Goal: Task Accomplishment & Management: Use online tool/utility

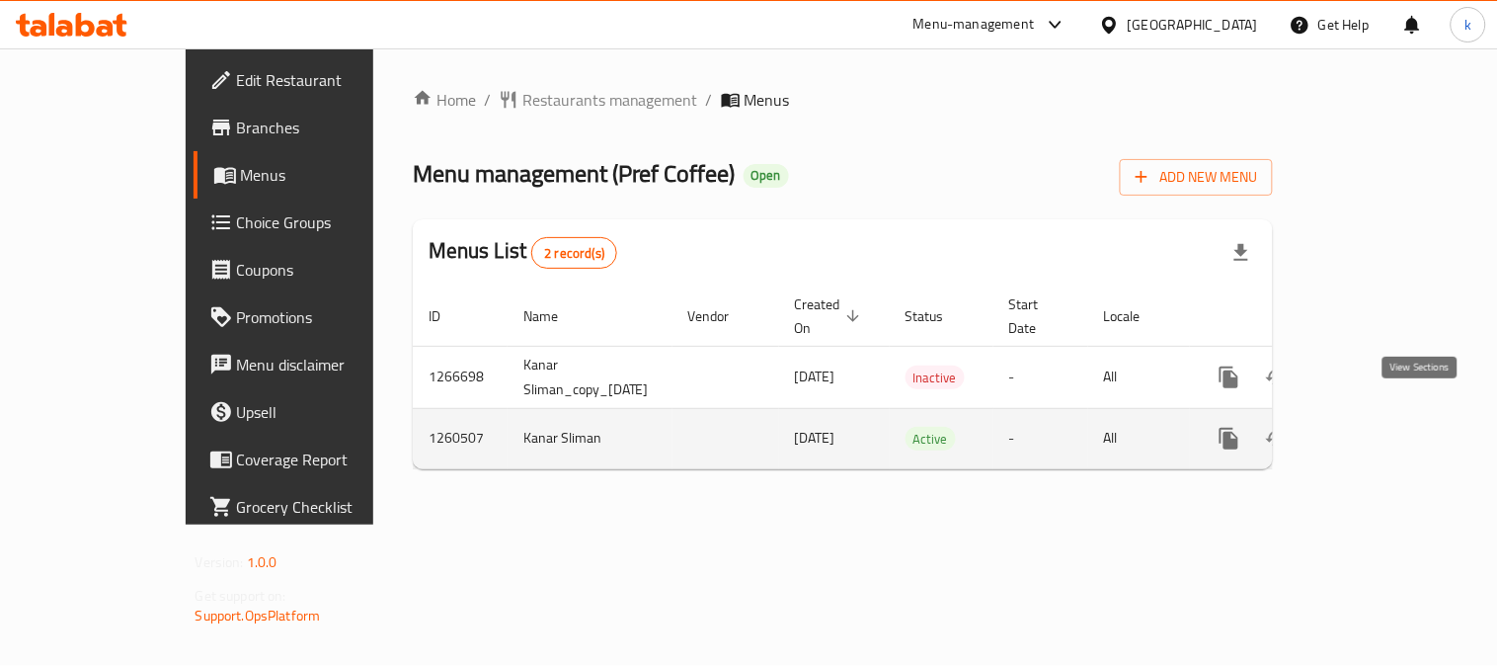
click at [1384, 427] on icon "enhanced table" at bounding box center [1372, 439] width 24 height 24
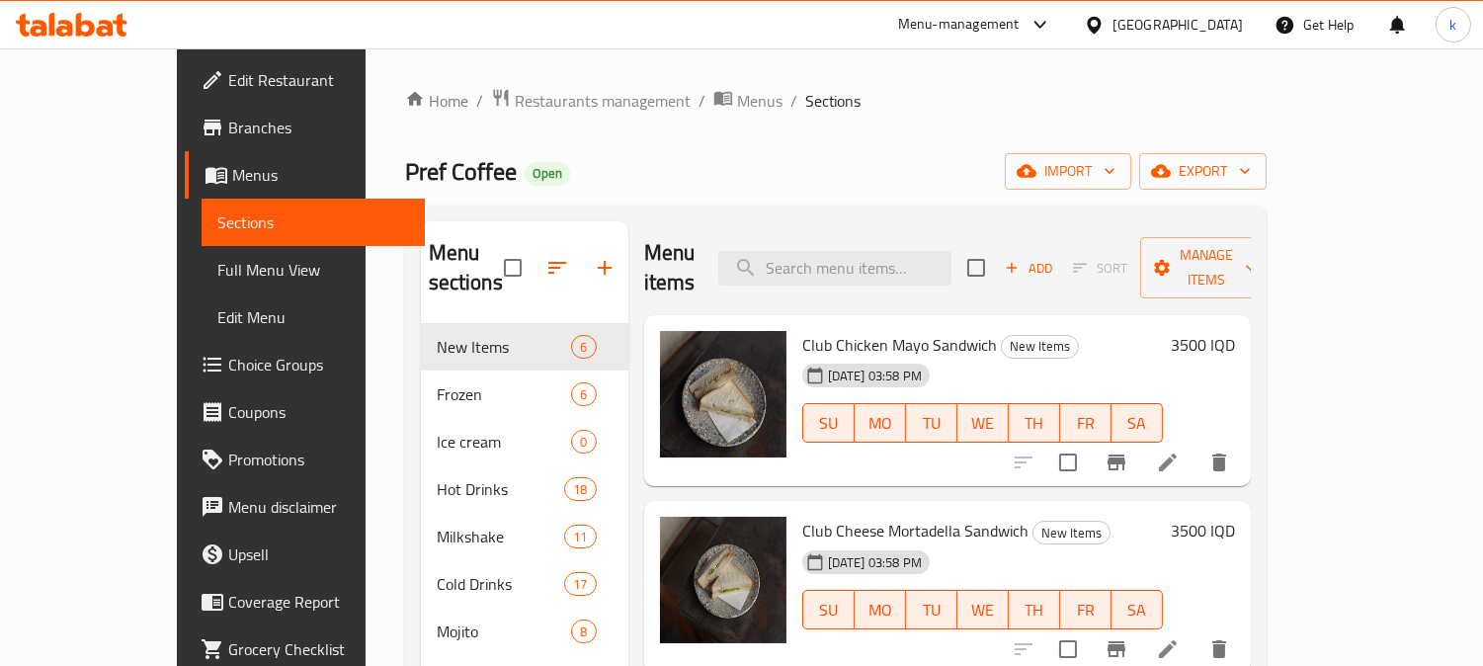
click at [201, 283] on link "Full Menu View" at bounding box center [312, 269] width 223 height 47
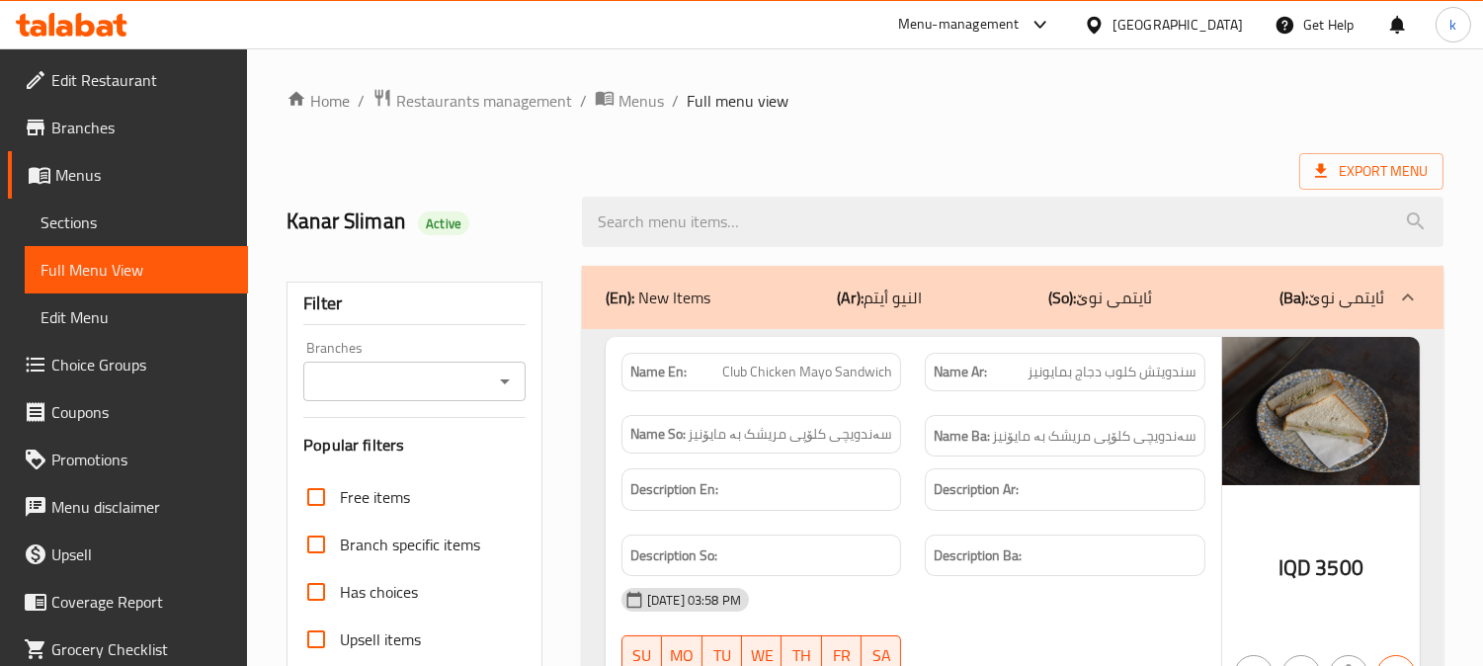
click at [431, 396] on div "Branches" at bounding box center [414, 382] width 222 height 40
click at [392, 382] on input "Branches" at bounding box center [398, 381] width 178 height 28
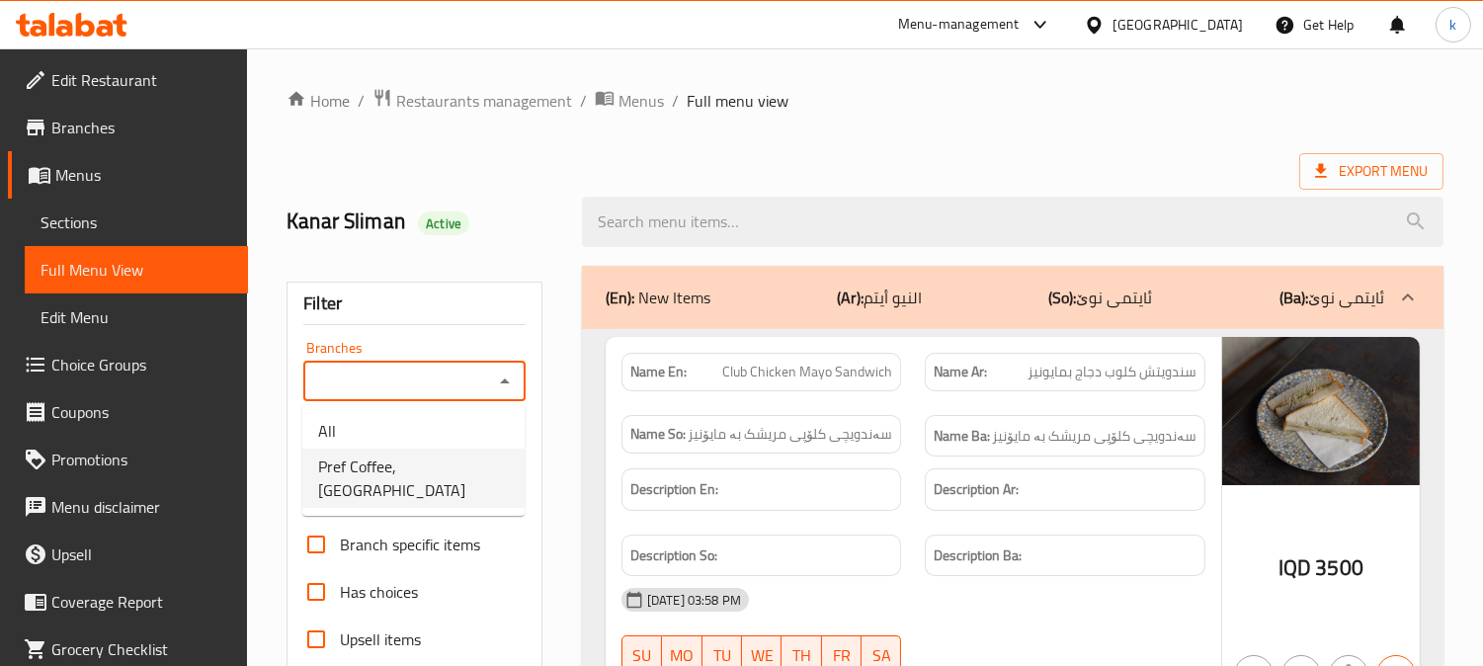
click at [436, 461] on span "Pref Coffee, [GEOGRAPHIC_DATA]" at bounding box center [413, 477] width 191 height 47
type input "Pref Coffee, [GEOGRAPHIC_DATA]"
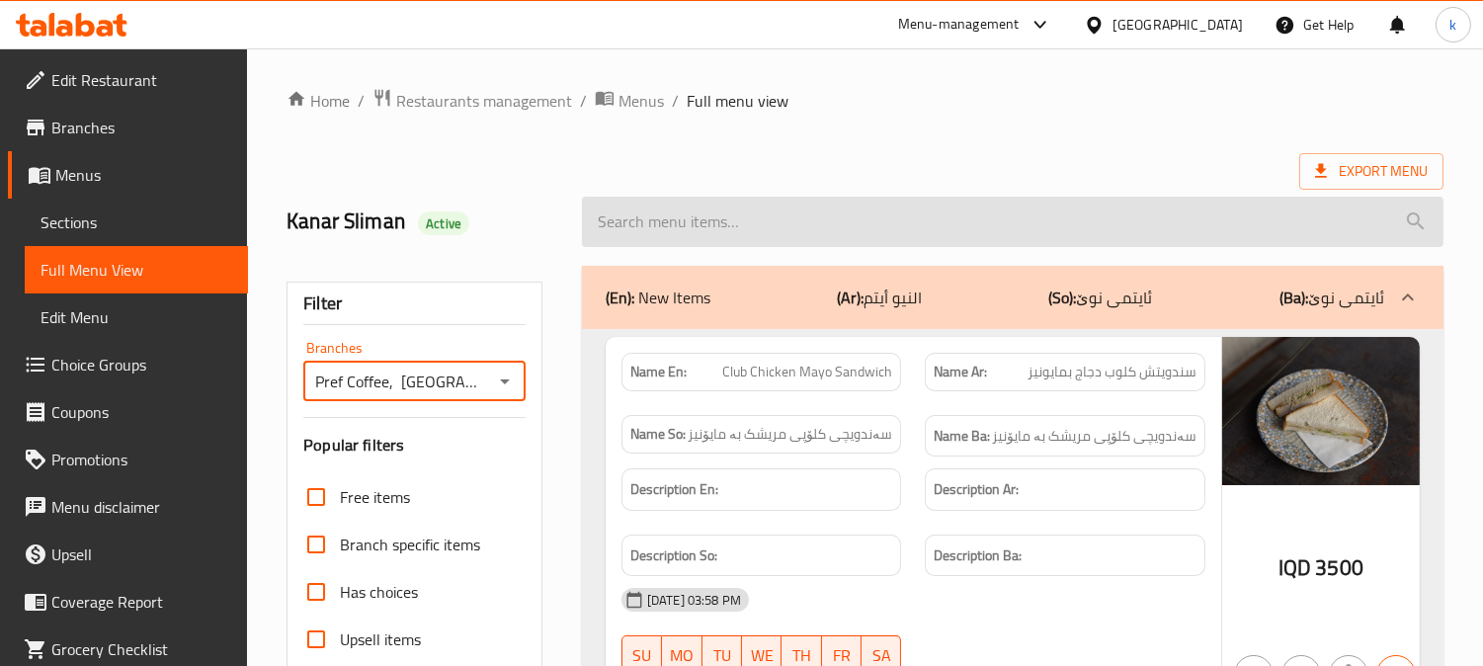
click at [684, 242] on input "search" at bounding box center [1012, 222] width 861 height 50
paste input "Oreo Milkshake"
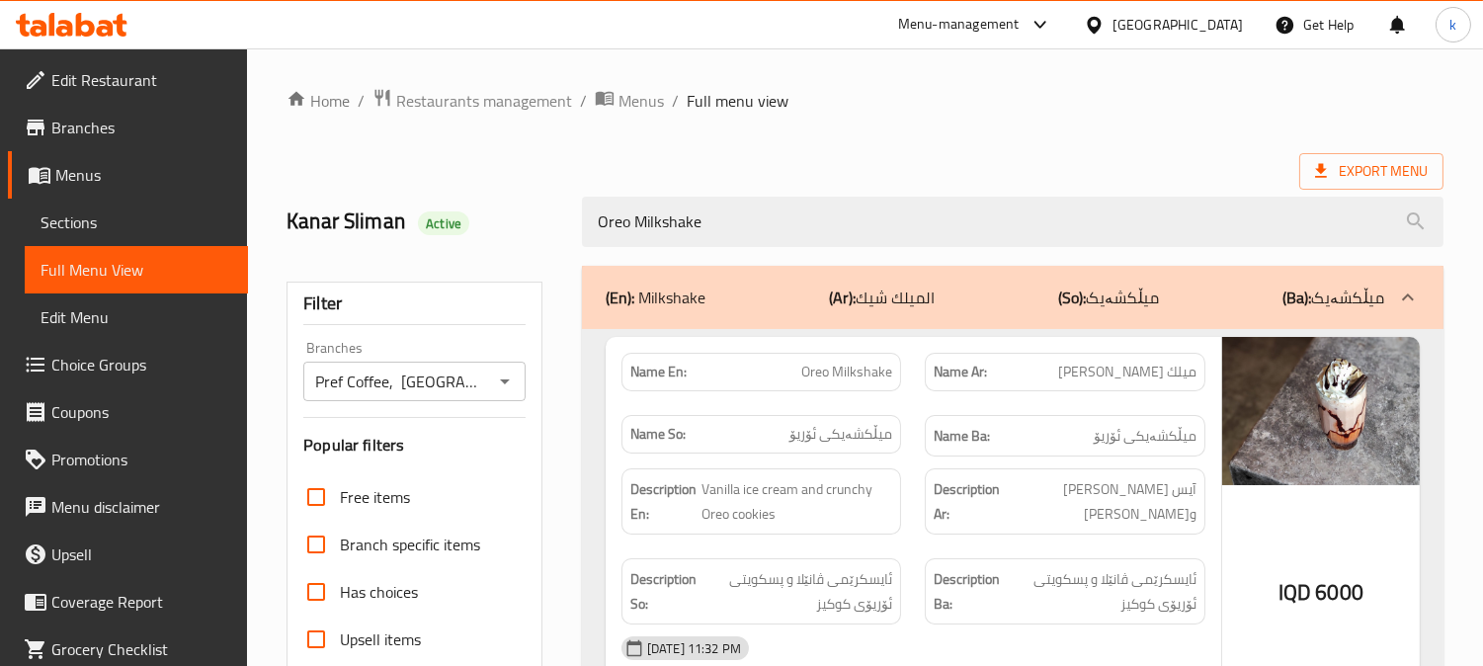
type input "Oreo Milkshake"
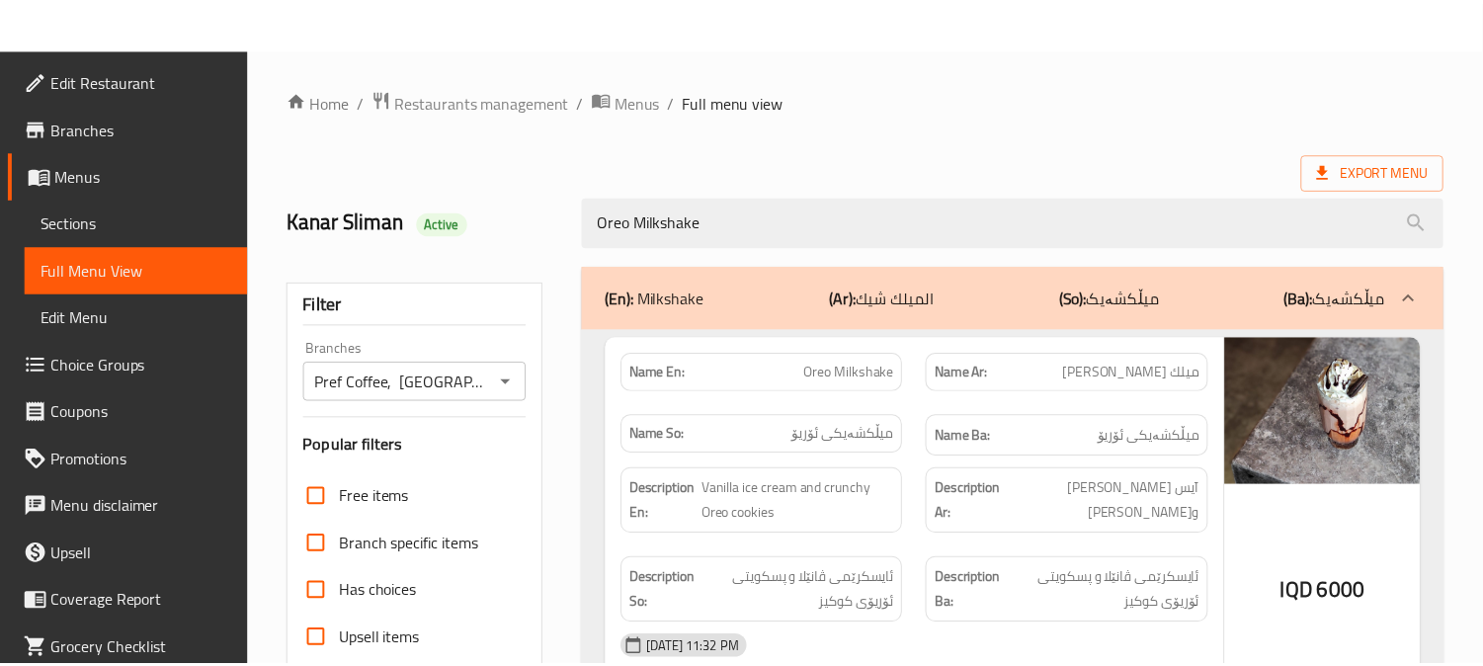
scroll to position [385, 0]
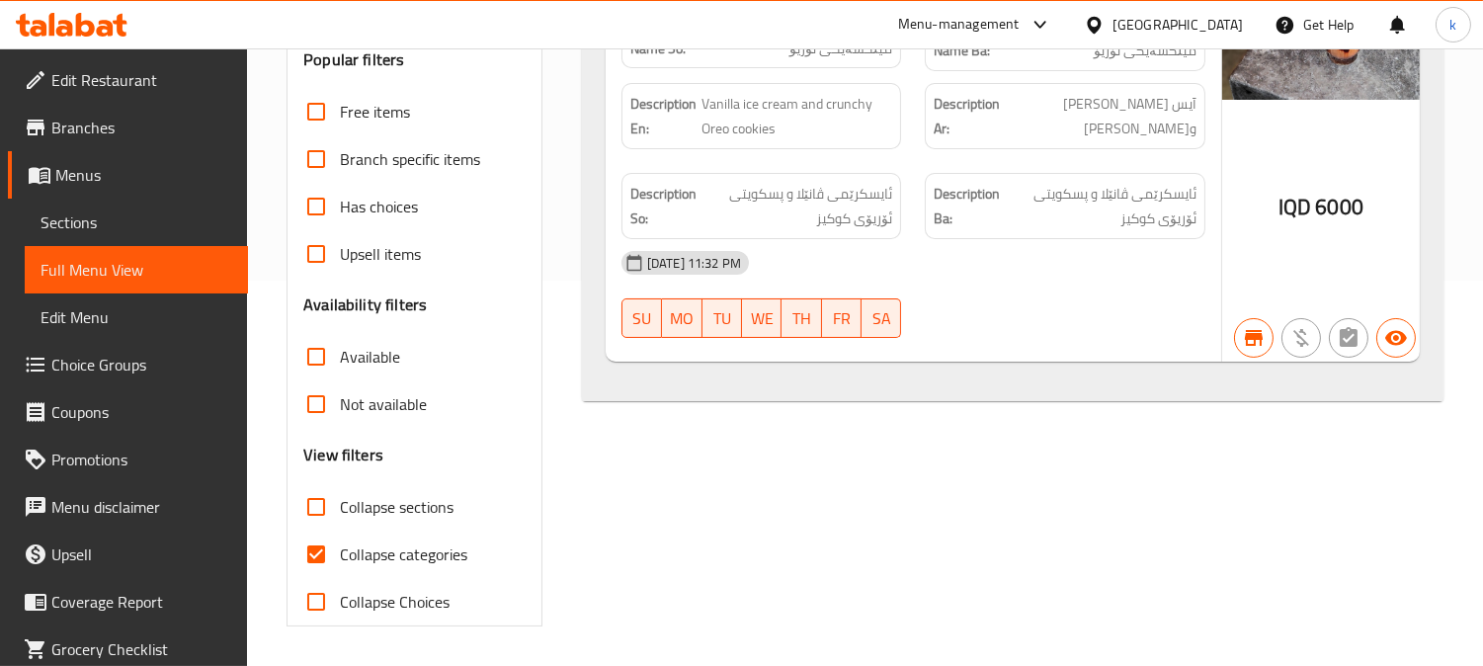
click at [90, 230] on span "Sections" at bounding box center [136, 222] width 192 height 24
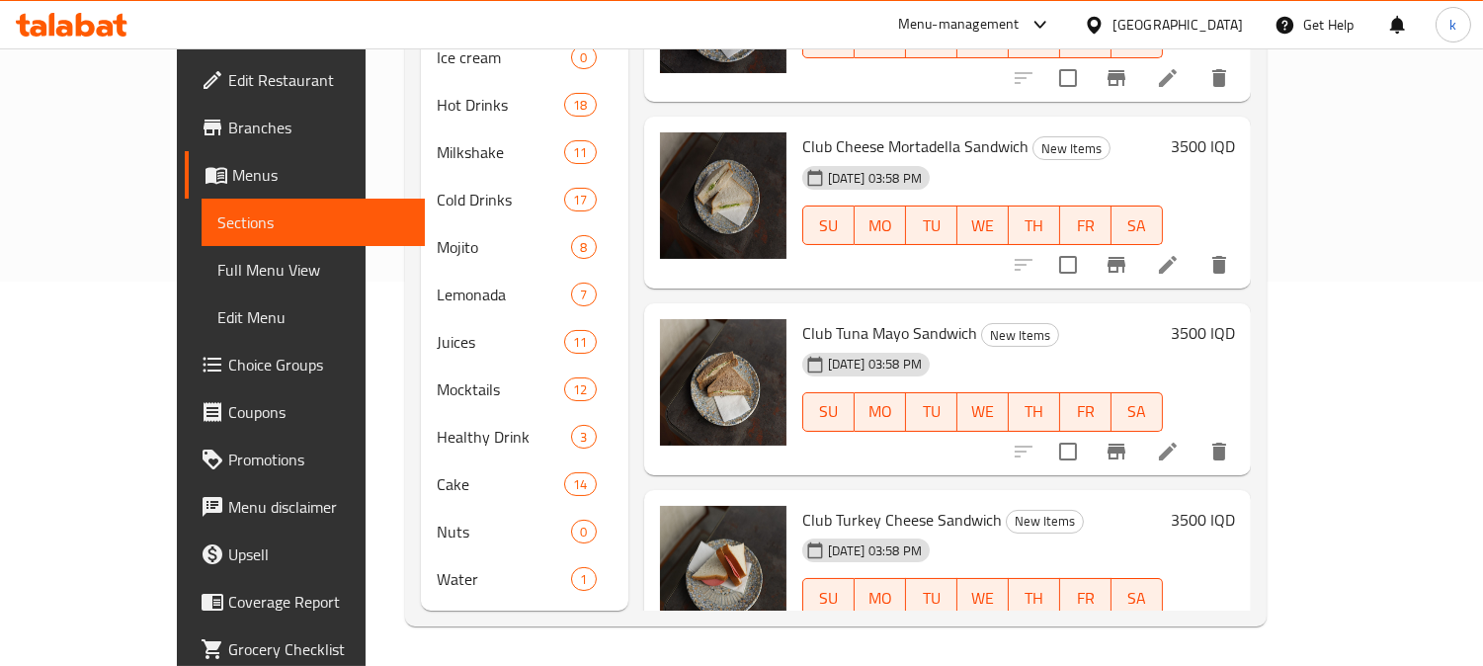
scroll to position [277, 0]
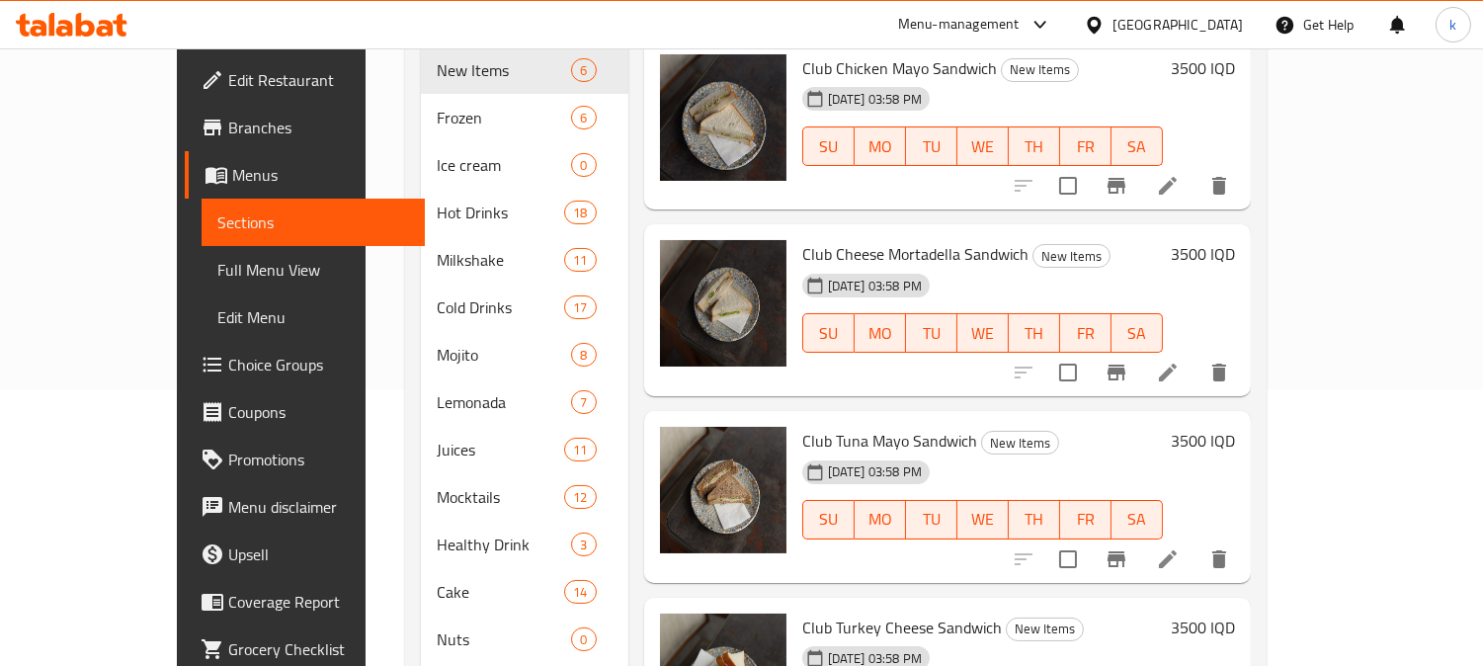
click at [217, 267] on span "Full Menu View" at bounding box center [313, 270] width 192 height 24
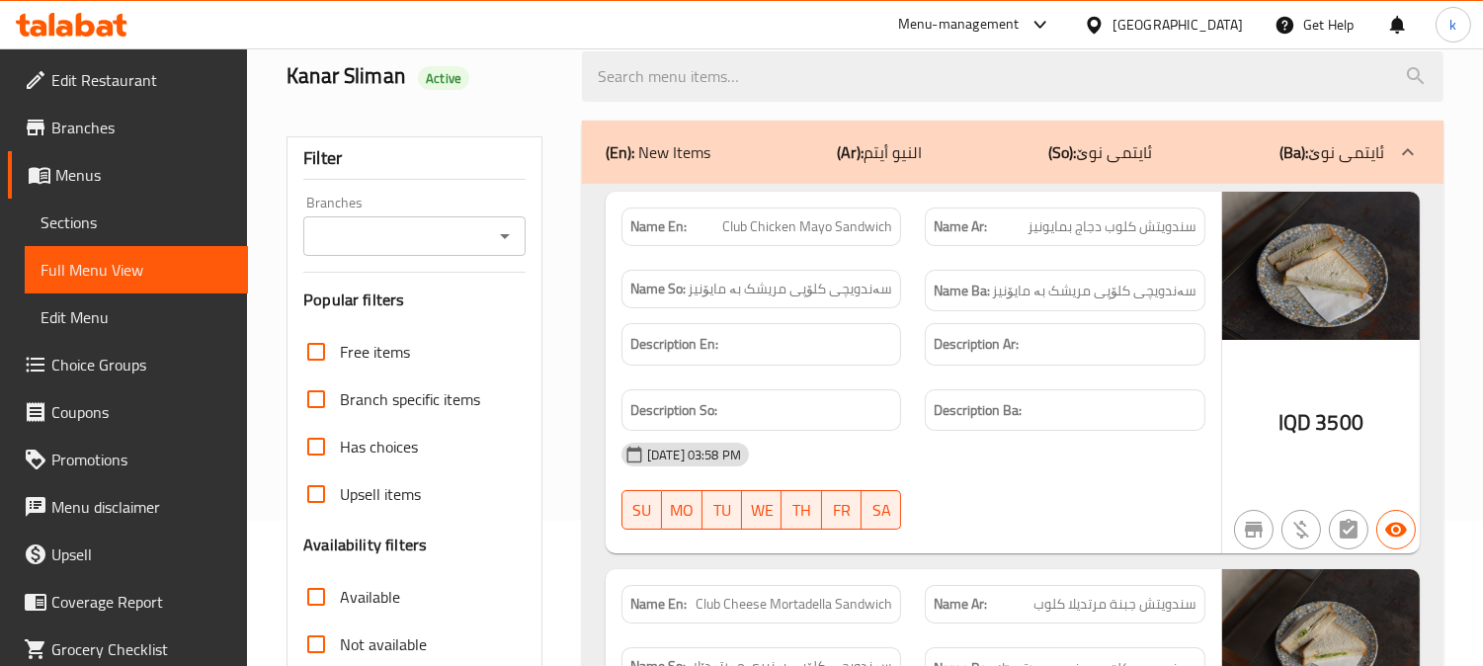
scroll to position [93, 0]
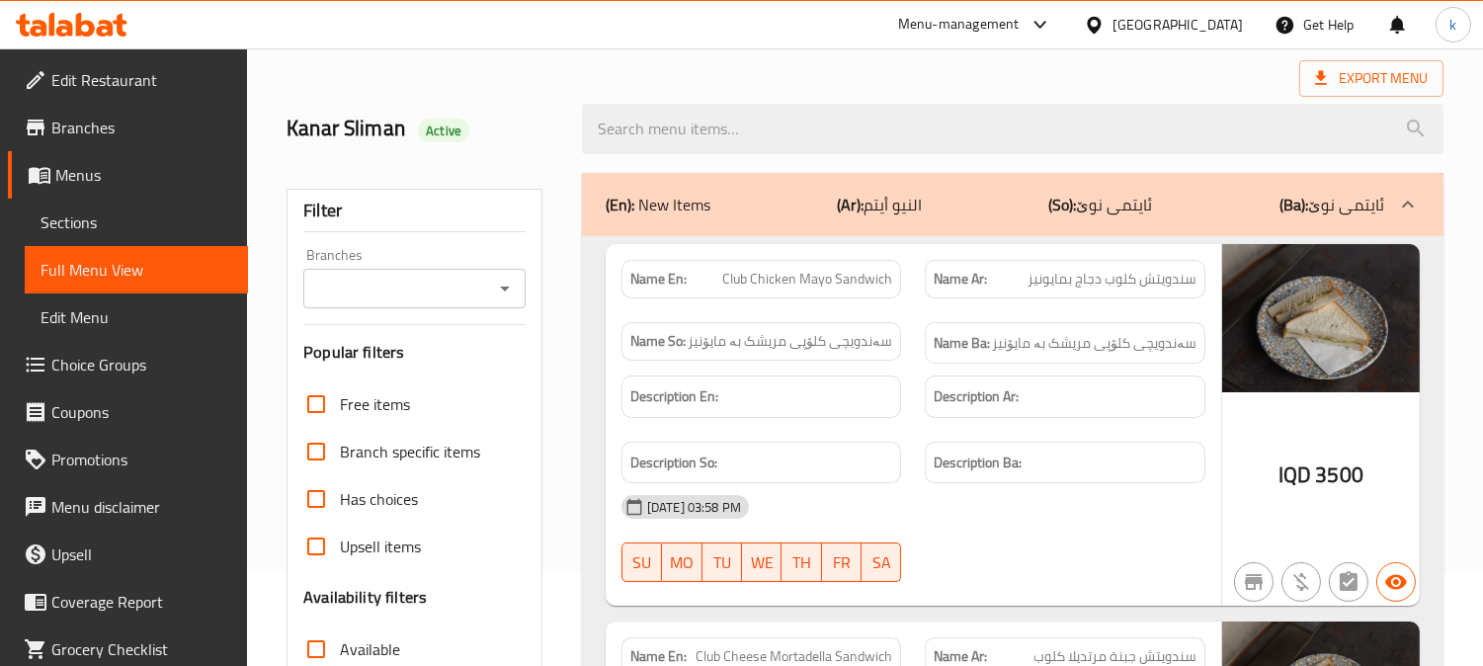
click at [432, 275] on input "Branches" at bounding box center [398, 289] width 178 height 28
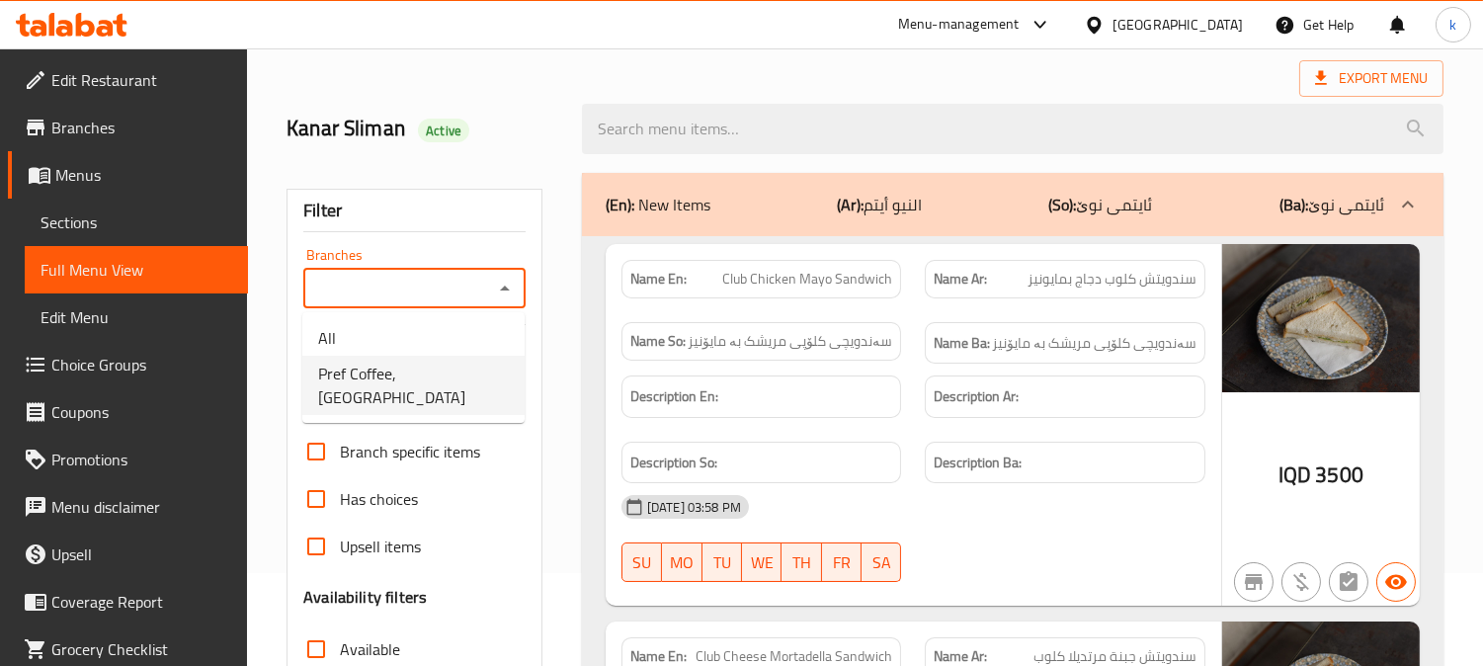
drag, startPoint x: 441, startPoint y: 362, endPoint x: 654, endPoint y: 337, distance: 214.9
click at [442, 365] on span "Pref Coffee, [GEOGRAPHIC_DATA]" at bounding box center [413, 385] width 191 height 47
type input "Pref Coffee, [GEOGRAPHIC_DATA]"
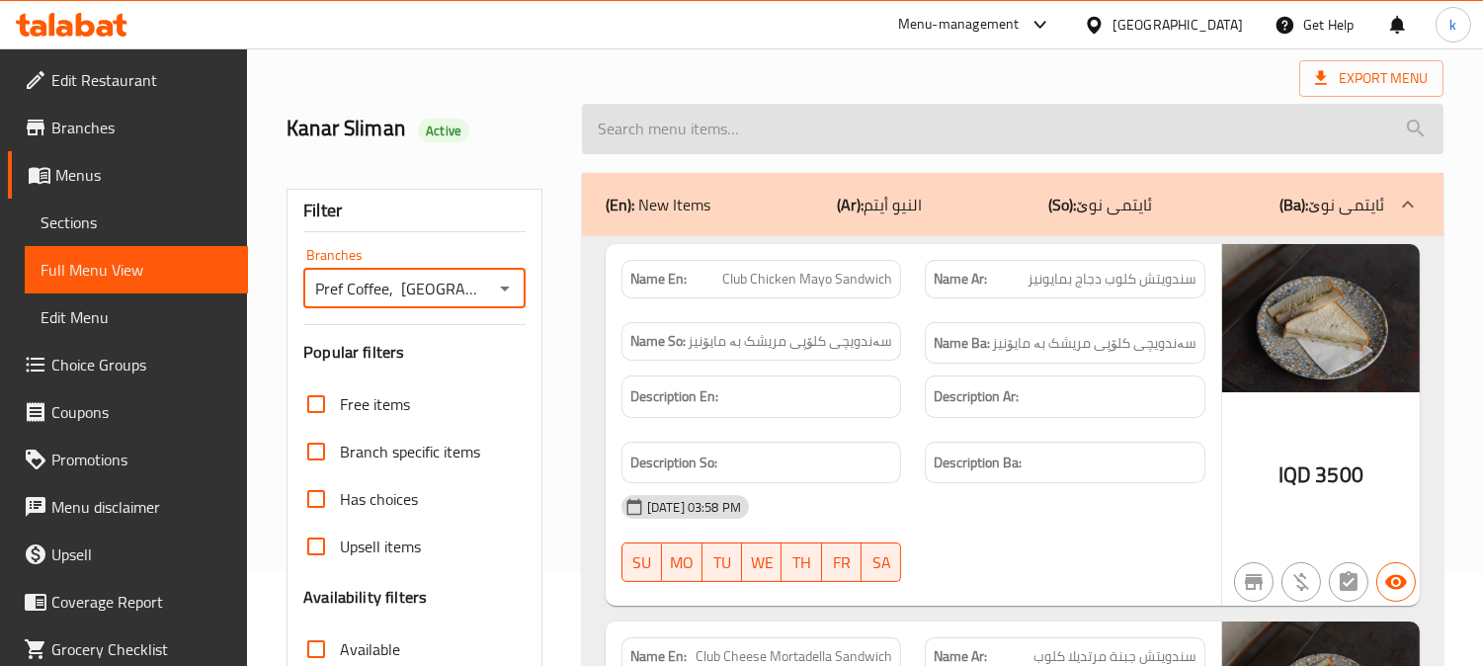
click at [650, 134] on input "search" at bounding box center [1012, 129] width 861 height 50
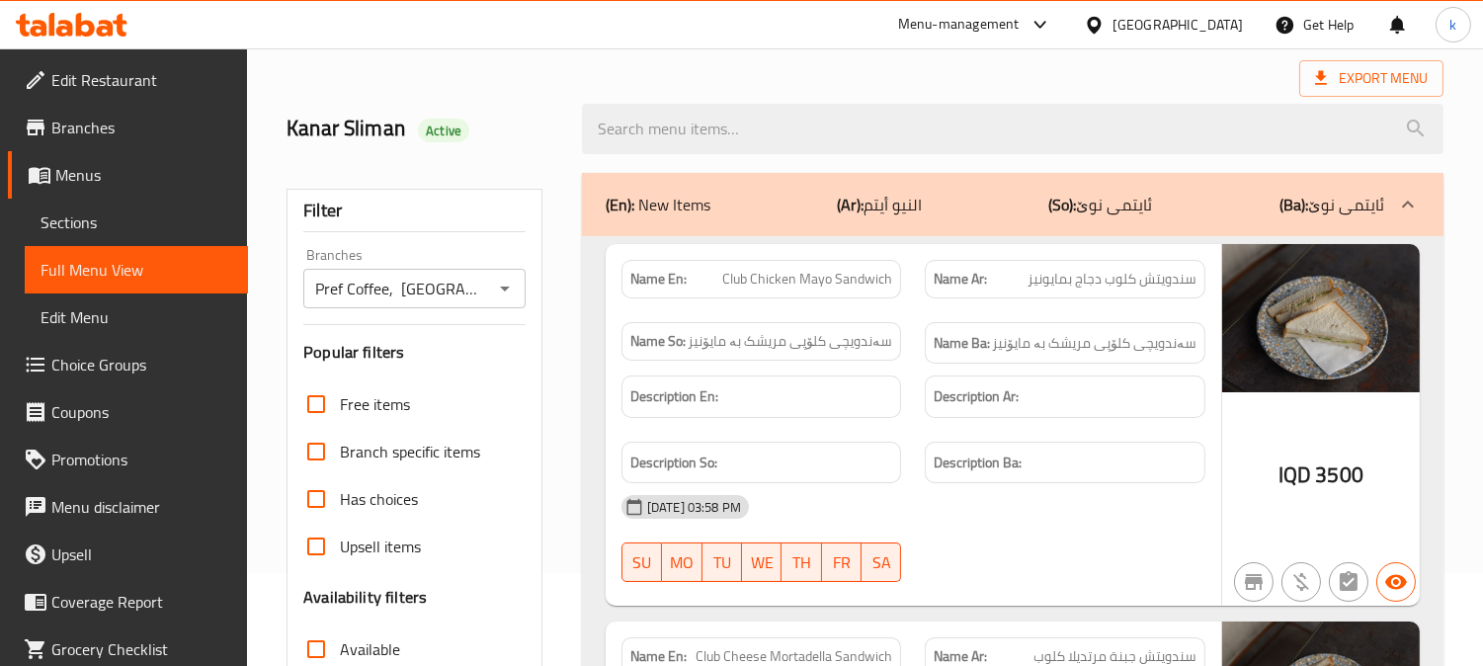
paste input "Mango Milkshake"
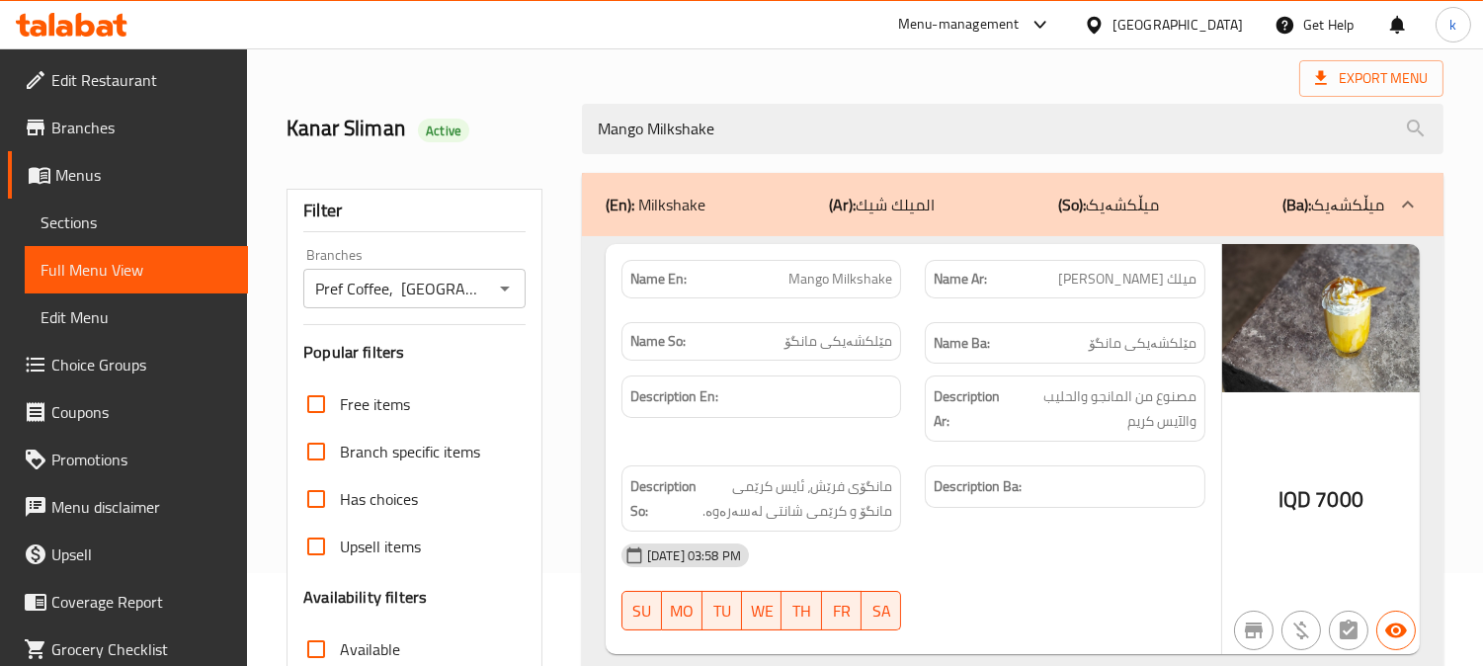
type input "Mango Milkshake"
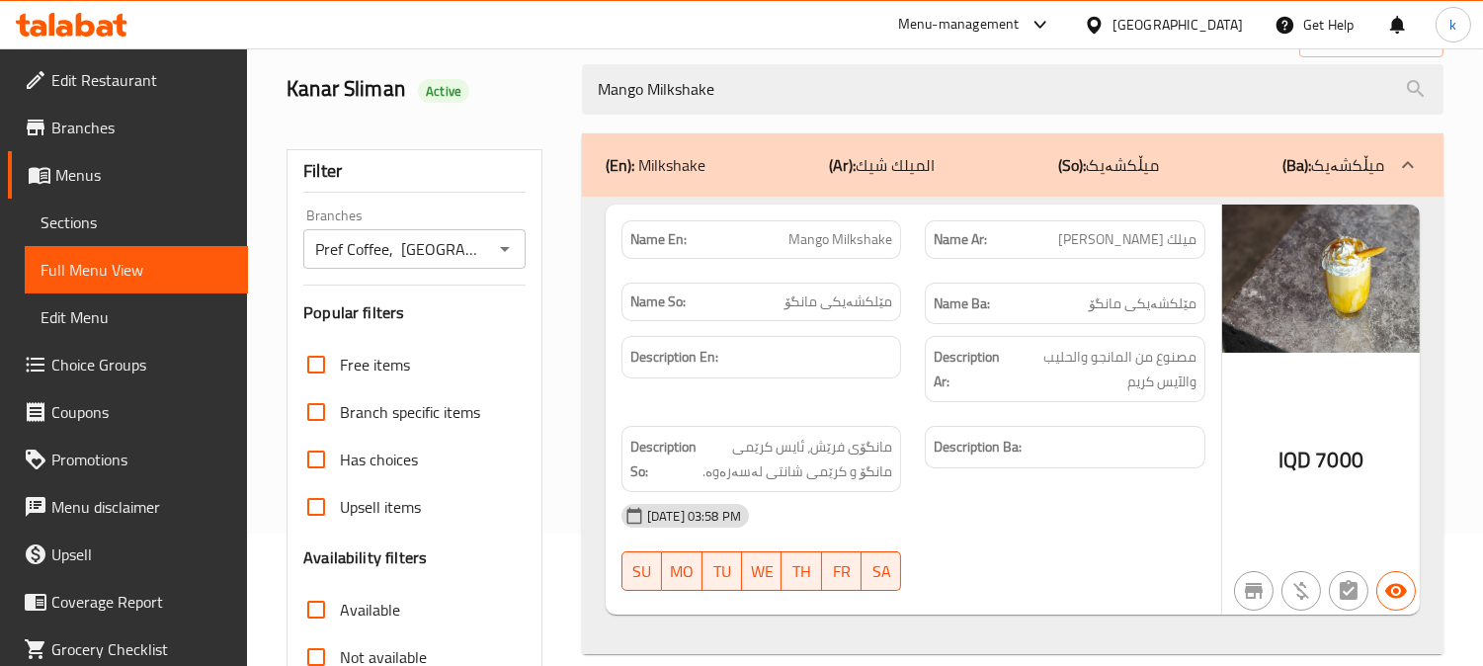
scroll to position [0, 0]
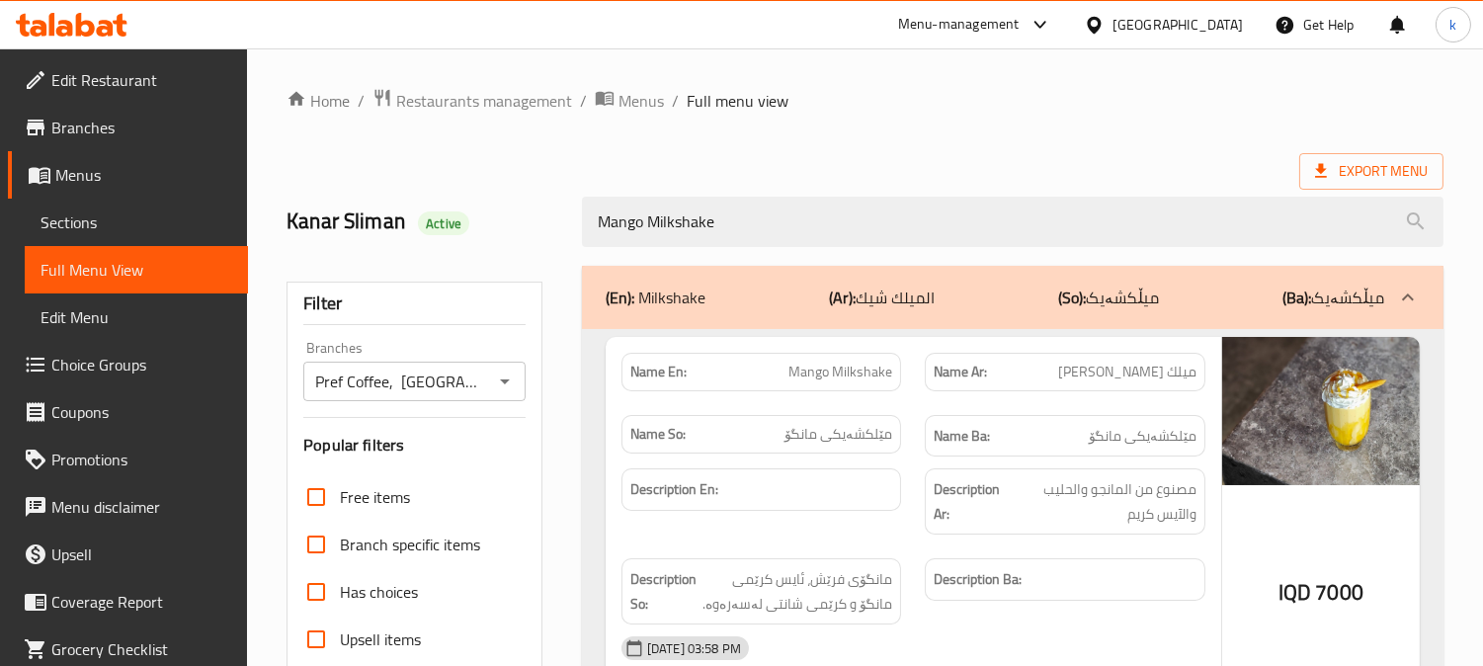
drag, startPoint x: 717, startPoint y: 225, endPoint x: 460, endPoint y: 231, distance: 256.9
click at [485, 225] on div "Kanar Sliman Active Mango Milkshake" at bounding box center [865, 222] width 1180 height 88
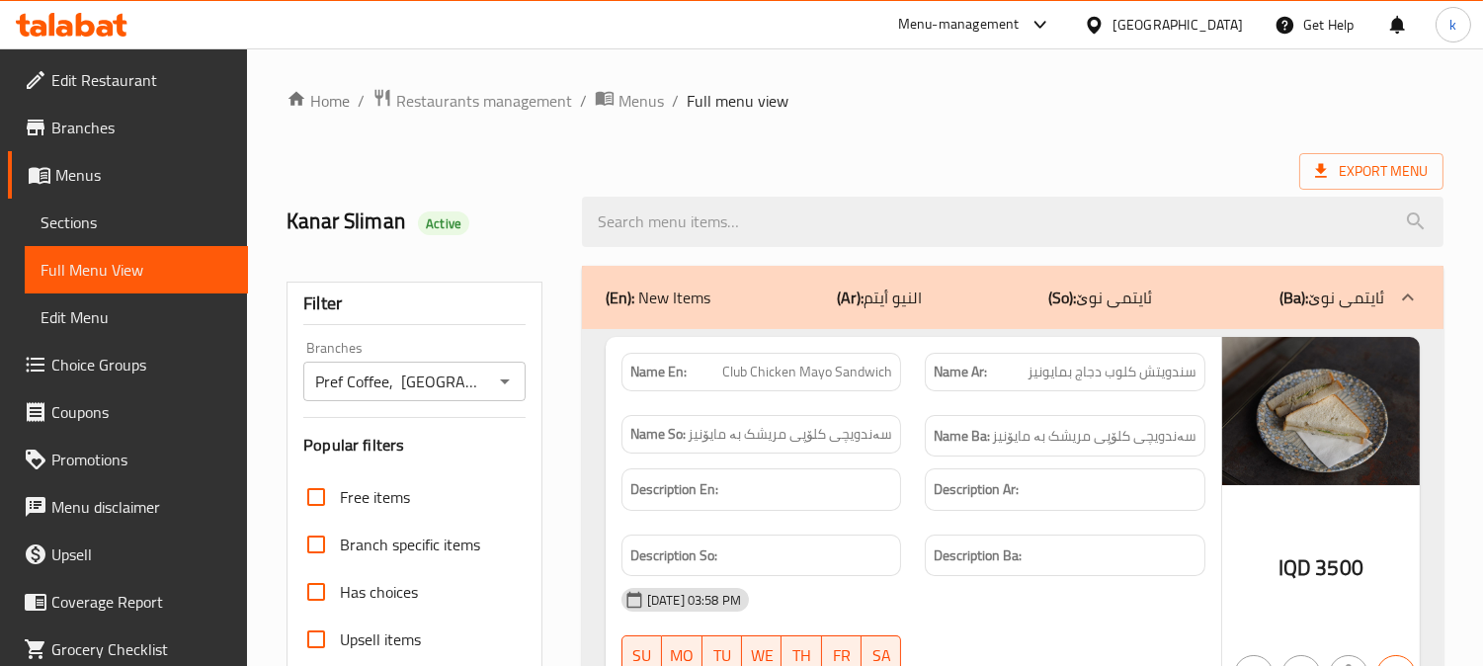
click at [836, 303] on div "(En): New Items (Ar): النيو أيتم (So): ئایتمی نوێ (Ba): ئایتمی نوێ" at bounding box center [994, 297] width 778 height 24
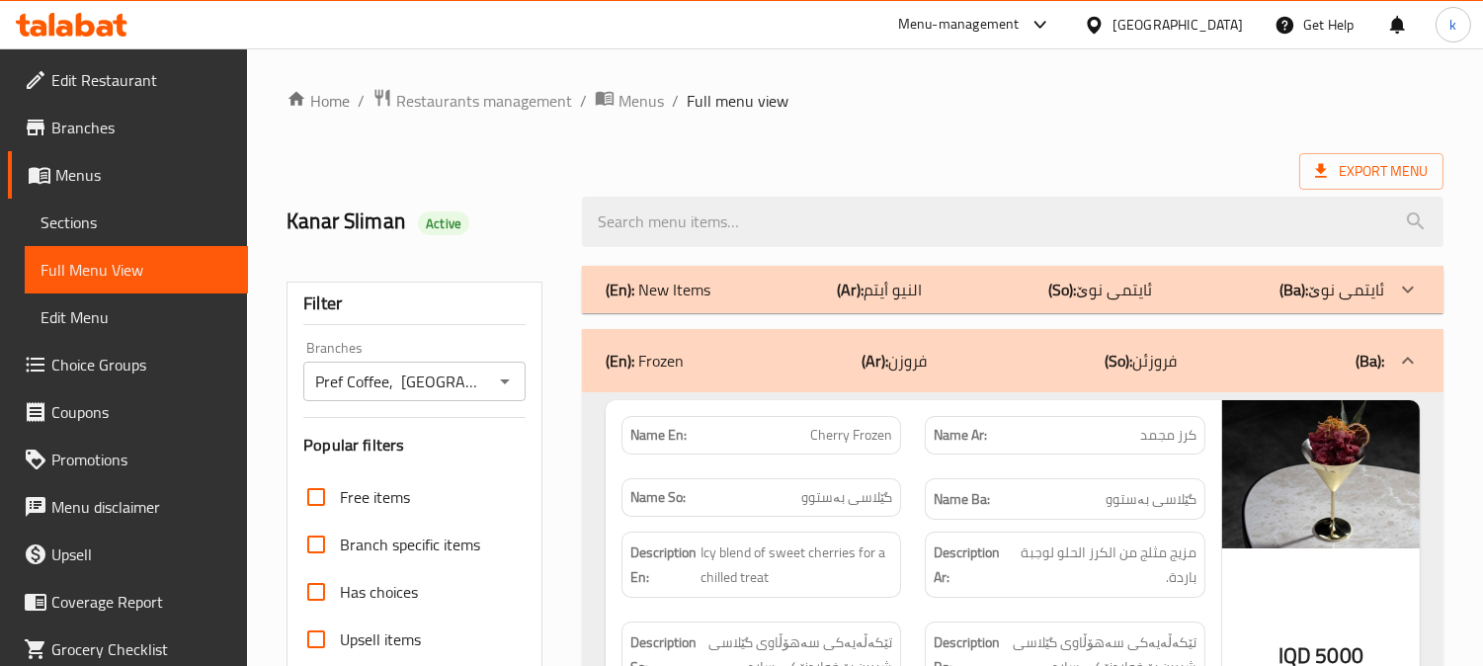
click at [909, 338] on div "(En): Frozen (Ar): [PERSON_NAME] (So): فروزئن (Ba):" at bounding box center [1012, 360] width 861 height 63
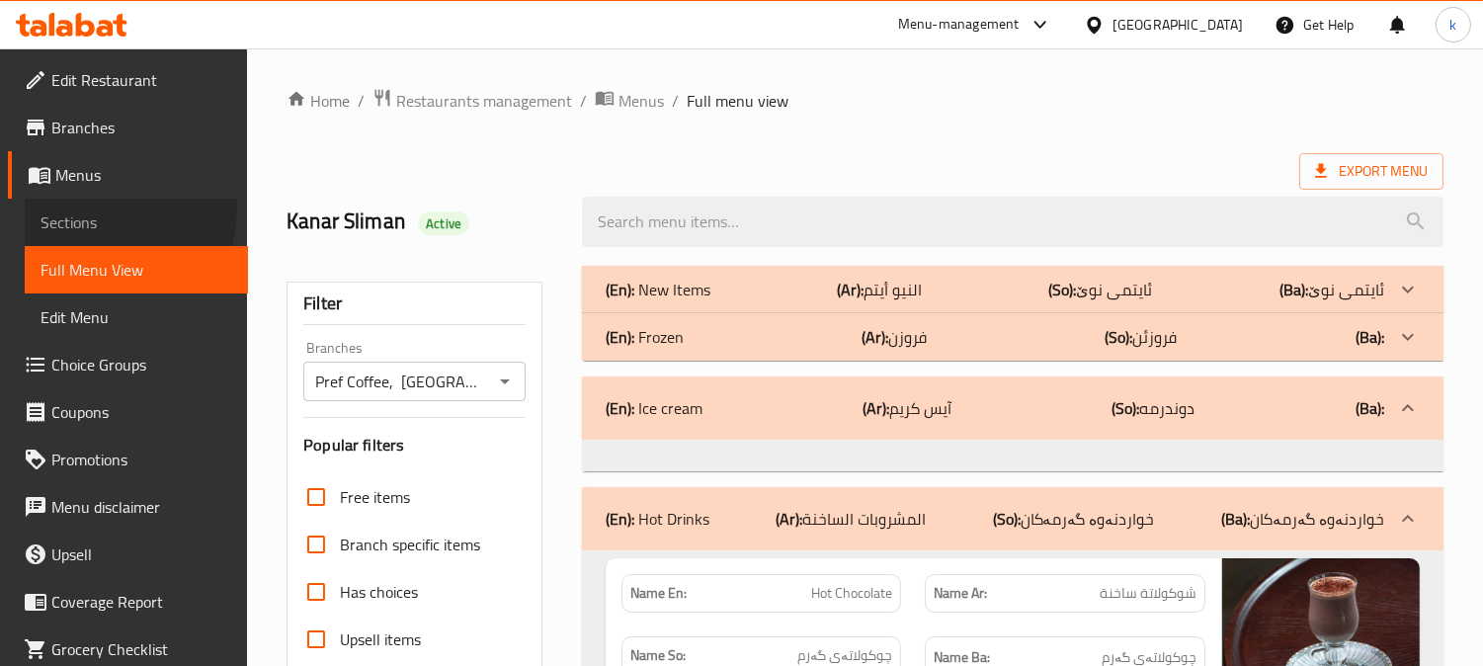
click at [91, 210] on span "Sections" at bounding box center [136, 222] width 192 height 24
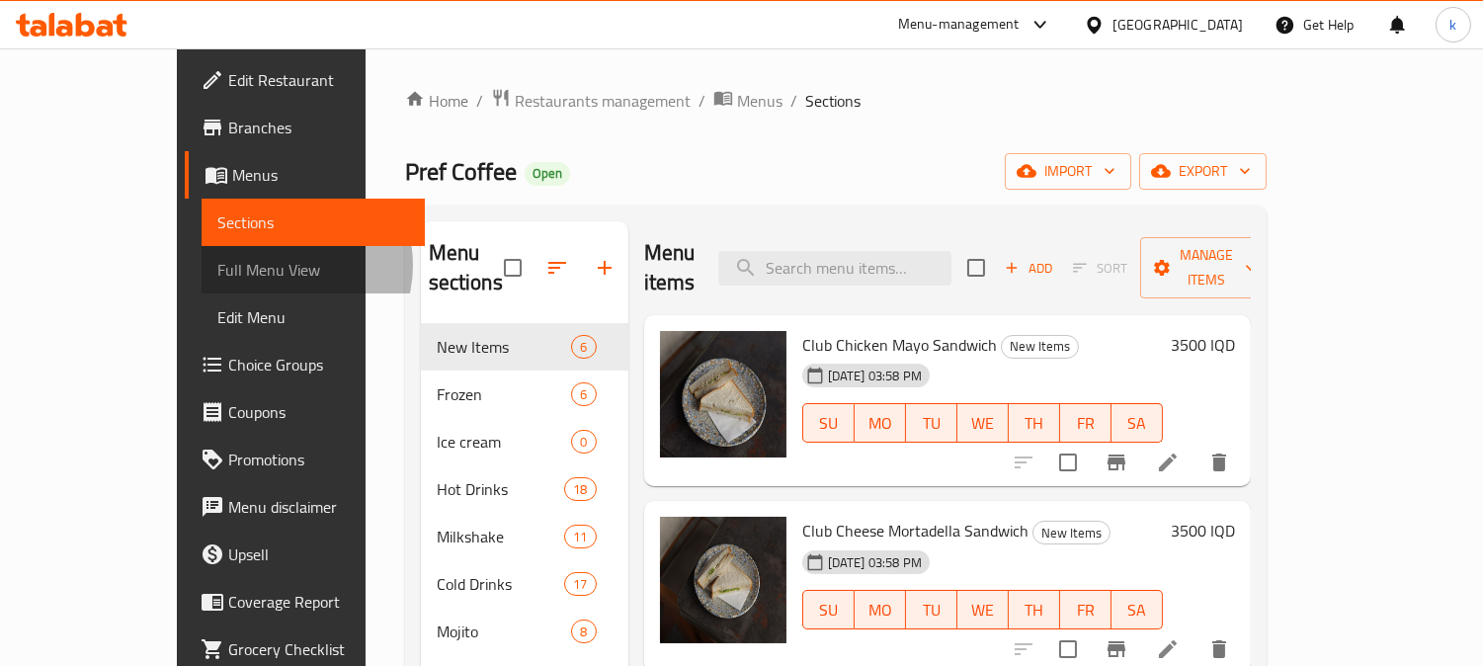
click at [217, 265] on span "Full Menu View" at bounding box center [313, 270] width 192 height 24
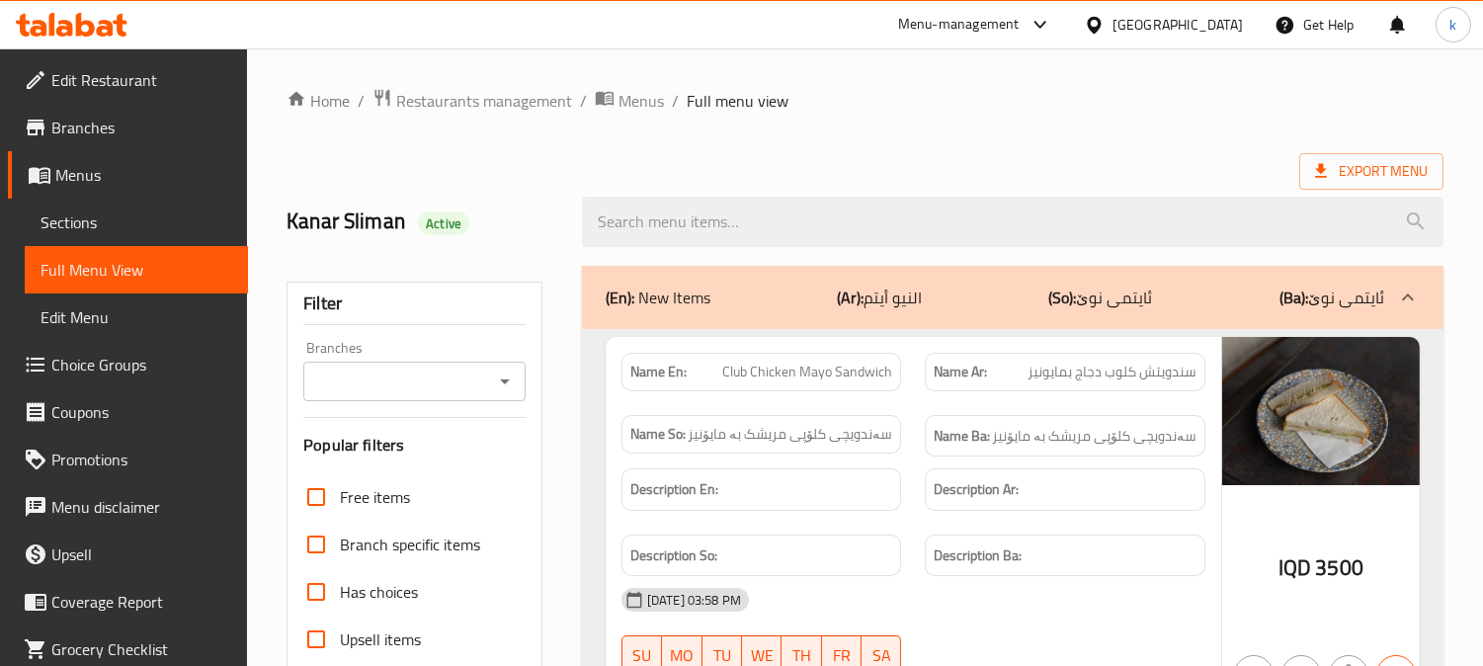
click at [389, 378] on input "Branches" at bounding box center [398, 381] width 178 height 28
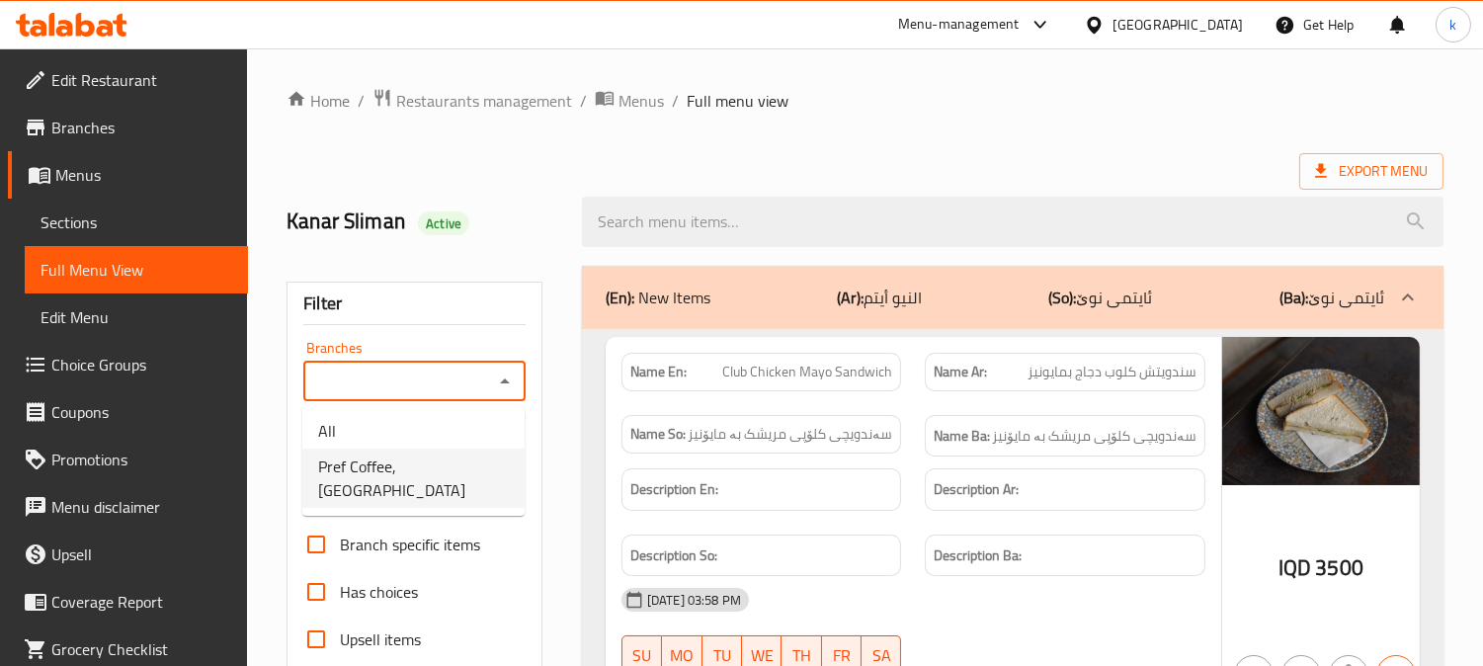
drag, startPoint x: 415, startPoint y: 467, endPoint x: 635, endPoint y: 361, distance: 244.7
click at [417, 467] on span "Pref Coffee, [GEOGRAPHIC_DATA]" at bounding box center [413, 477] width 191 height 47
type input "Pref Coffee, [GEOGRAPHIC_DATA]"
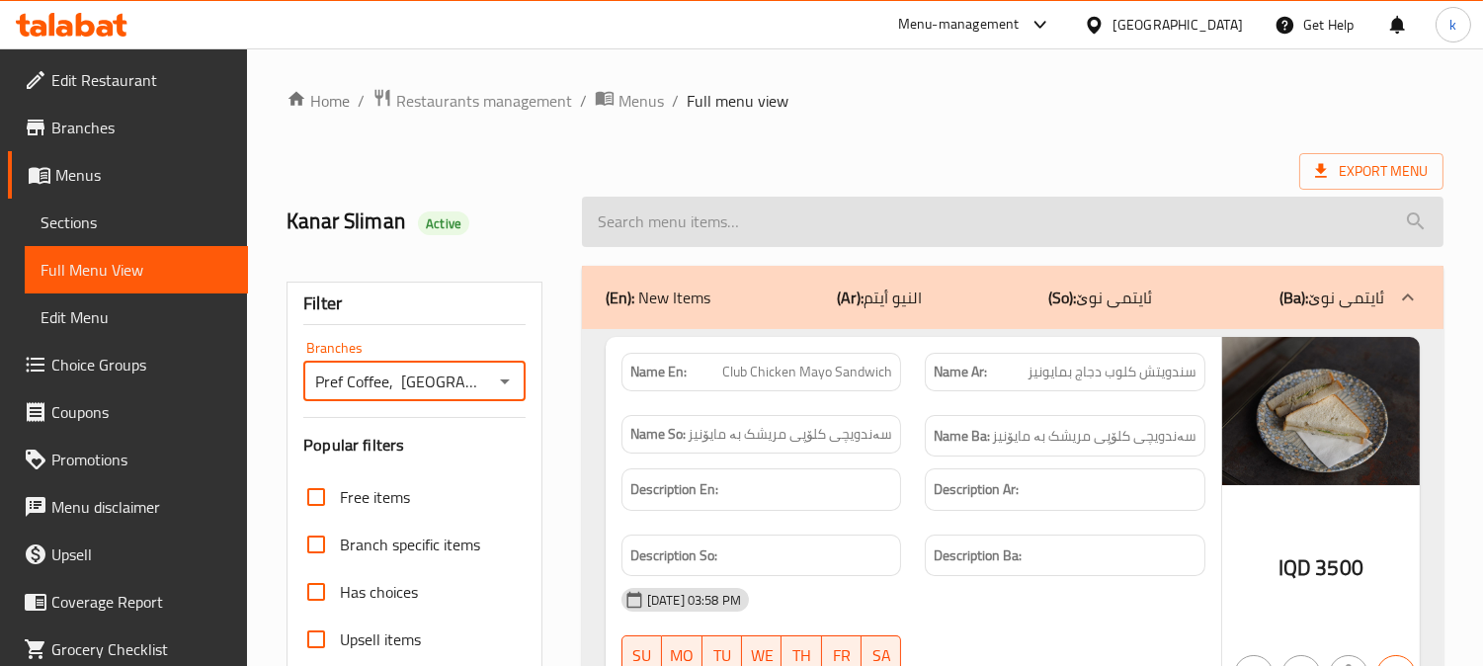
click at [672, 214] on input "search" at bounding box center [1012, 222] width 861 height 50
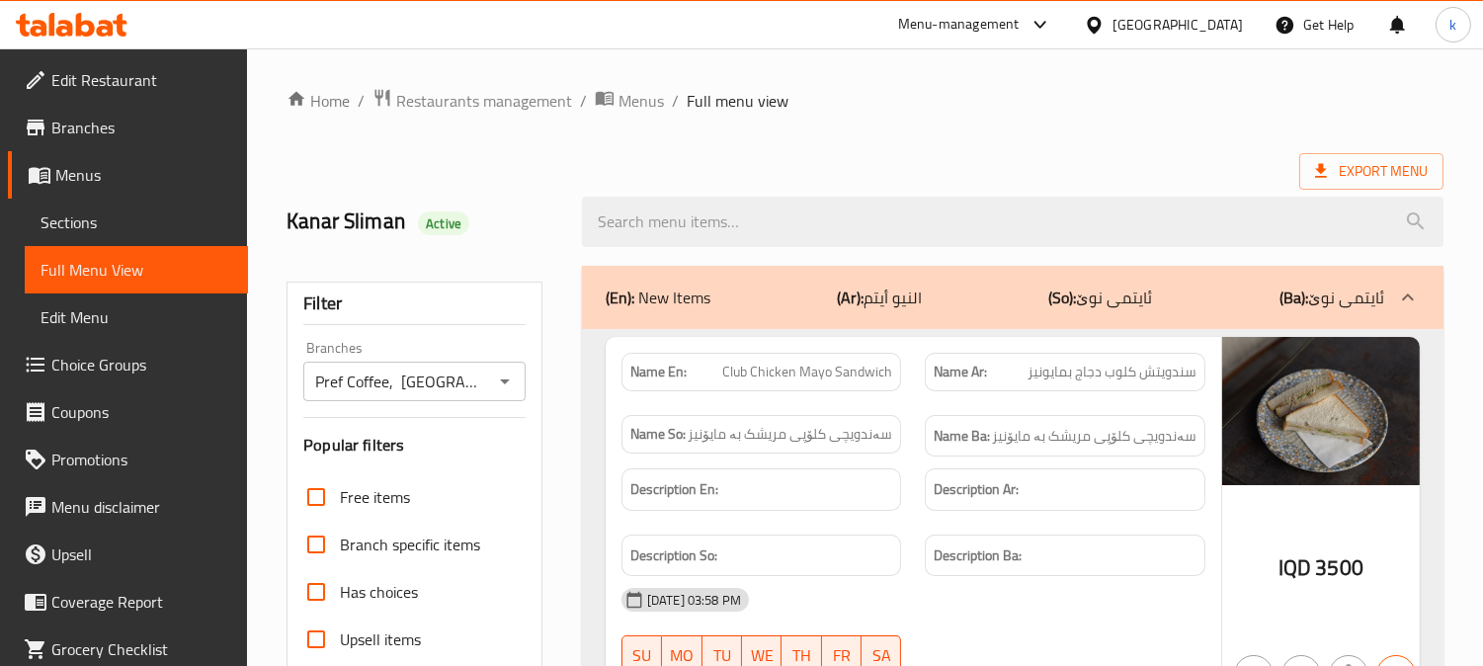
paste input "Lotus Milkshake"
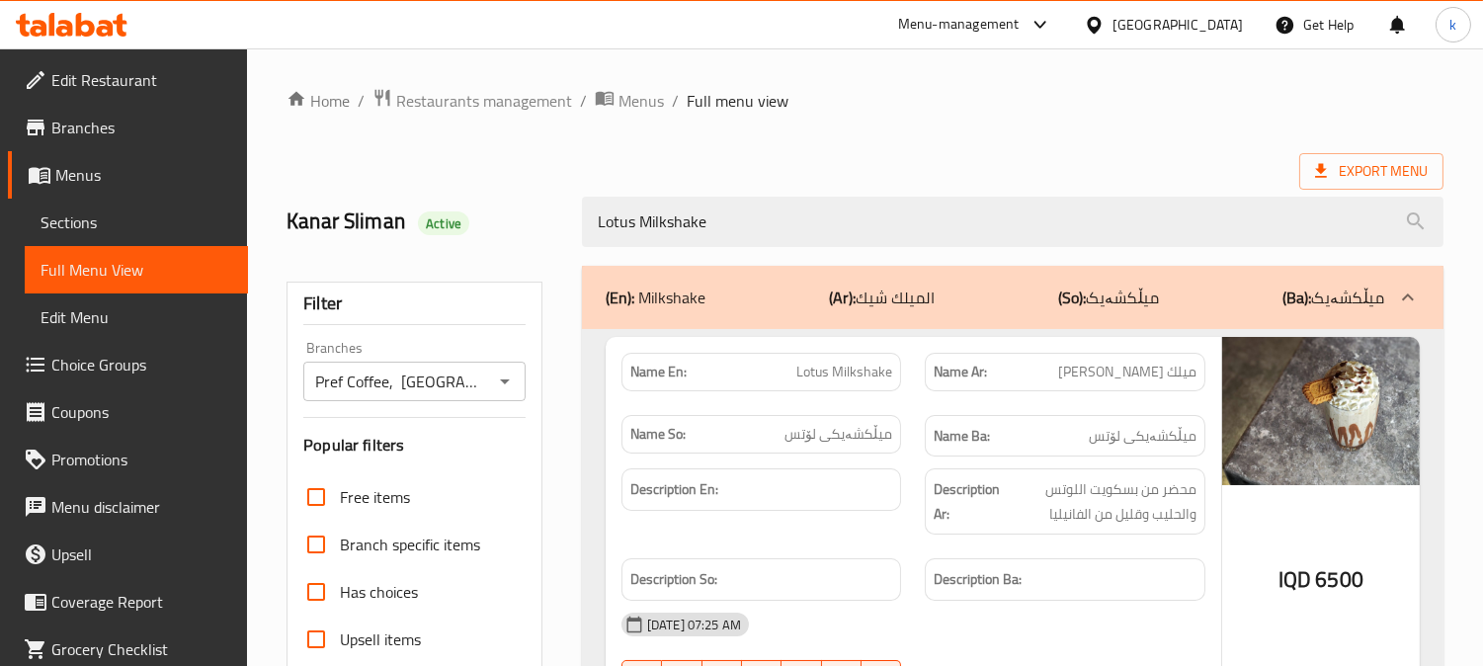
type input "Lotus Milkshake"
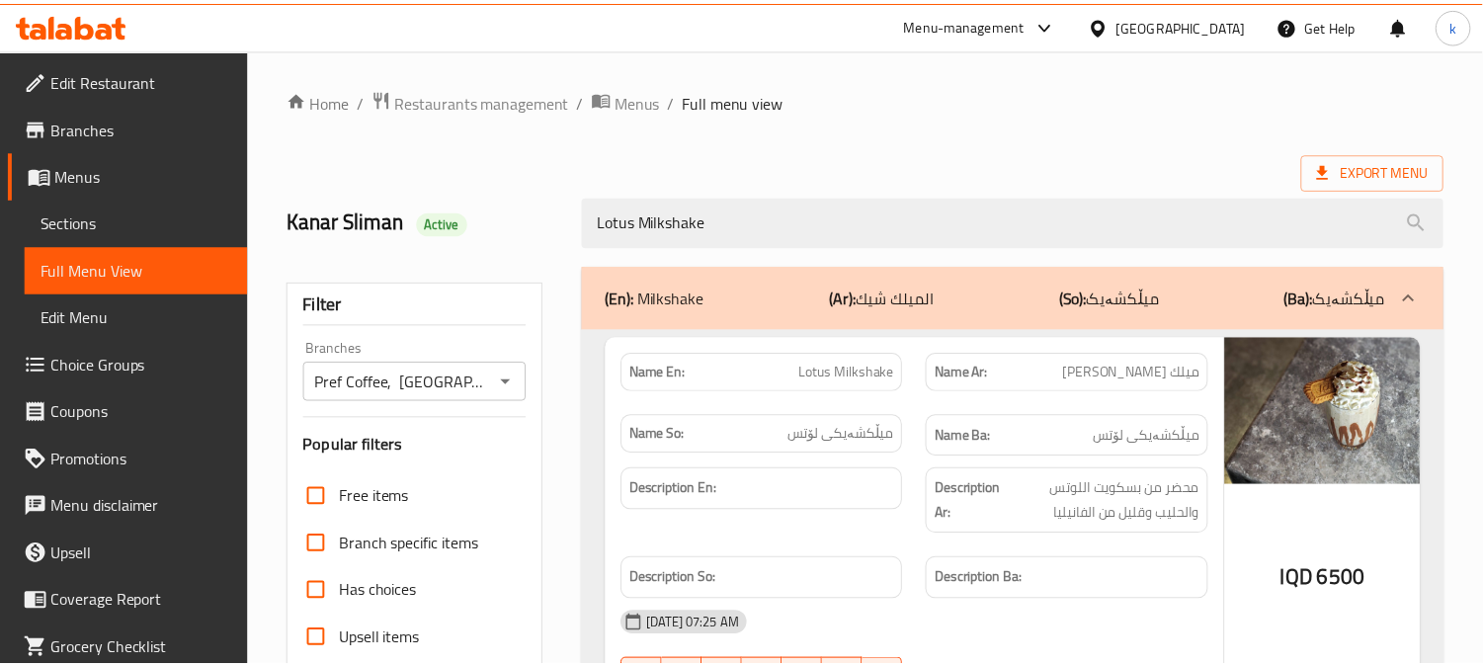
scroll to position [385, 0]
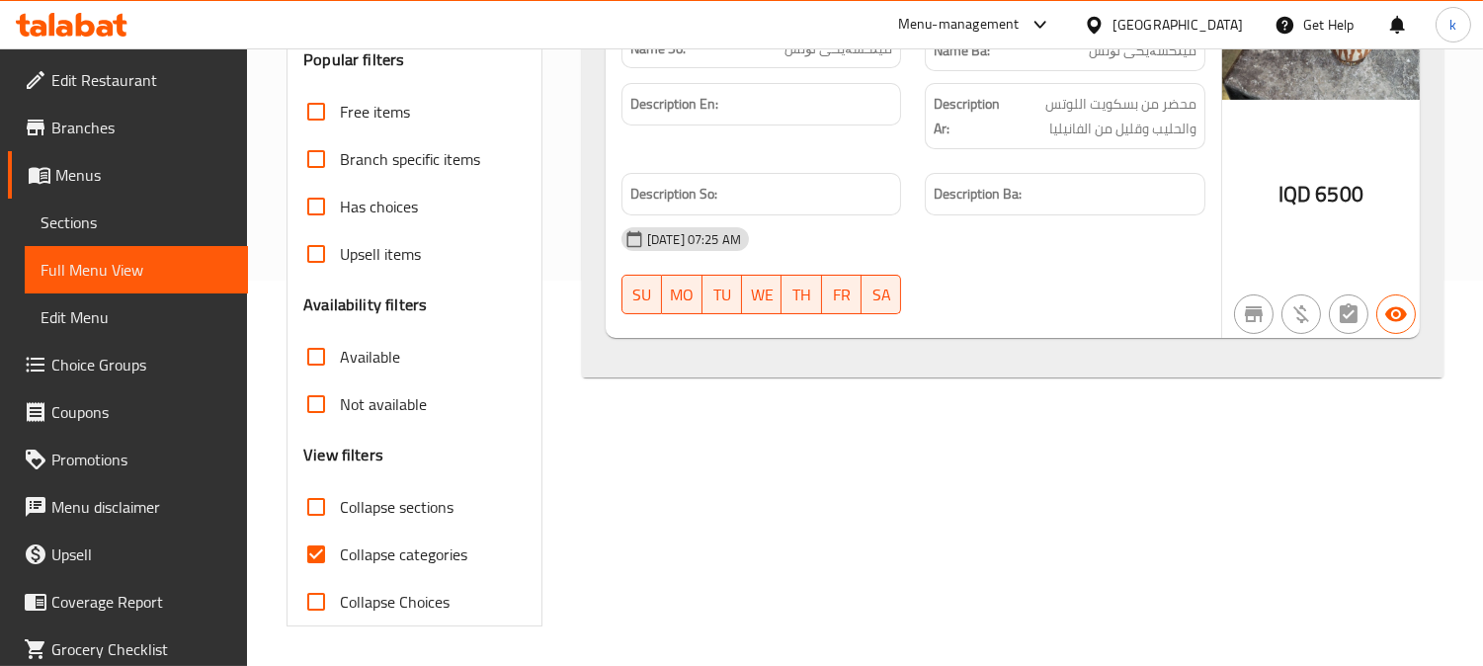
click at [122, 217] on span "Sections" at bounding box center [136, 222] width 192 height 24
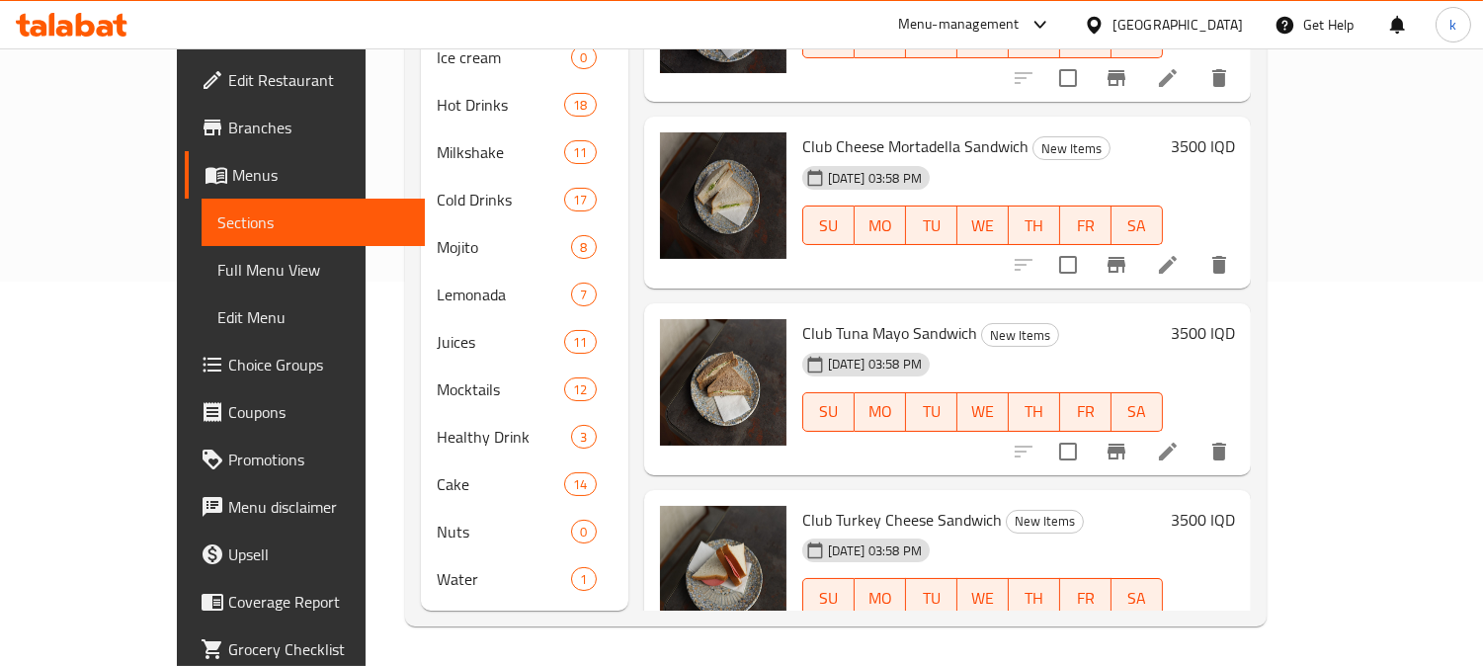
scroll to position [277, 0]
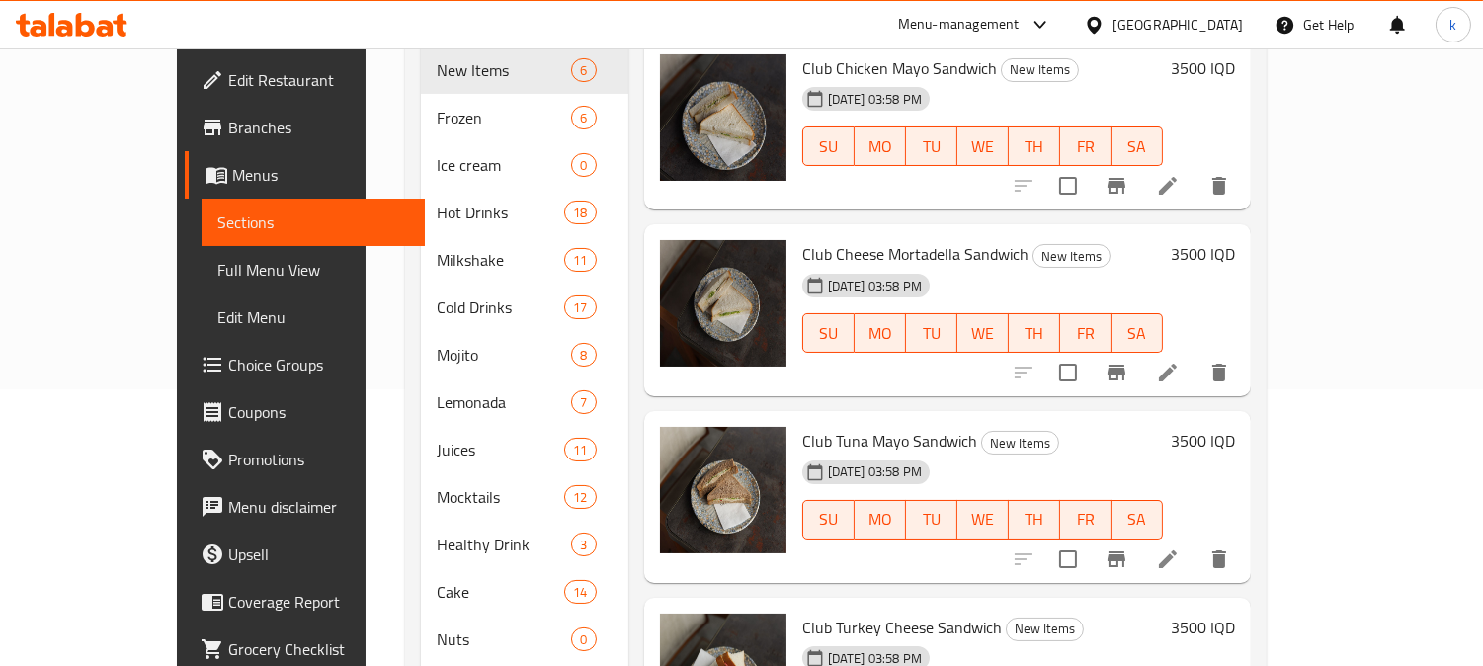
click at [217, 263] on span "Full Menu View" at bounding box center [313, 270] width 192 height 24
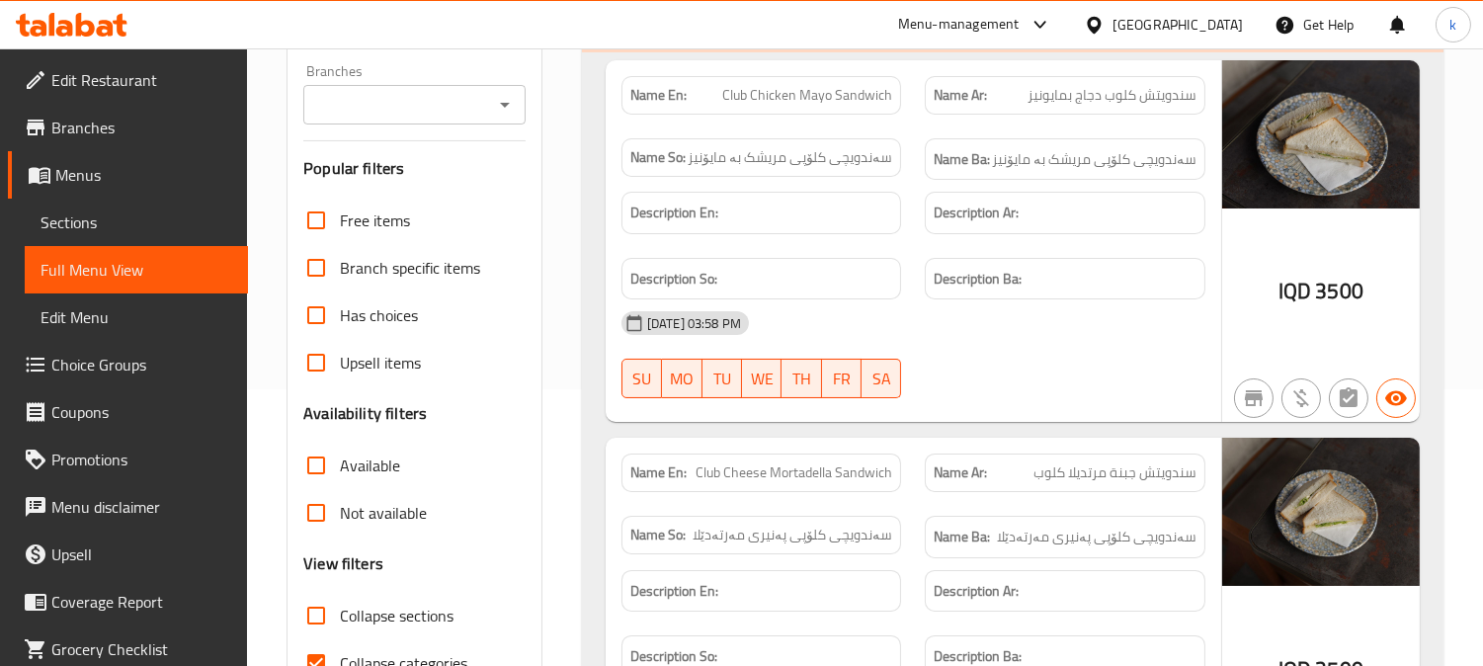
scroll to position [93, 0]
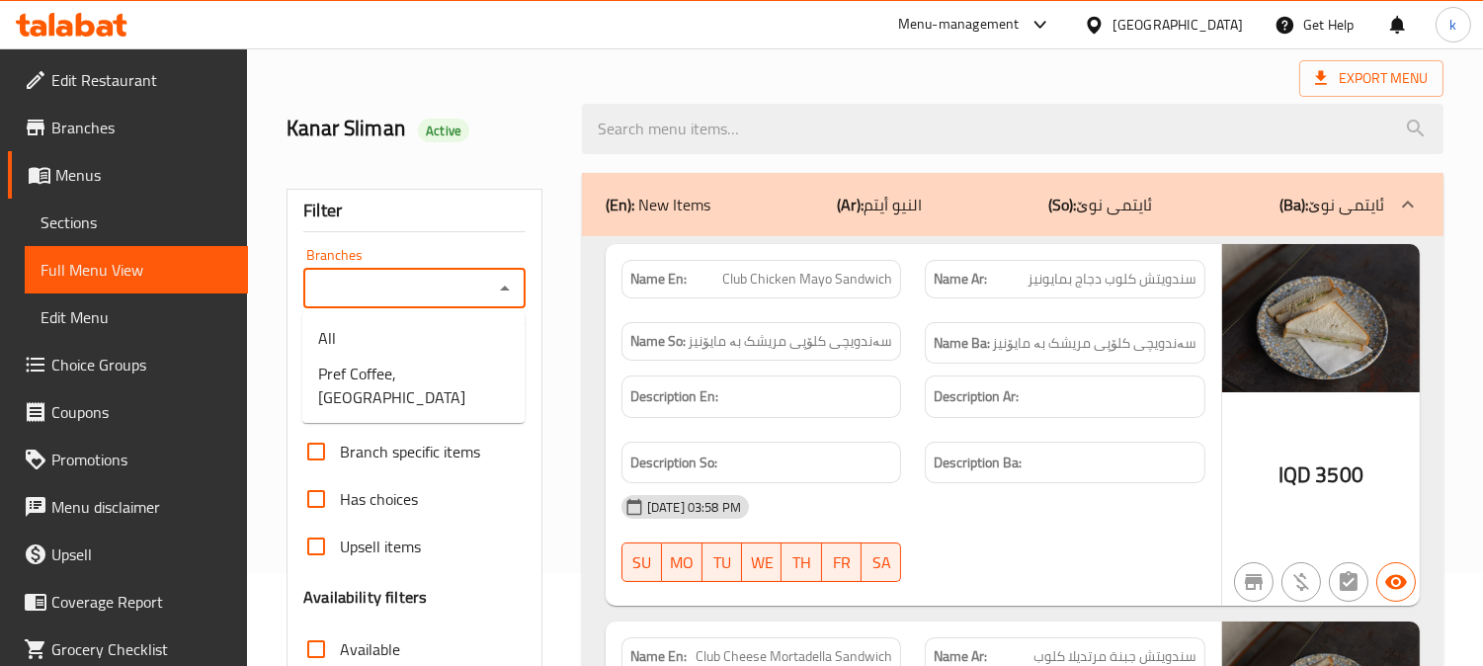
click at [412, 298] on input "Branches" at bounding box center [398, 289] width 178 height 28
click at [408, 362] on span "Pref Coffee, [GEOGRAPHIC_DATA]" at bounding box center [413, 385] width 191 height 47
type input "Pref Coffee, [GEOGRAPHIC_DATA]"
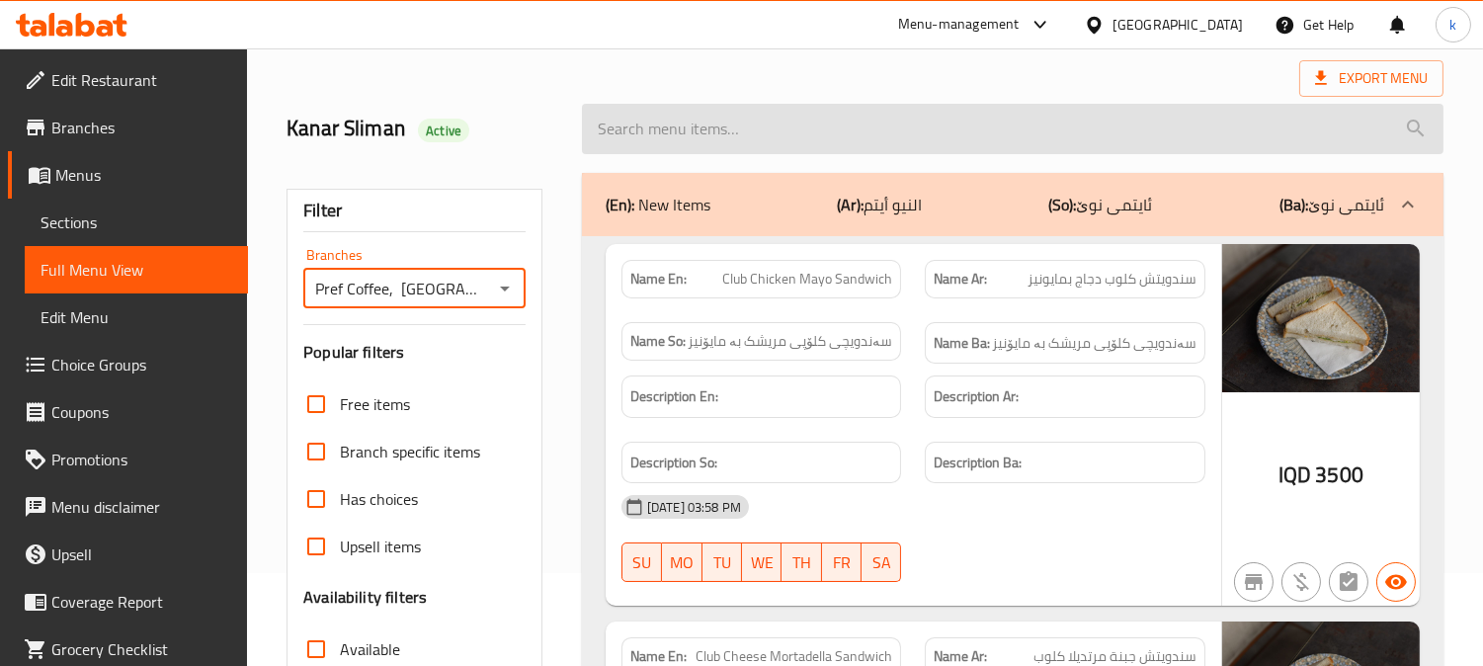
click at [668, 120] on input "search" at bounding box center [1012, 129] width 861 height 50
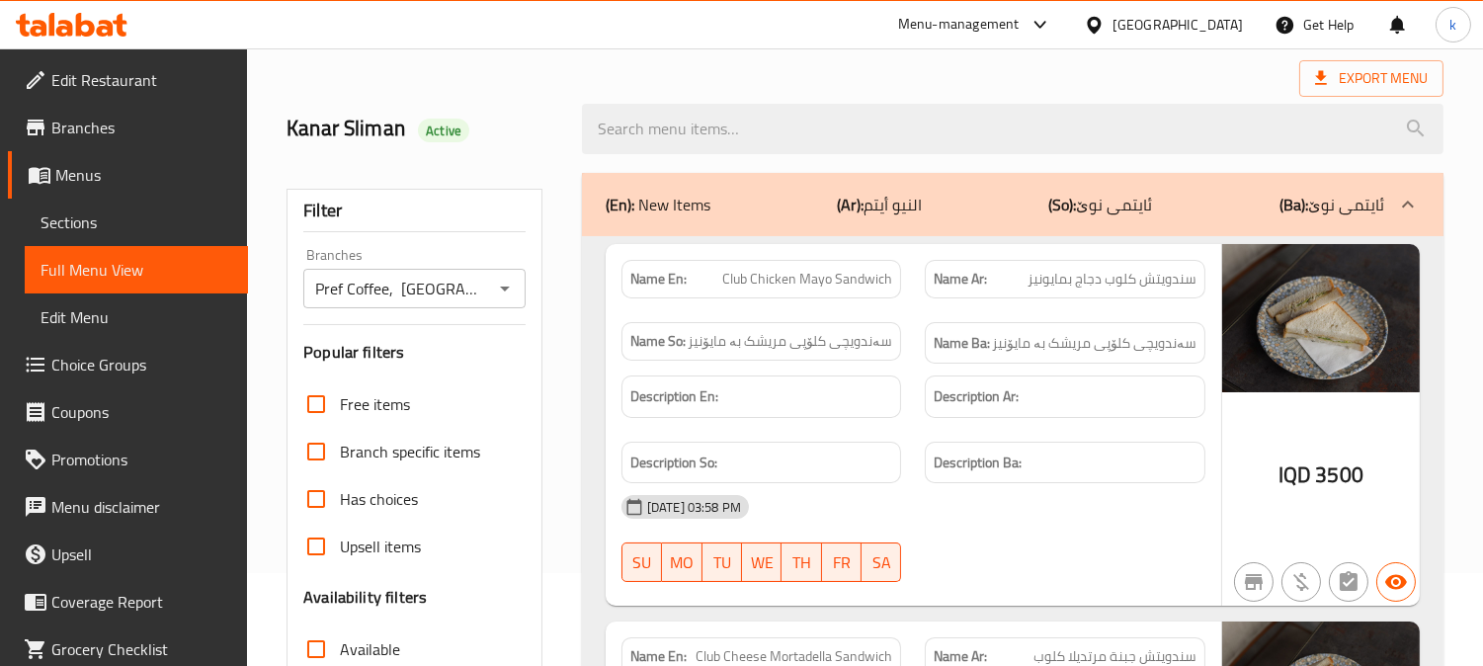
paste input "Galaxy Cake"
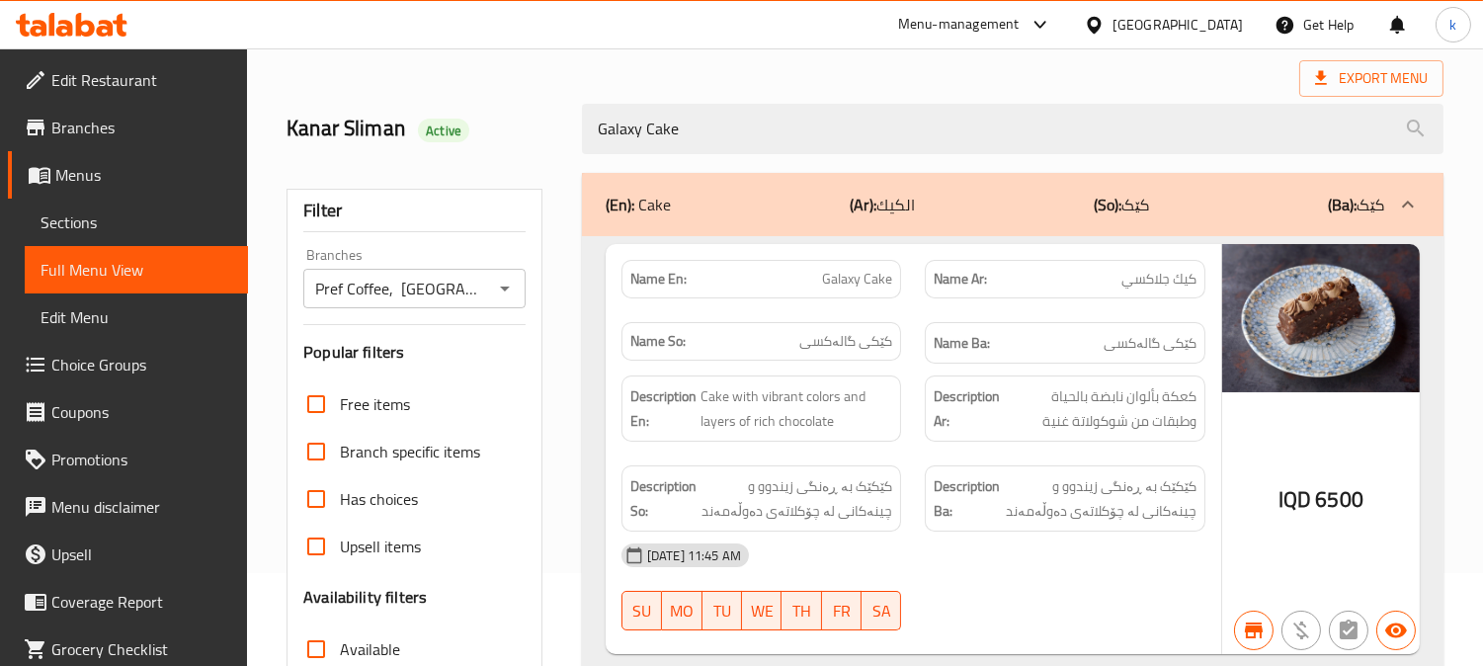
type input "Galaxy Cake"
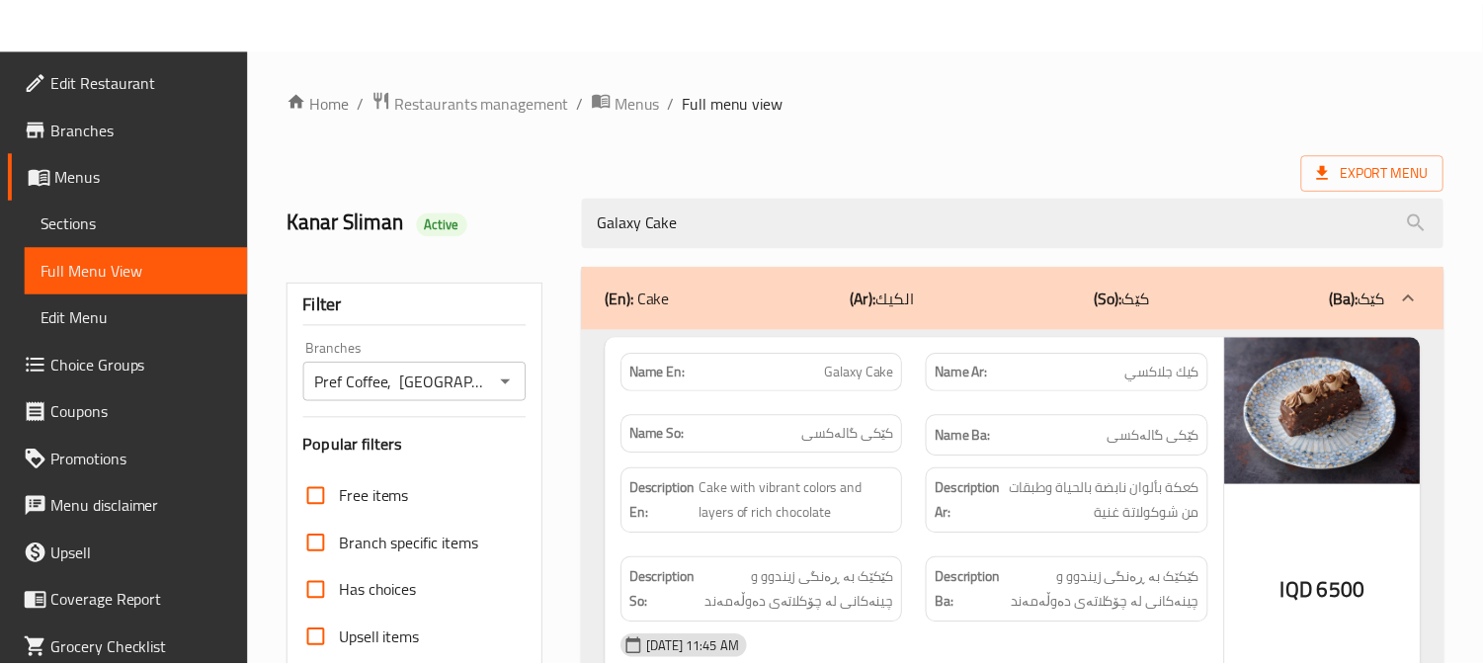
scroll to position [385, 0]
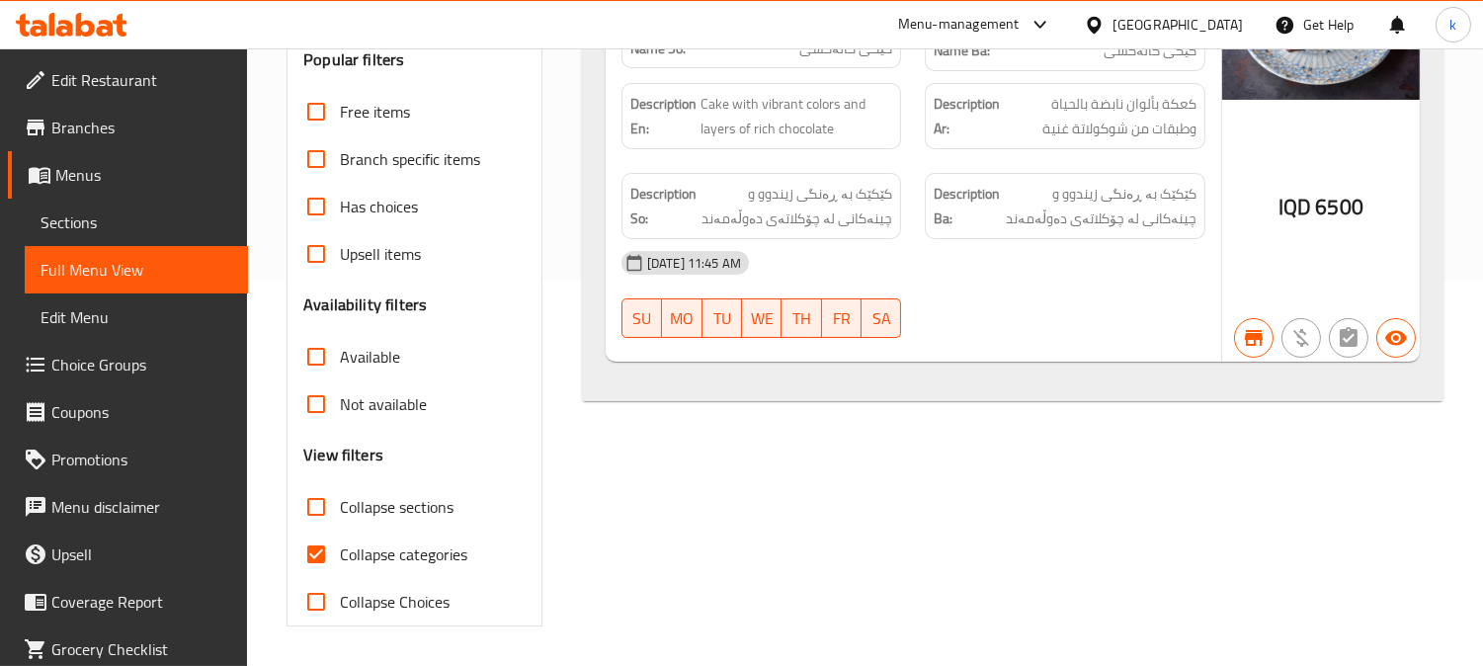
click at [63, 225] on span "Sections" at bounding box center [136, 222] width 192 height 24
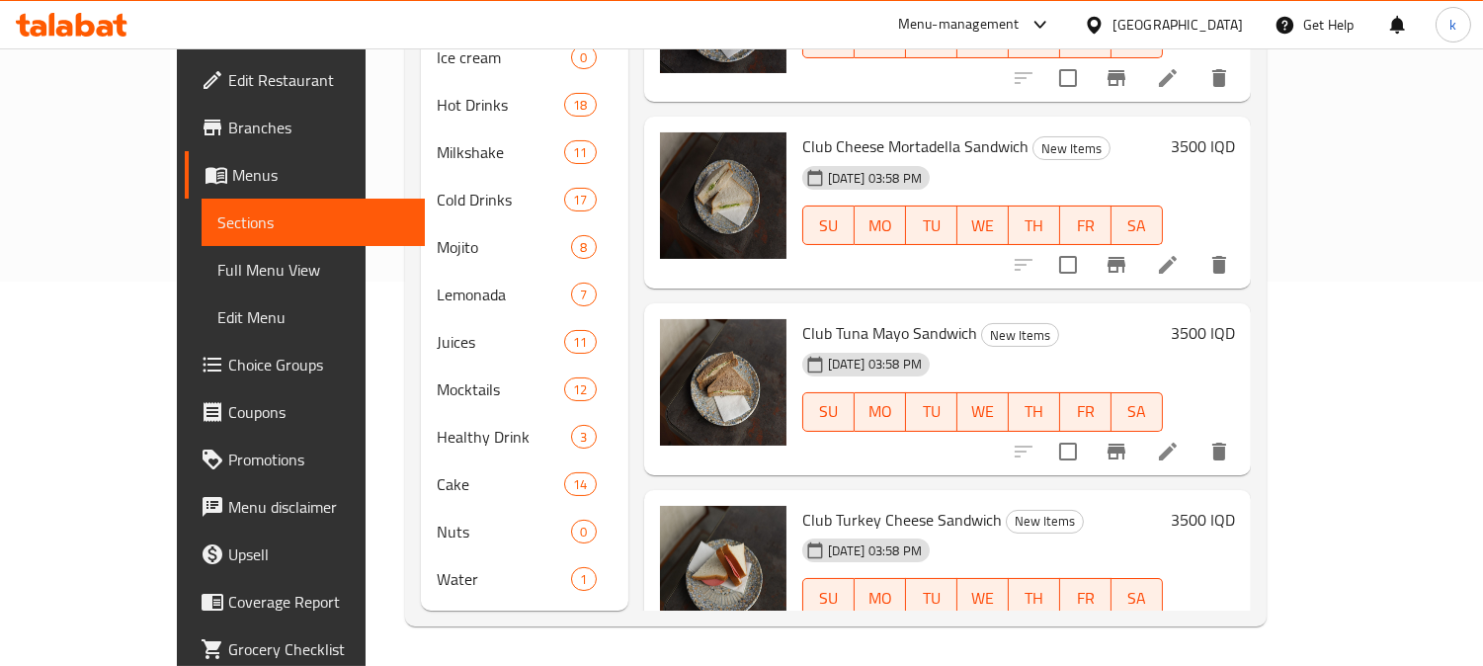
scroll to position [277, 0]
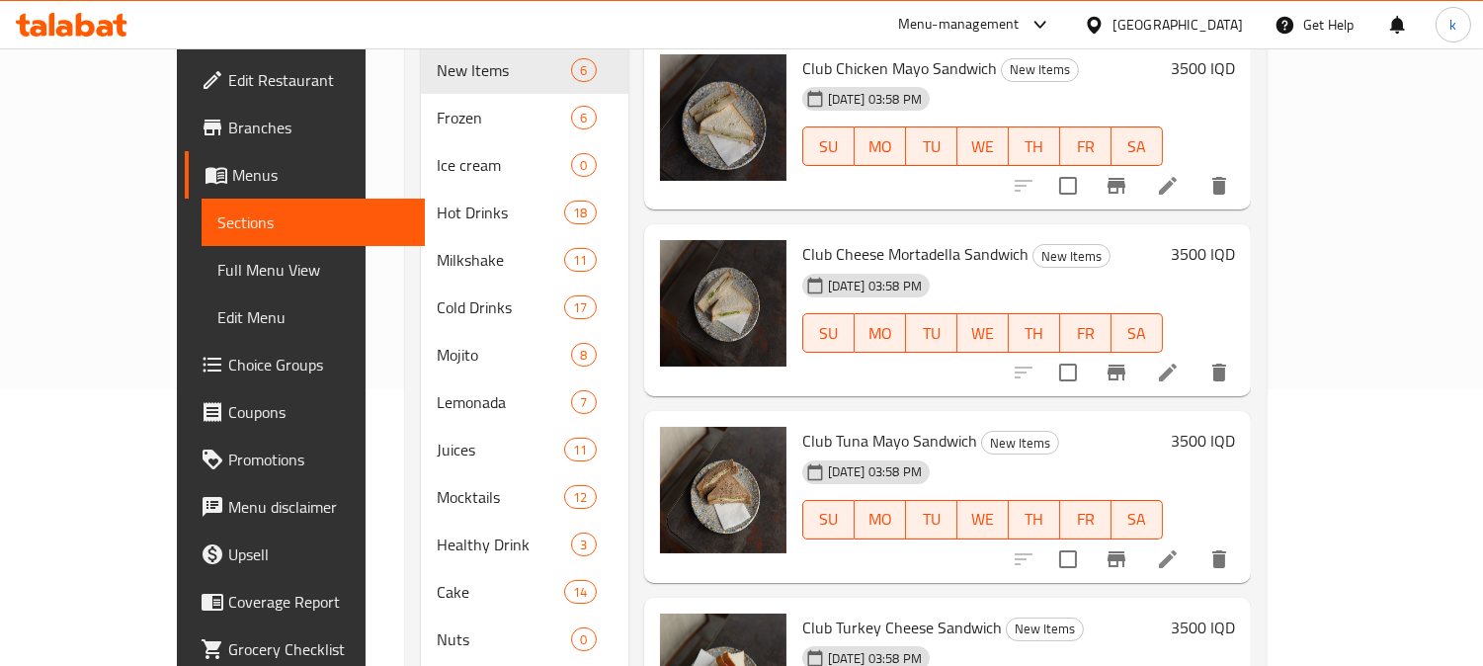
click at [217, 268] on span "Full Menu View" at bounding box center [313, 270] width 192 height 24
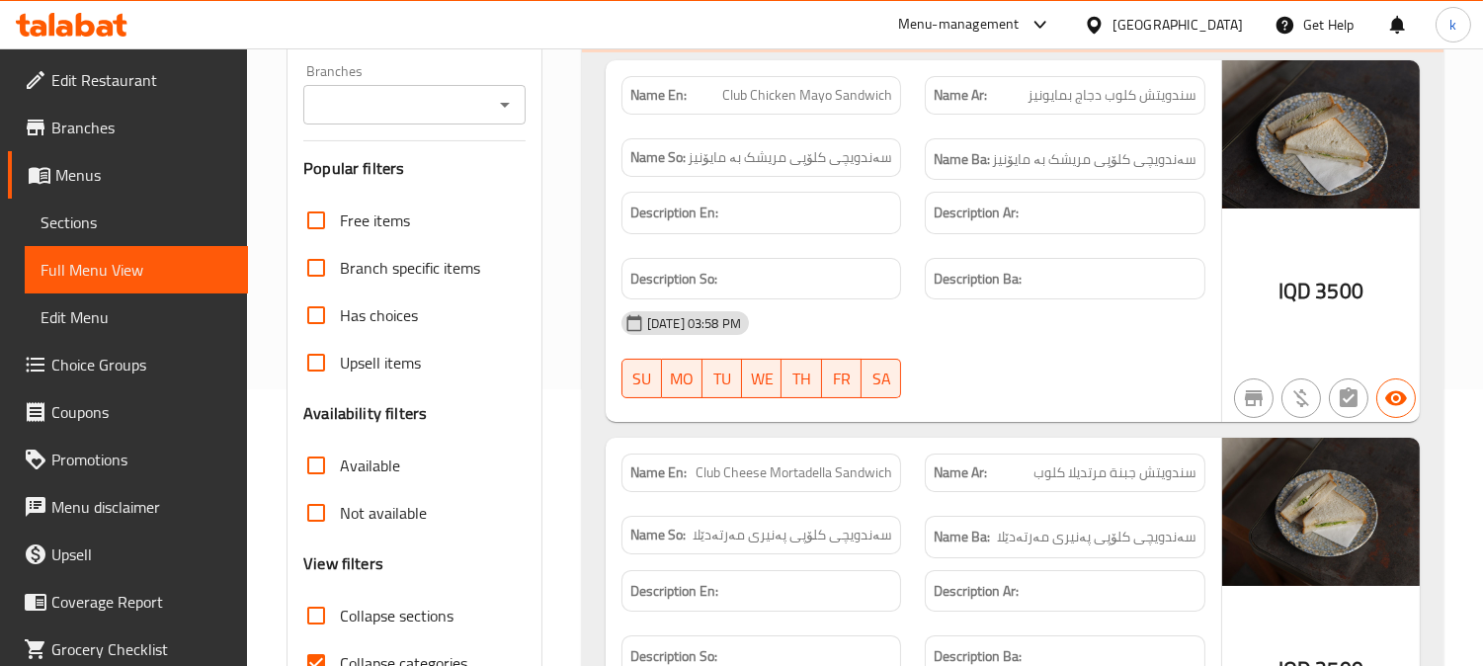
scroll to position [93, 0]
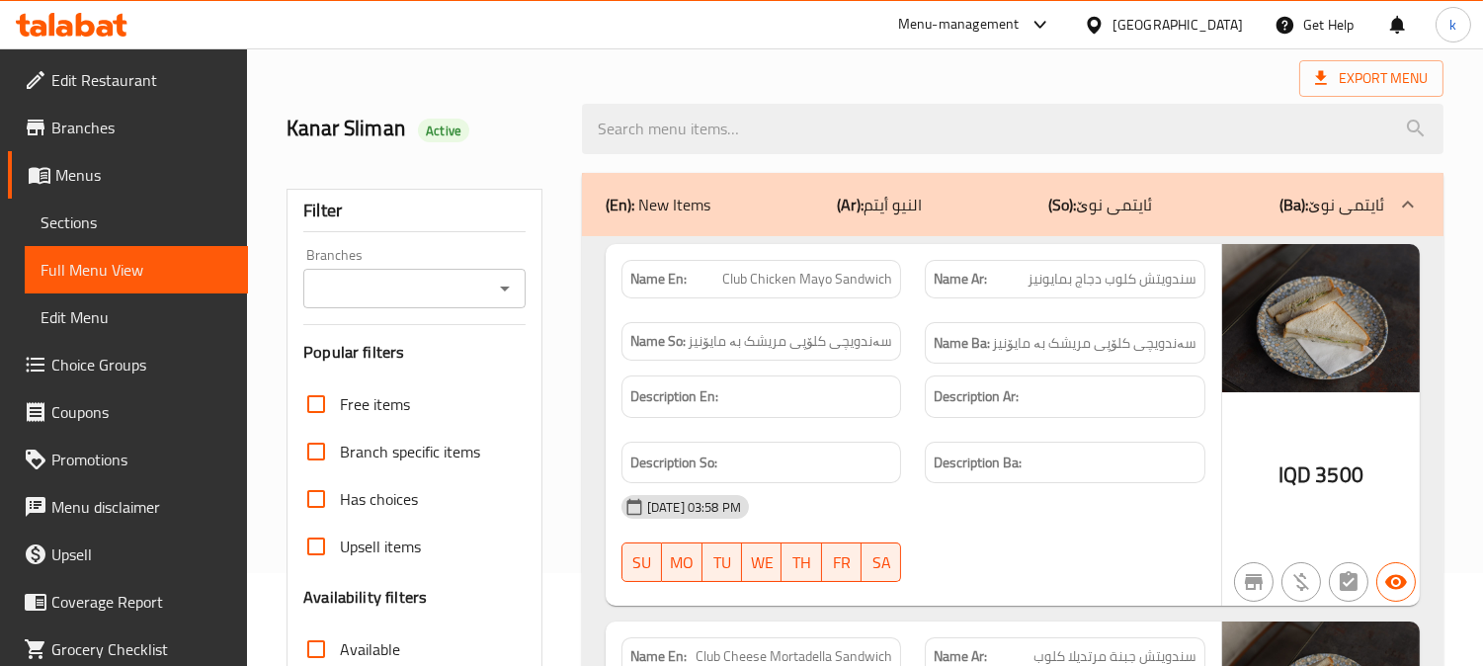
click at [372, 288] on input "Branches" at bounding box center [398, 289] width 178 height 28
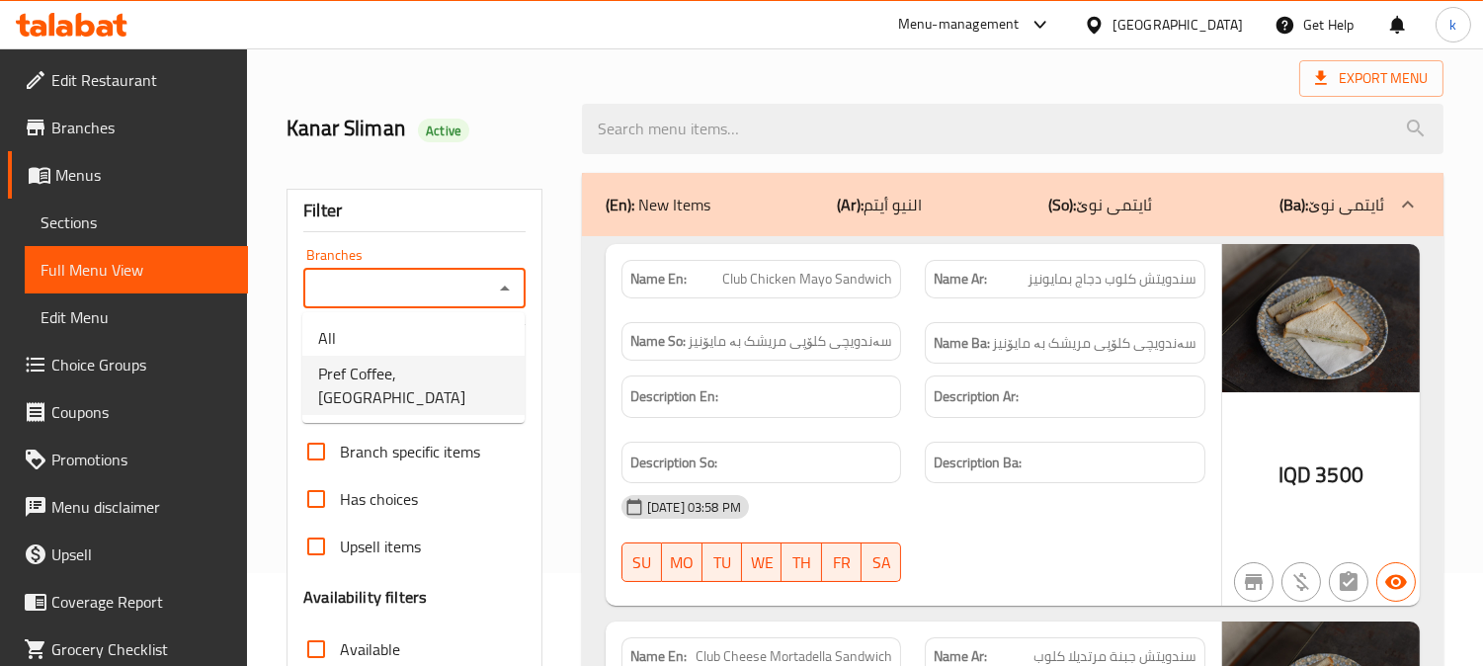
click at [381, 367] on span "Pref Coffee, [GEOGRAPHIC_DATA]" at bounding box center [413, 385] width 191 height 47
type input "Pref Coffee, [GEOGRAPHIC_DATA]"
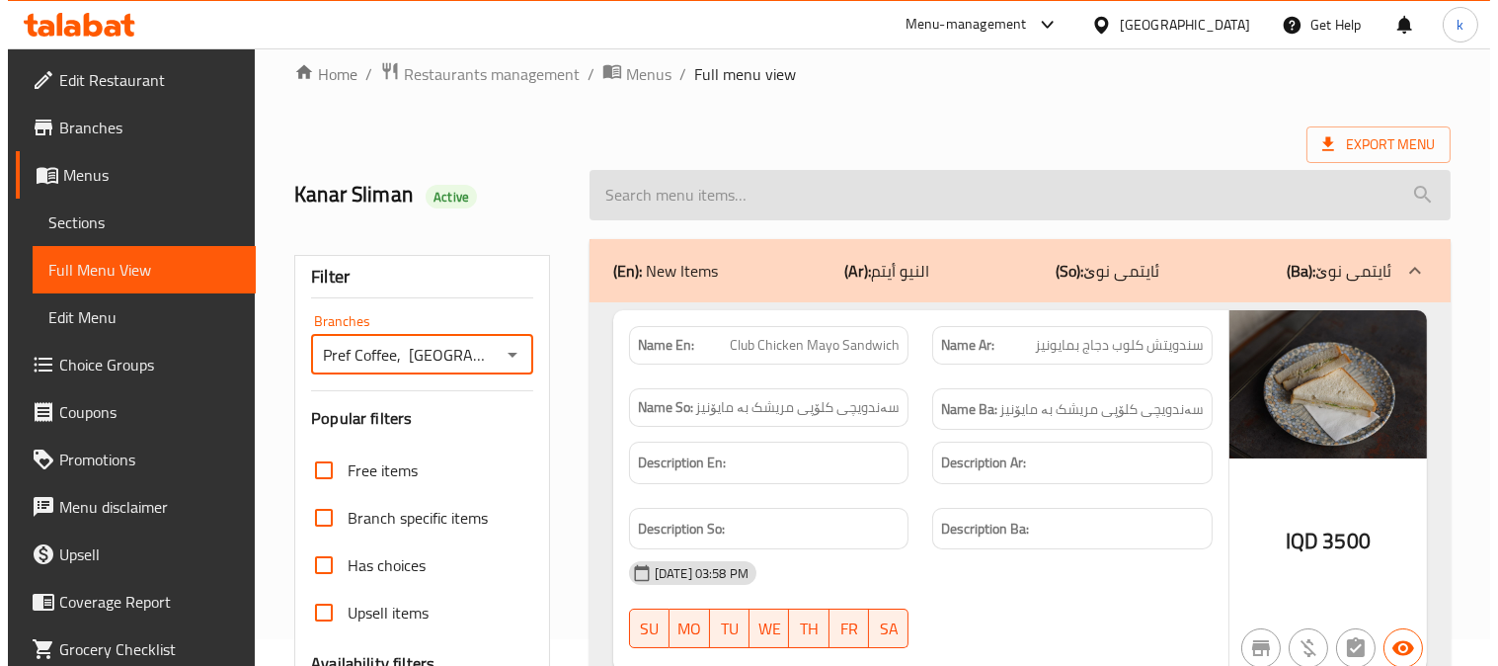
scroll to position [0, 0]
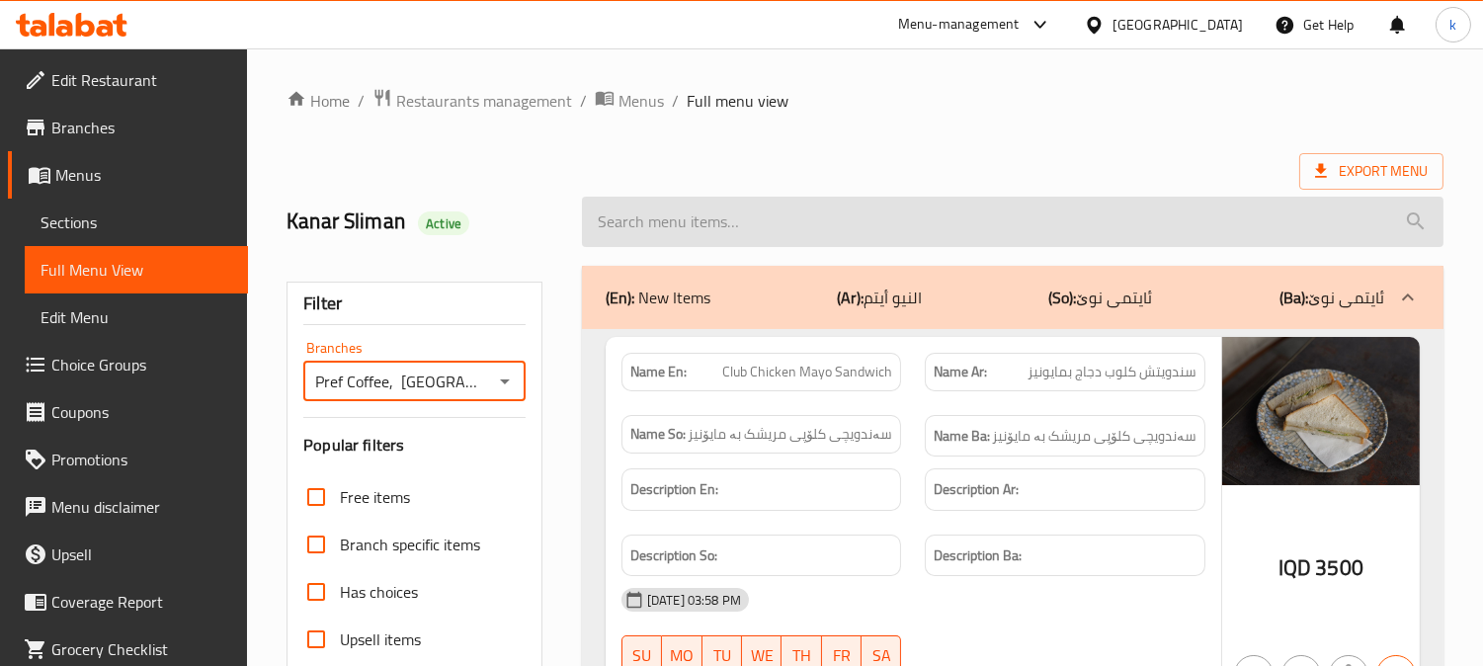
click at [794, 220] on input "search" at bounding box center [1012, 222] width 861 height 50
paste input "Caramel Frappuccino"
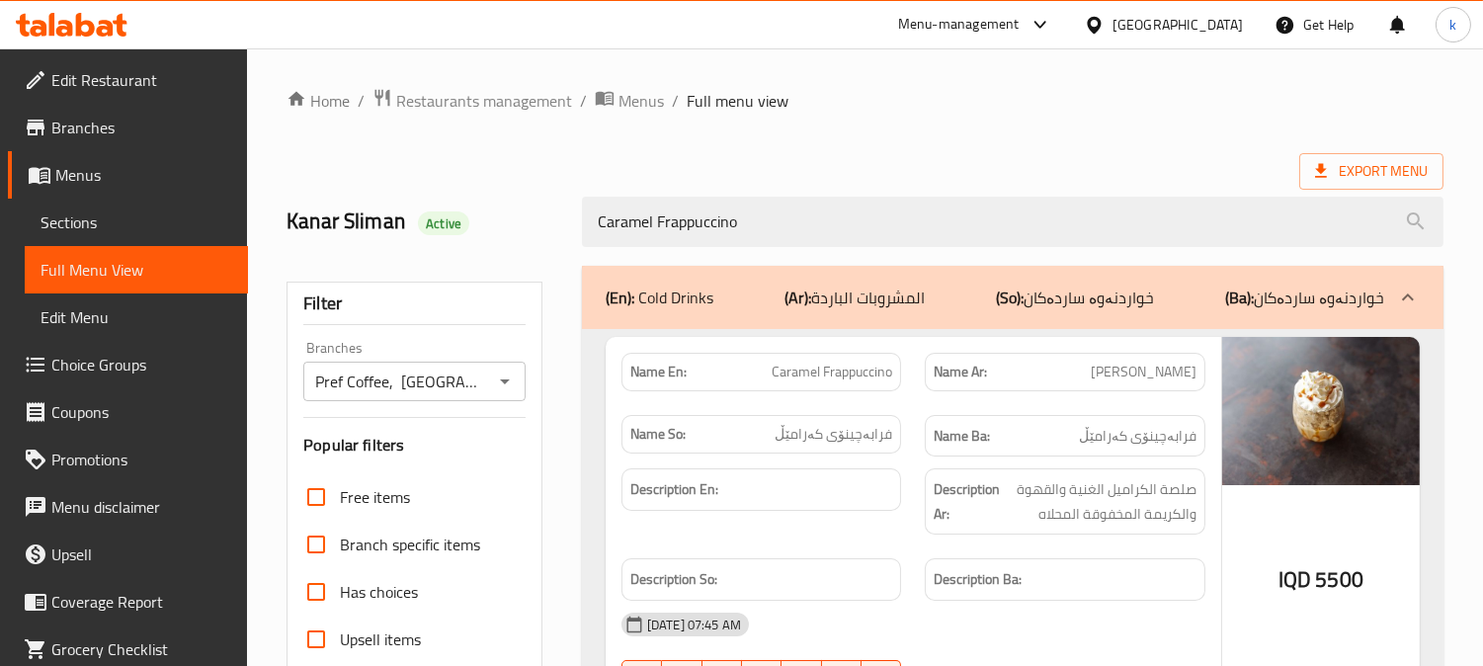
type input "Caramel Frappuccino"
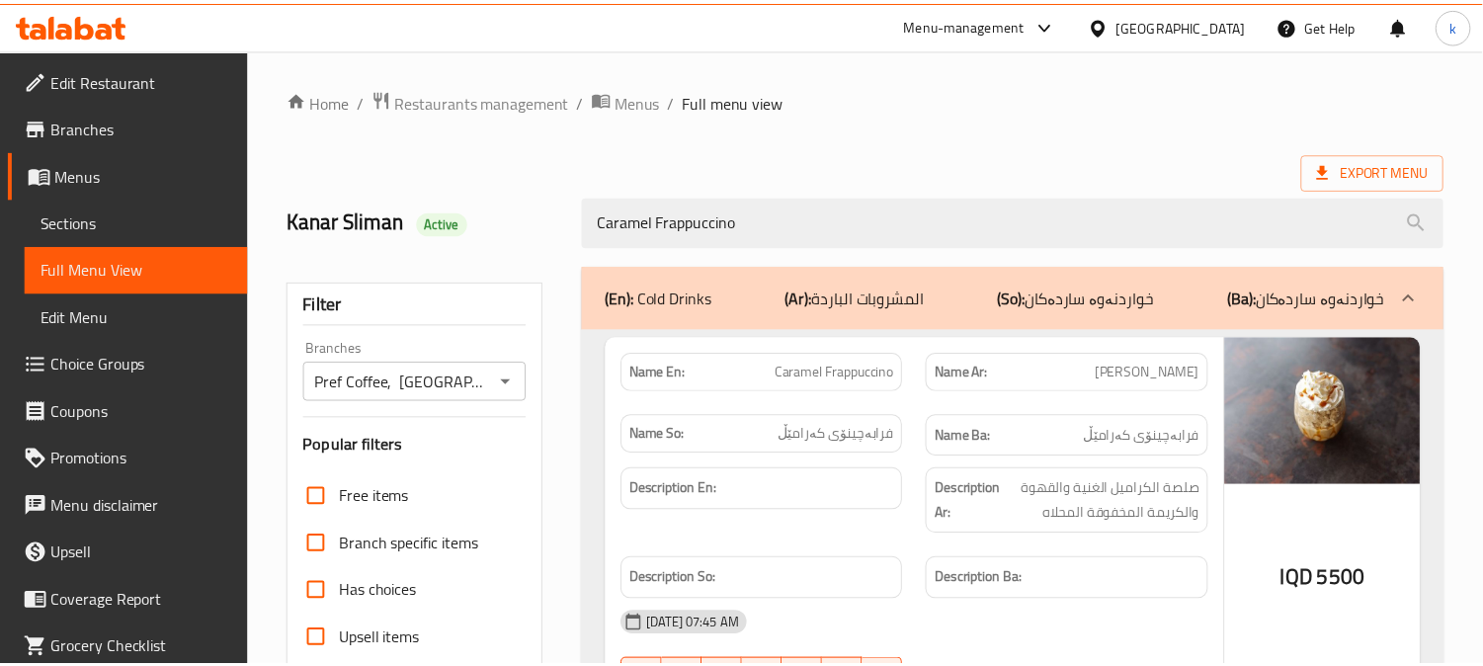
scroll to position [385, 0]
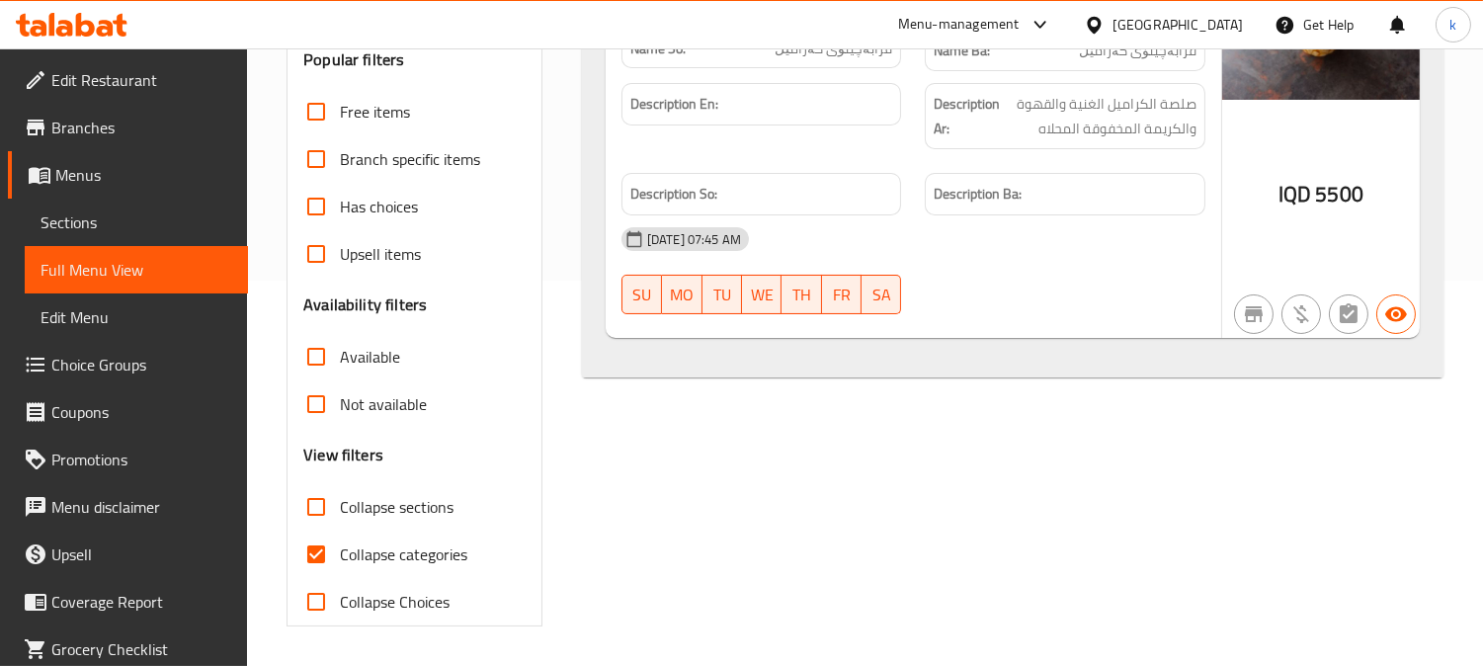
click at [90, 227] on span "Sections" at bounding box center [136, 222] width 192 height 24
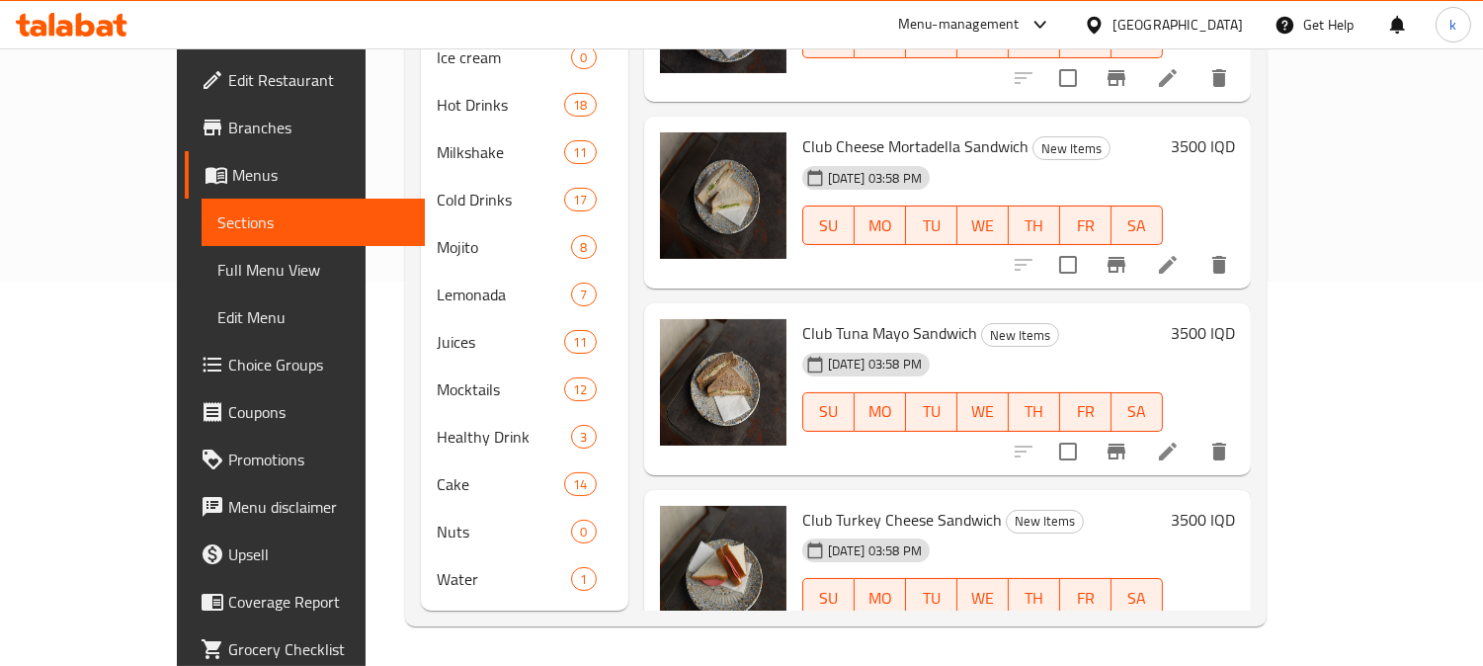
scroll to position [277, 0]
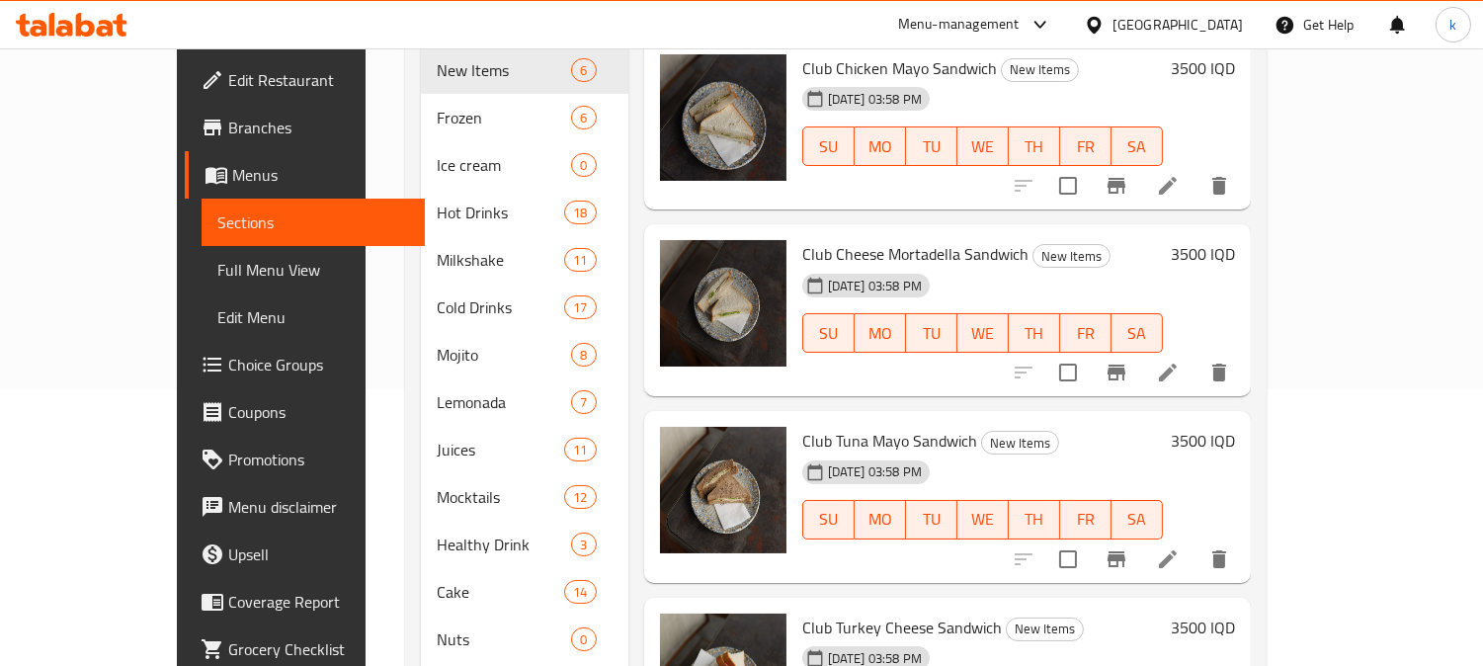
click at [217, 265] on span "Full Menu View" at bounding box center [313, 270] width 192 height 24
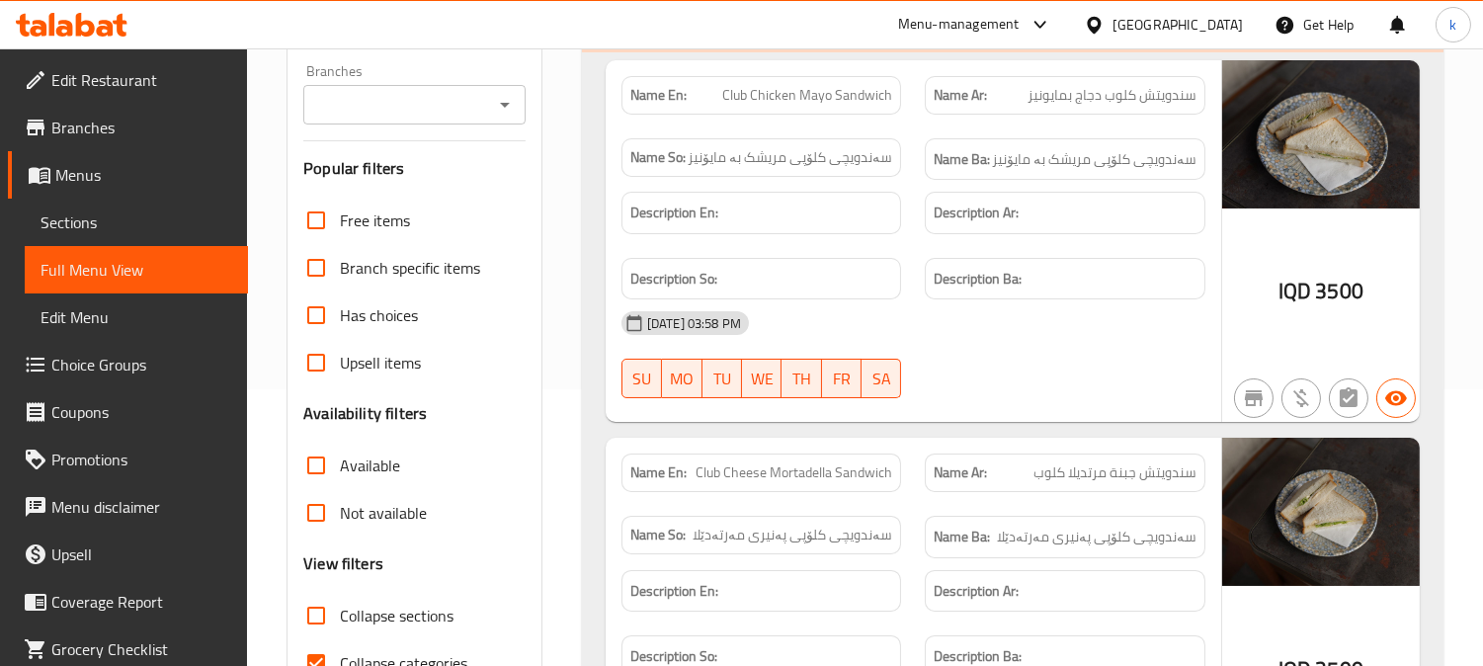
click at [383, 104] on input "Branches" at bounding box center [398, 105] width 178 height 28
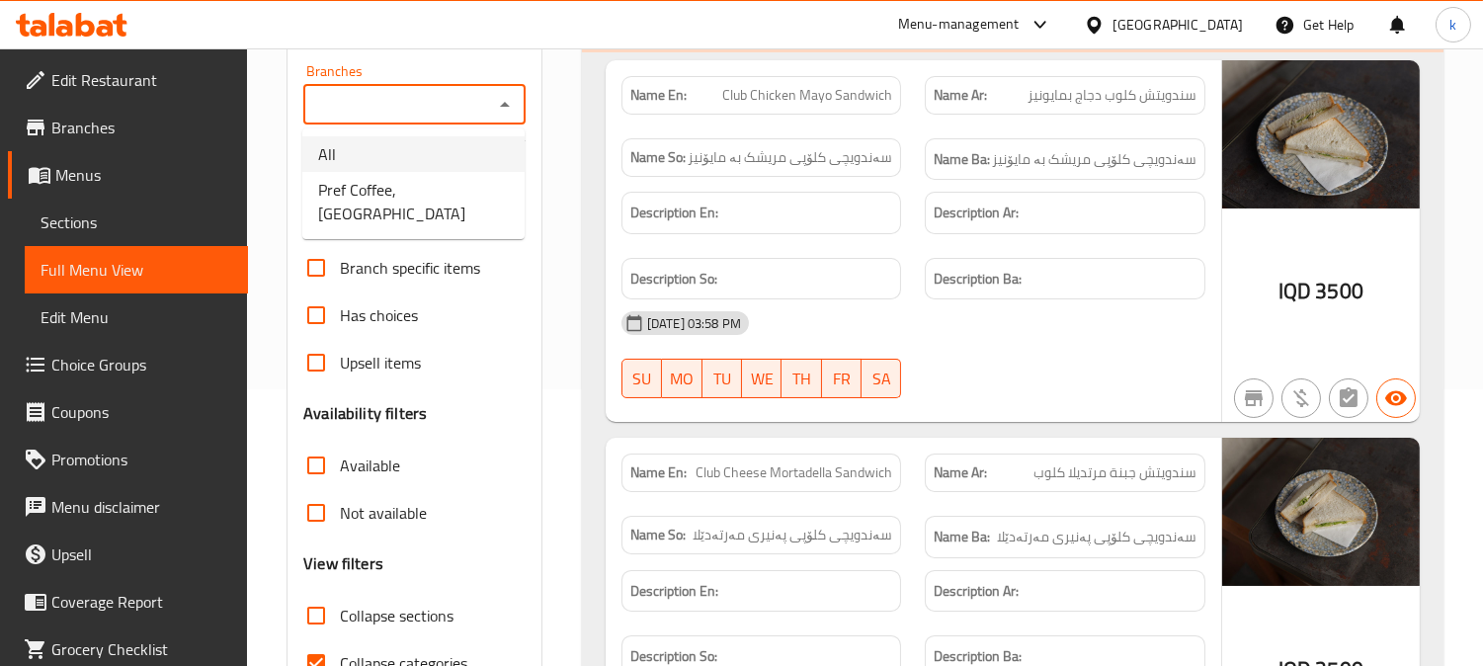
click at [393, 194] on span "Pref Coffee, [GEOGRAPHIC_DATA]" at bounding box center [413, 201] width 191 height 47
type input "Pref Coffee, [GEOGRAPHIC_DATA]"
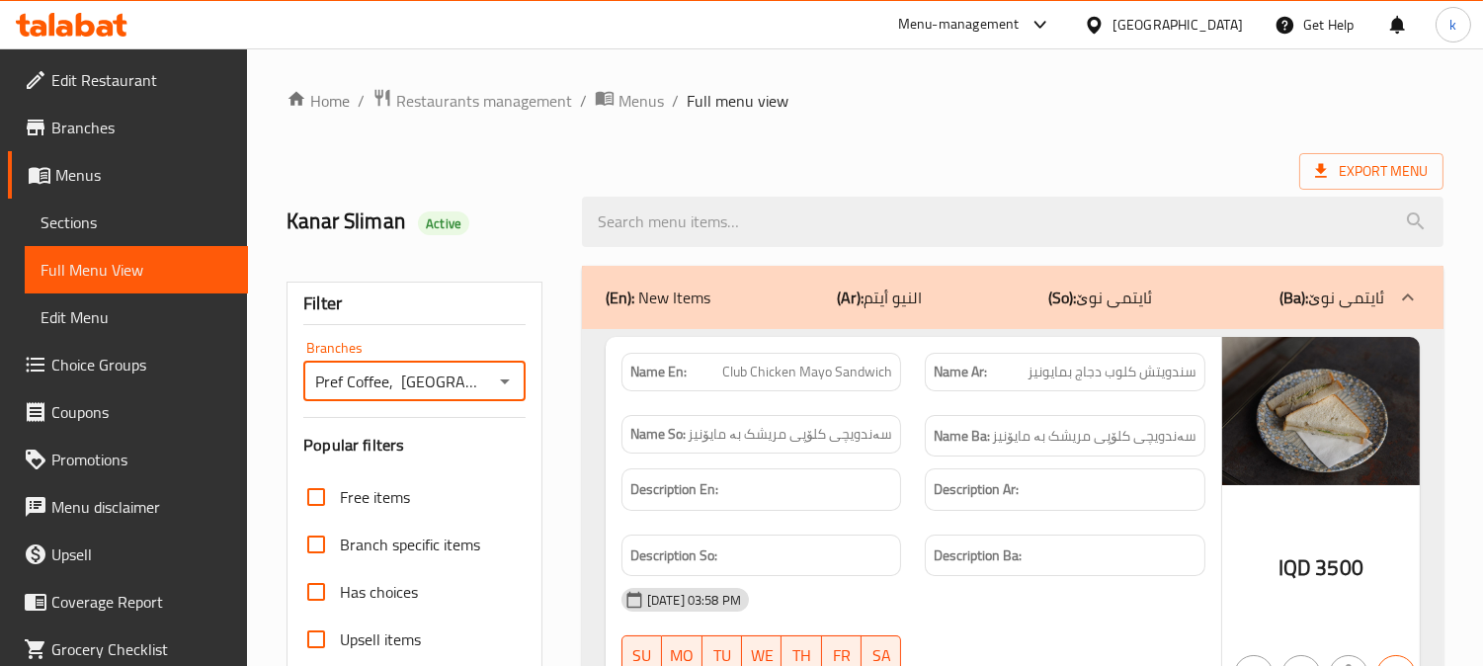
drag, startPoint x: 688, startPoint y: 218, endPoint x: 729, endPoint y: 251, distance: 52.0
click at [691, 217] on input "search" at bounding box center [1012, 222] width 861 height 50
paste input "Iced Tea Peach"
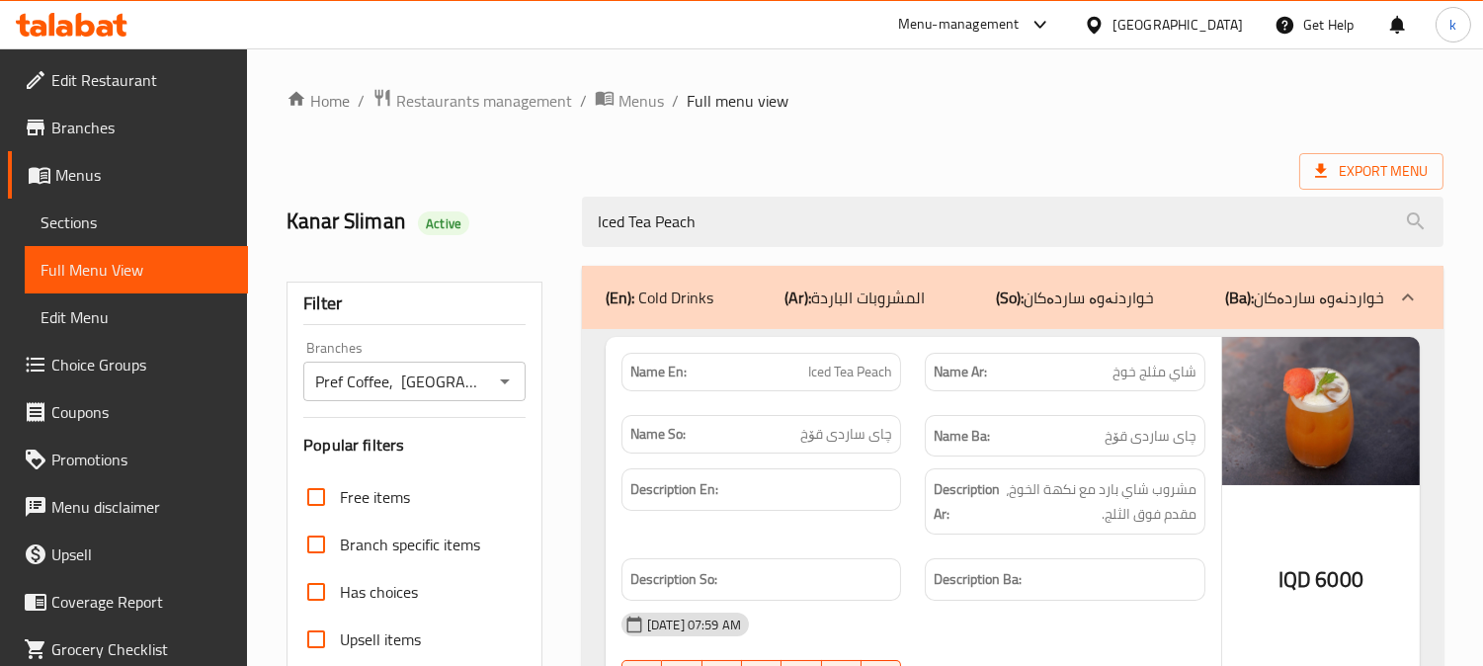
scroll to position [183, 0]
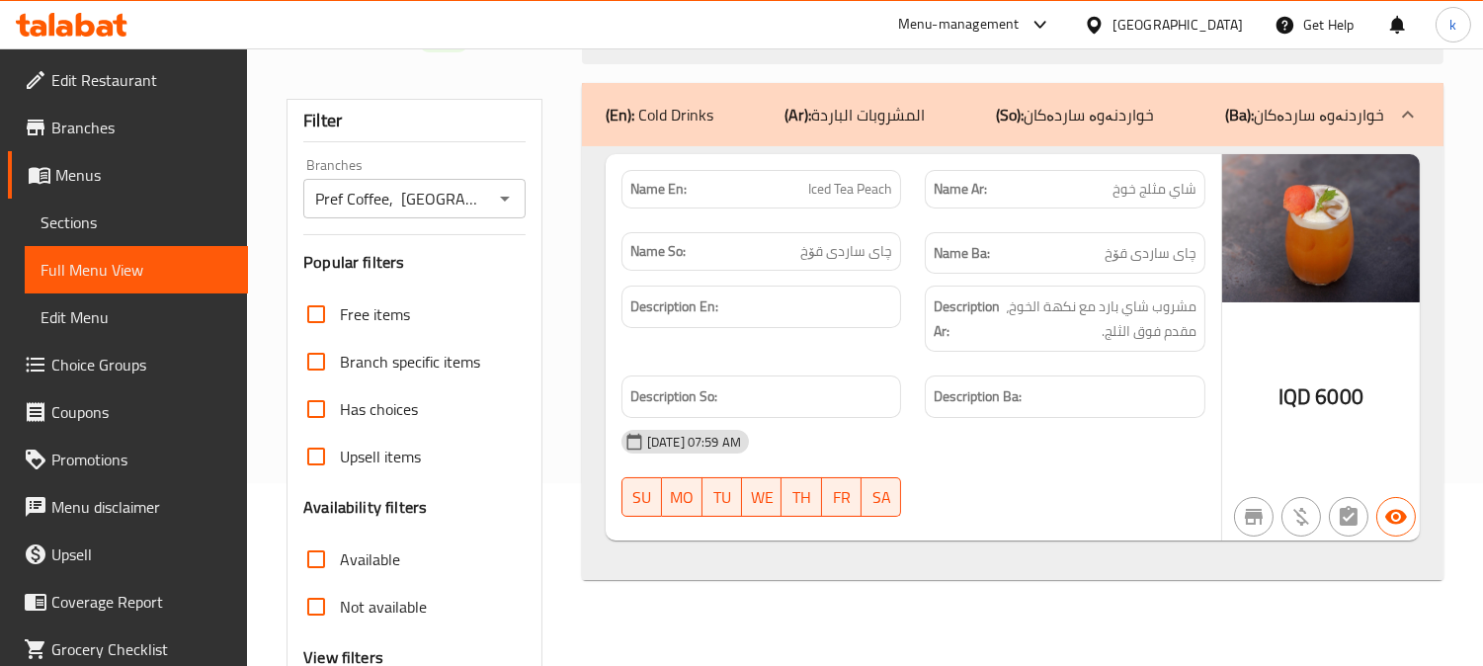
type input "Iced Tea Peach"
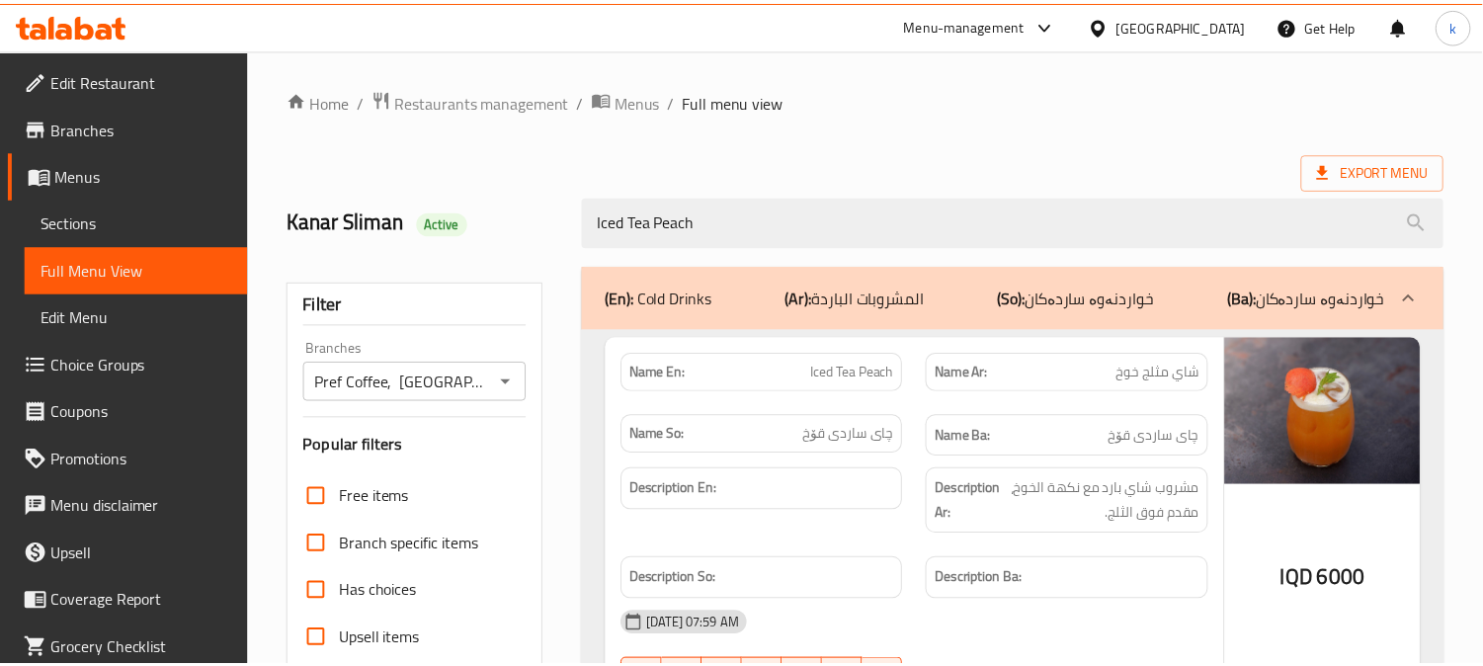
scroll to position [385, 0]
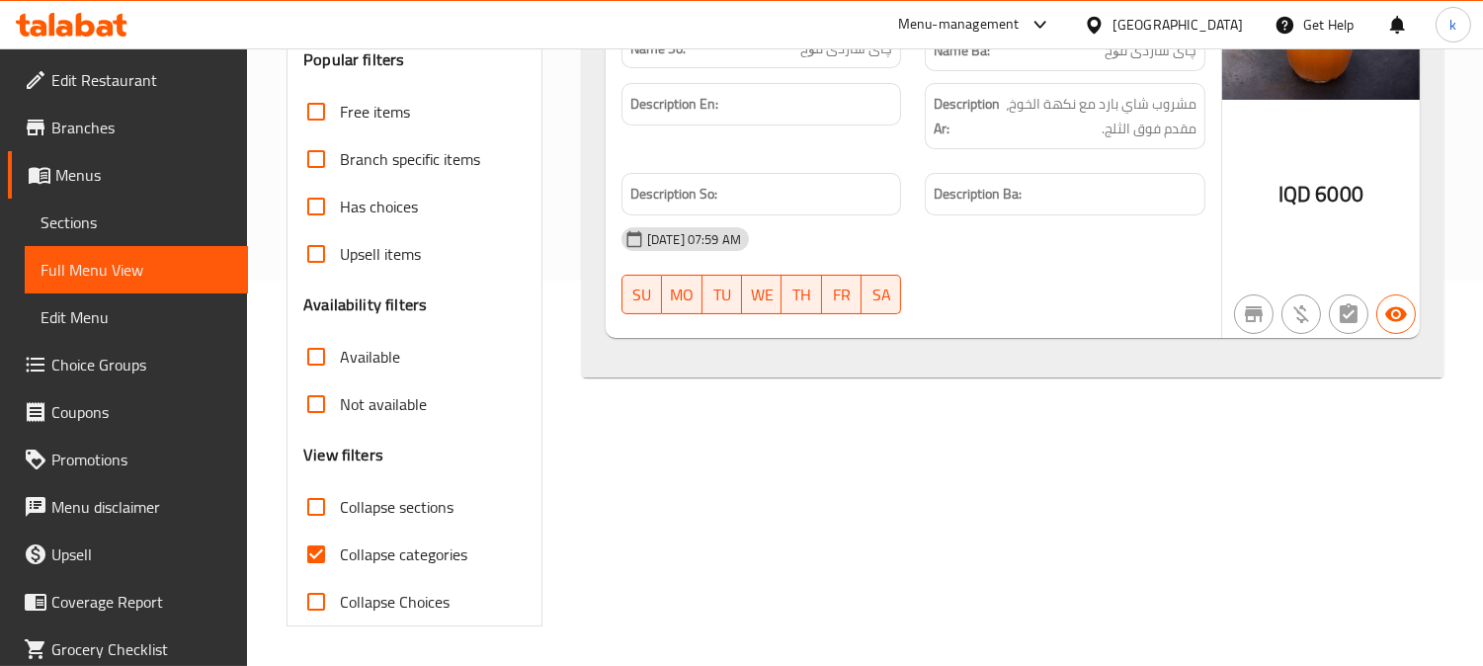
click at [121, 207] on link "Sections" at bounding box center [136, 222] width 223 height 47
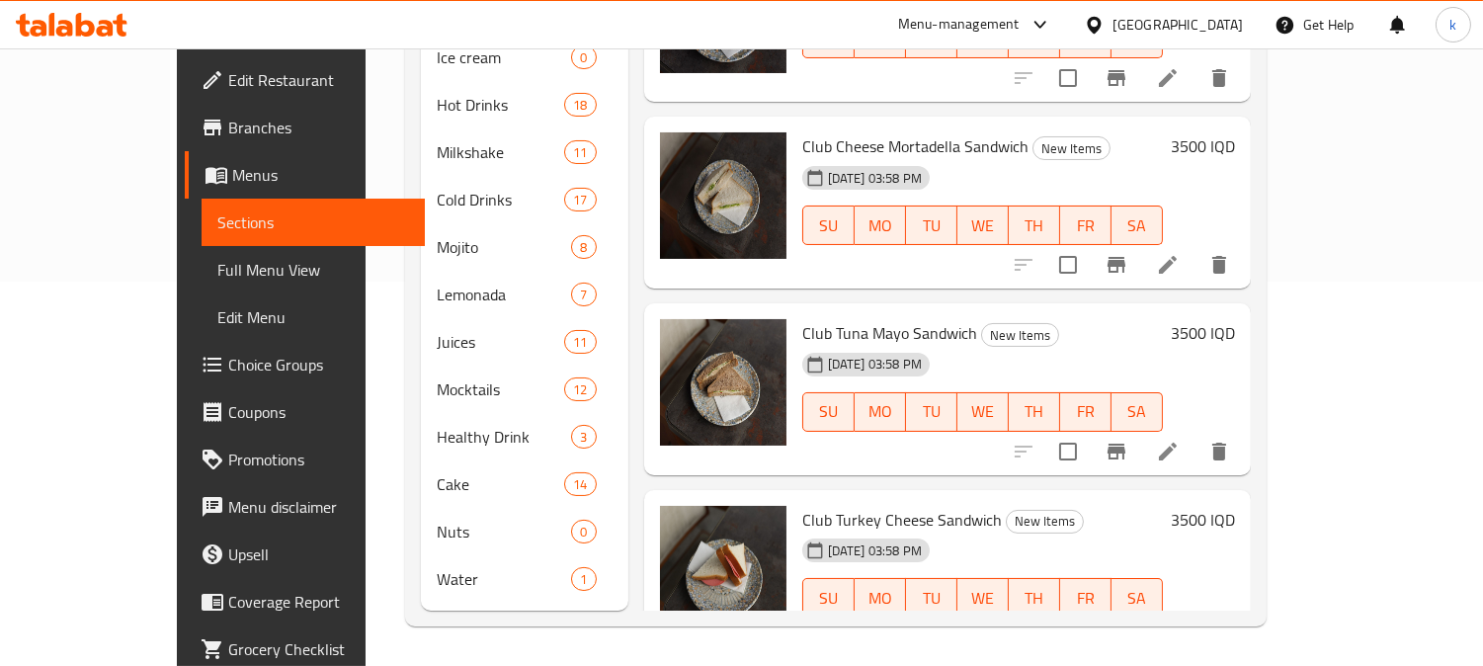
scroll to position [277, 0]
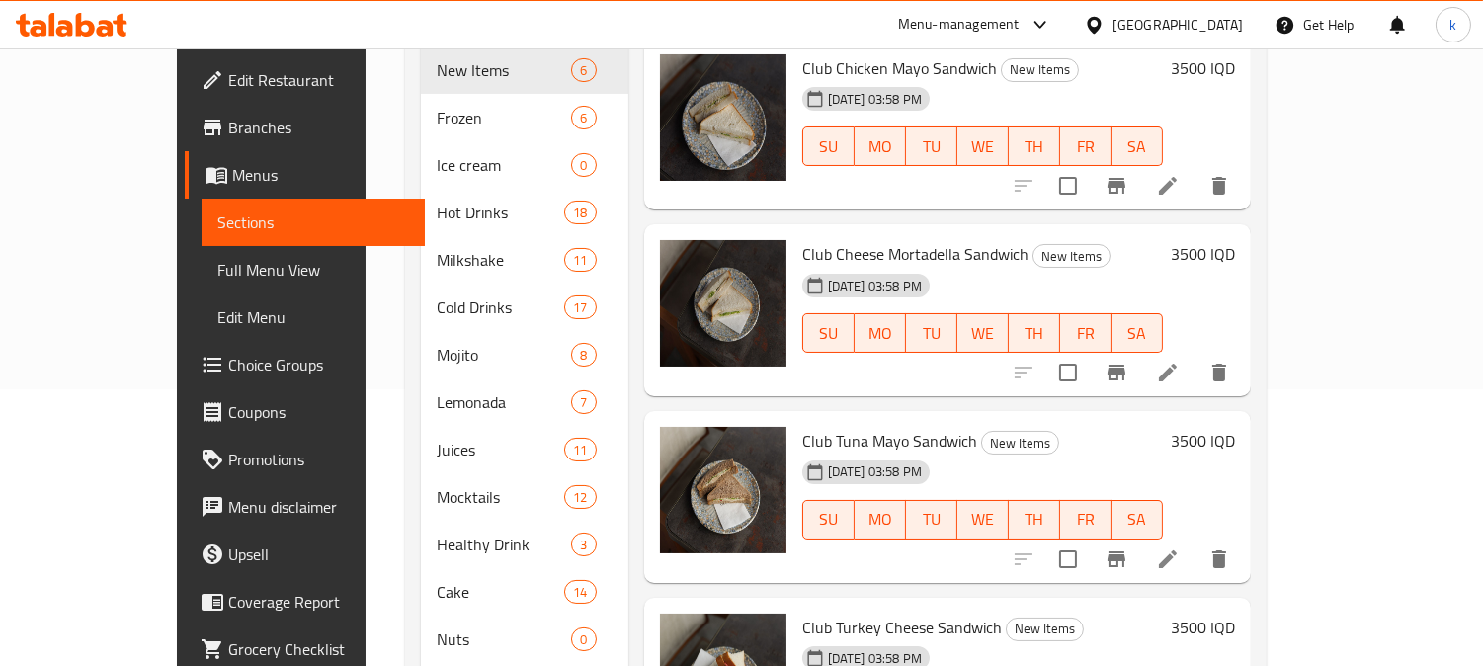
click at [217, 268] on span "Full Menu View" at bounding box center [313, 270] width 192 height 24
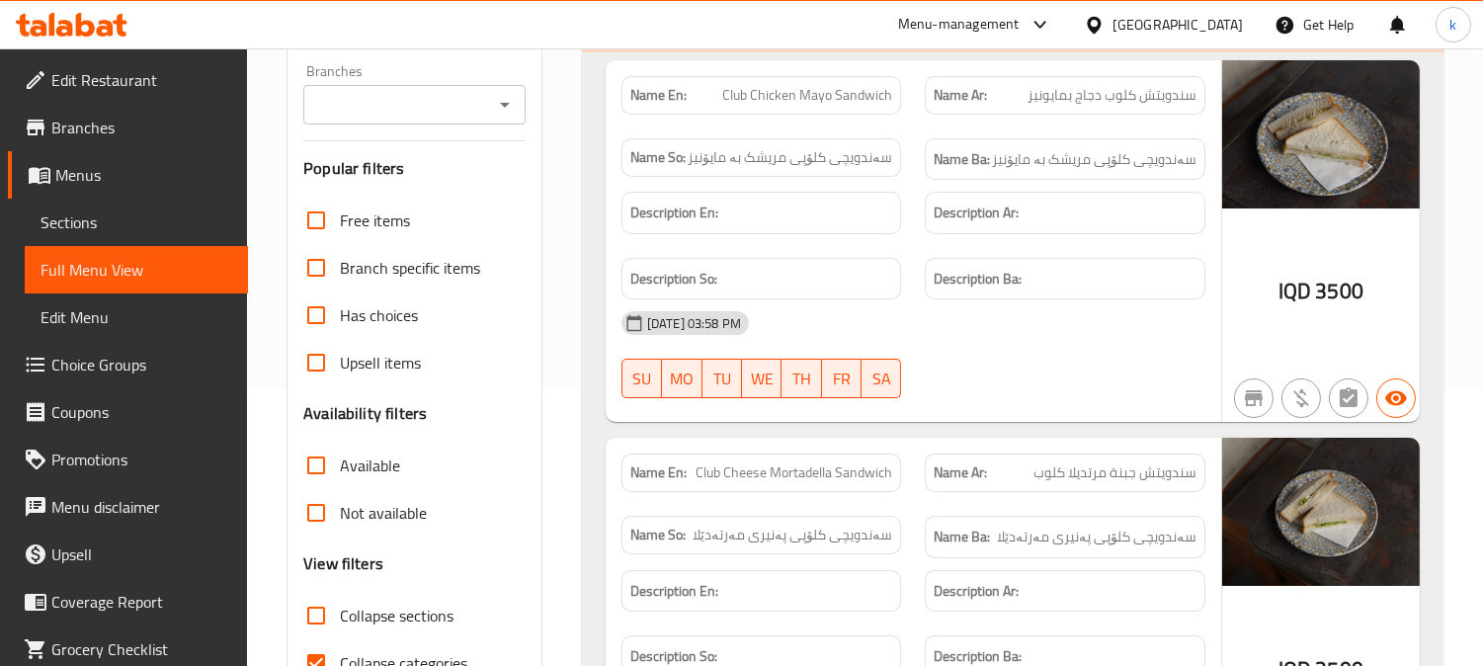
scroll to position [93, 0]
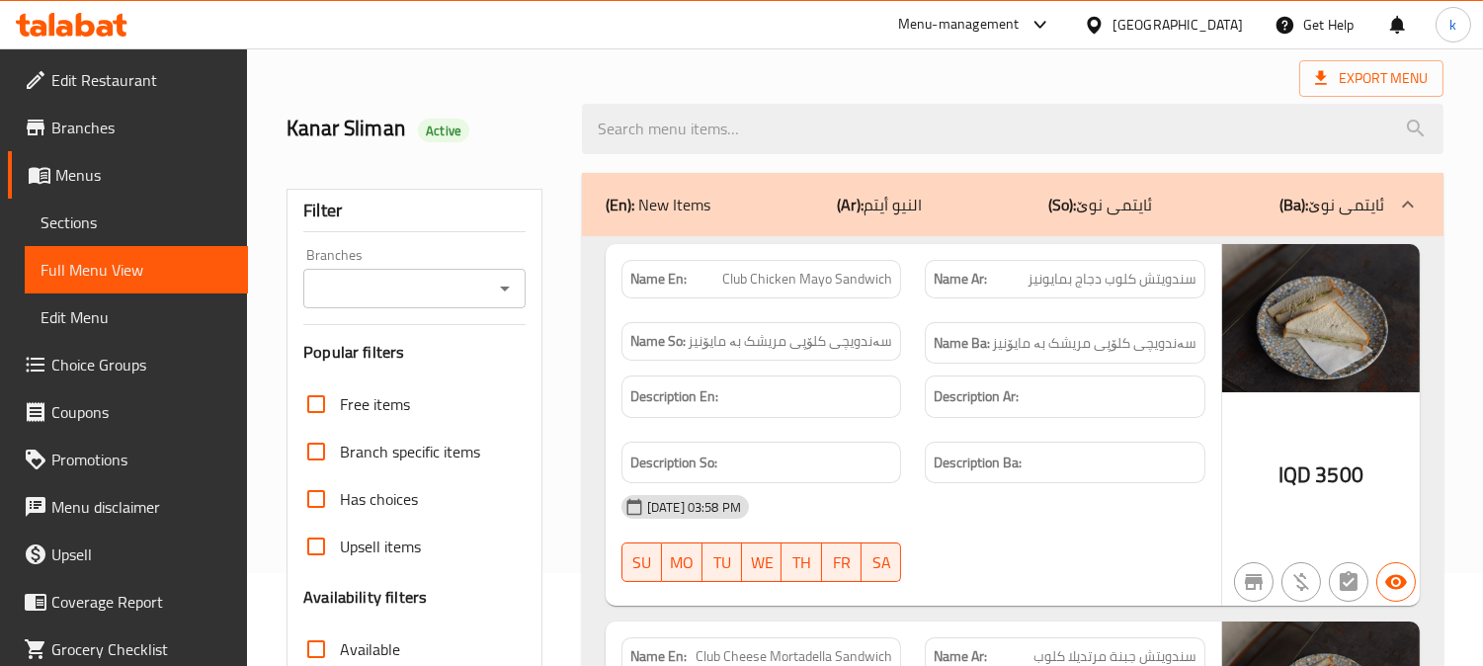
drag, startPoint x: 421, startPoint y: 288, endPoint x: 427, endPoint y: 301, distance: 14.1
click at [420, 288] on input "Branches" at bounding box center [398, 289] width 178 height 28
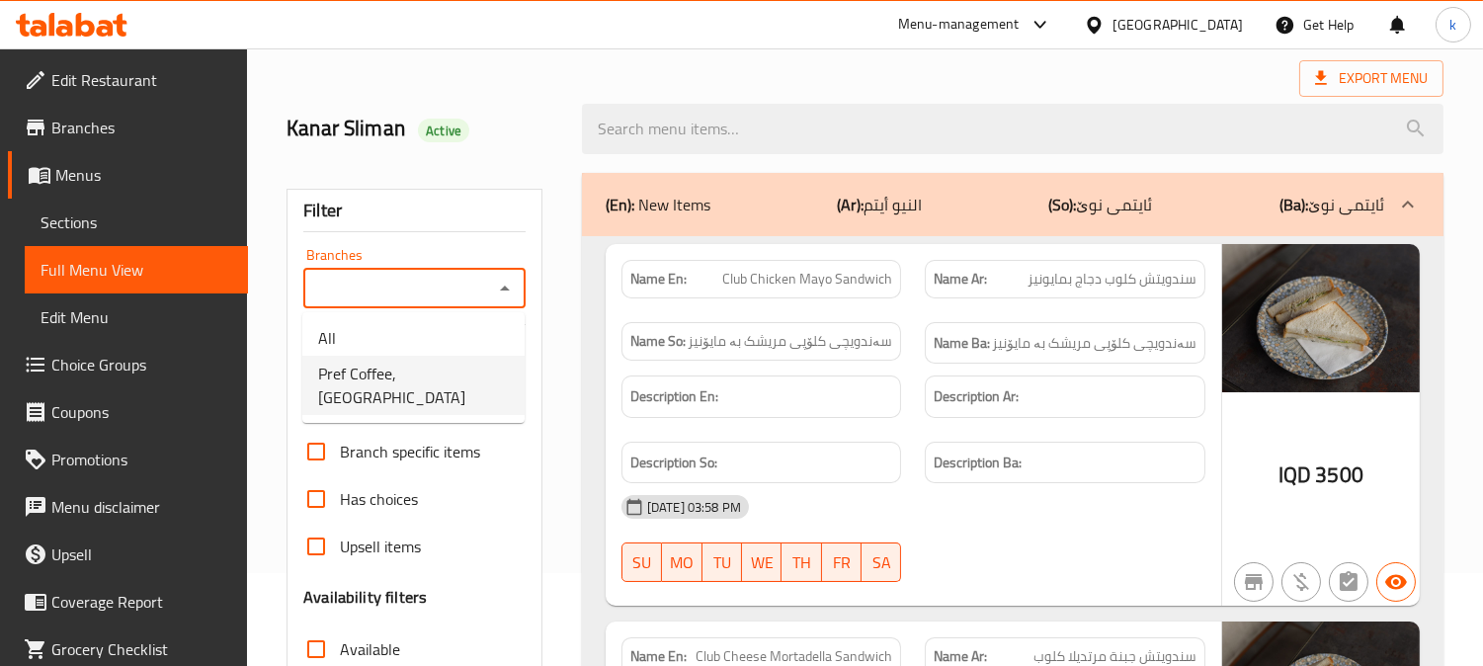
click at [428, 362] on span "Pref Coffee, [GEOGRAPHIC_DATA]" at bounding box center [413, 385] width 191 height 47
type input "Pref Coffee, [GEOGRAPHIC_DATA]"
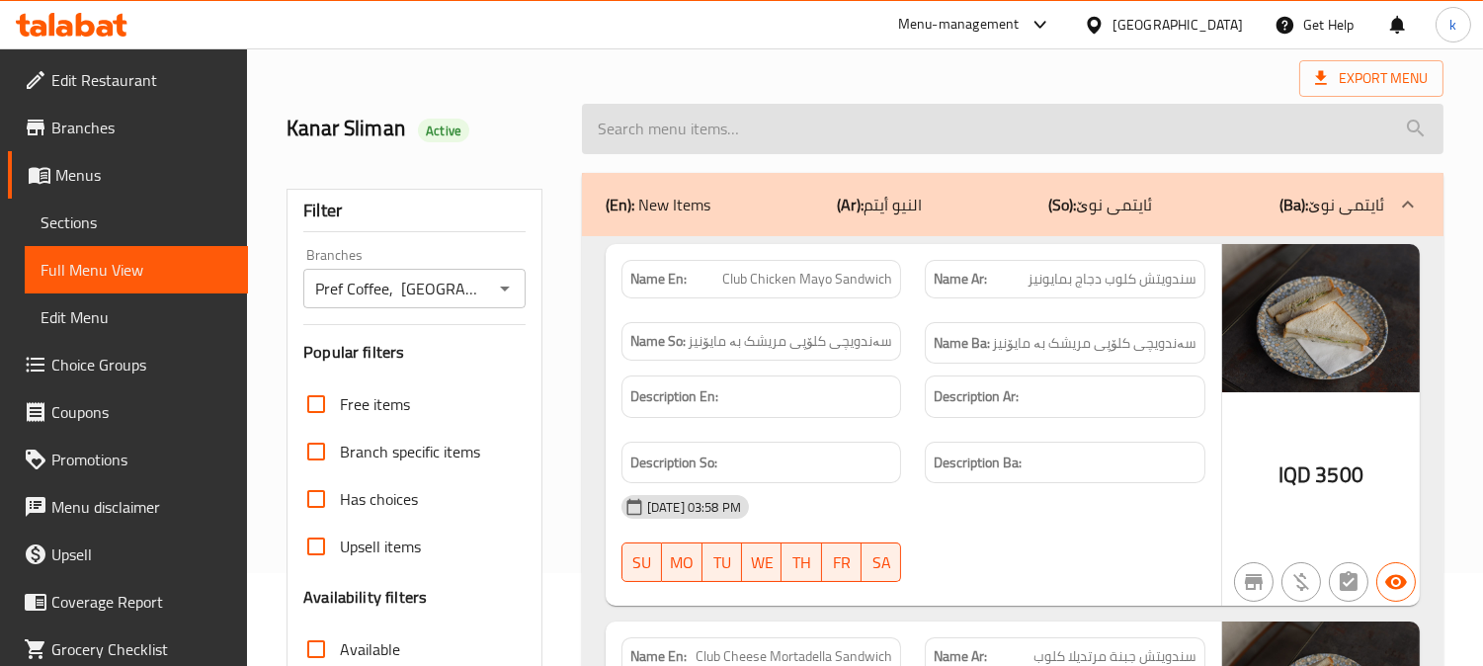
click at [682, 146] on input "search" at bounding box center [1012, 129] width 861 height 50
paste input "Iced Tea Lemon"
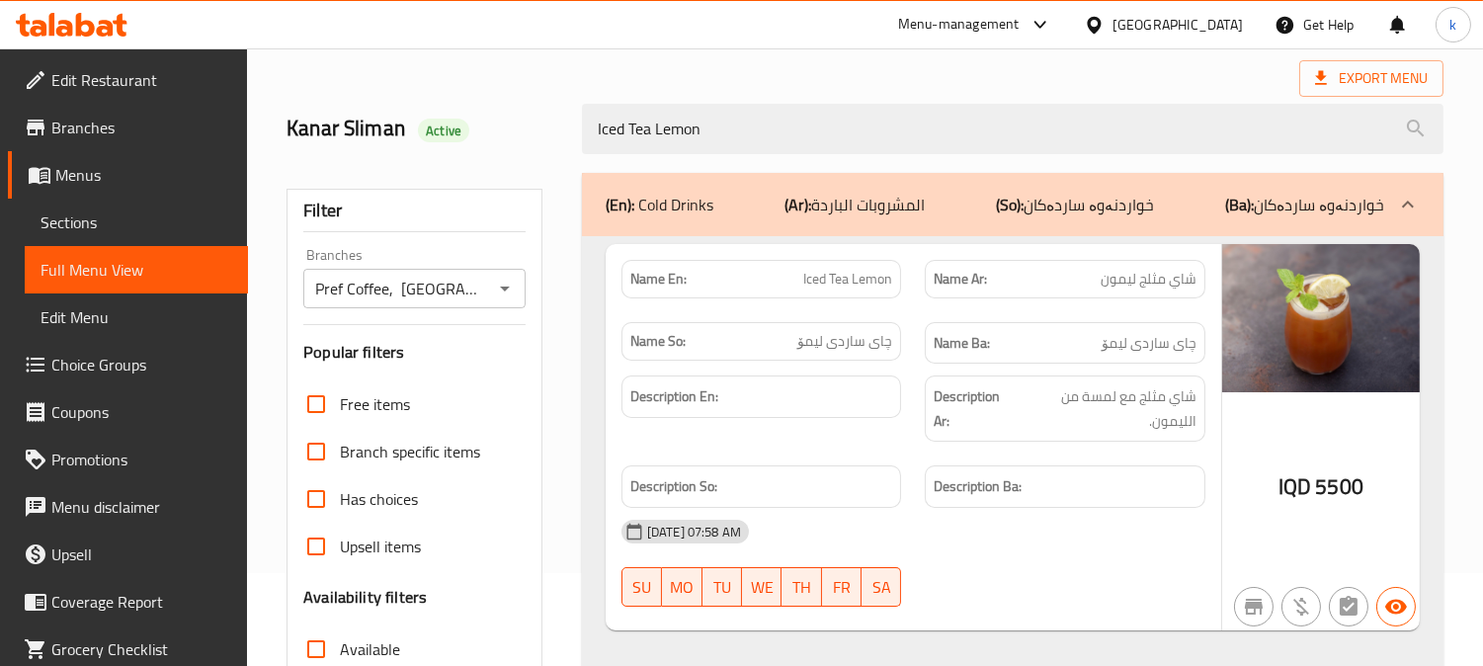
type input "Iced Tea Lemon"
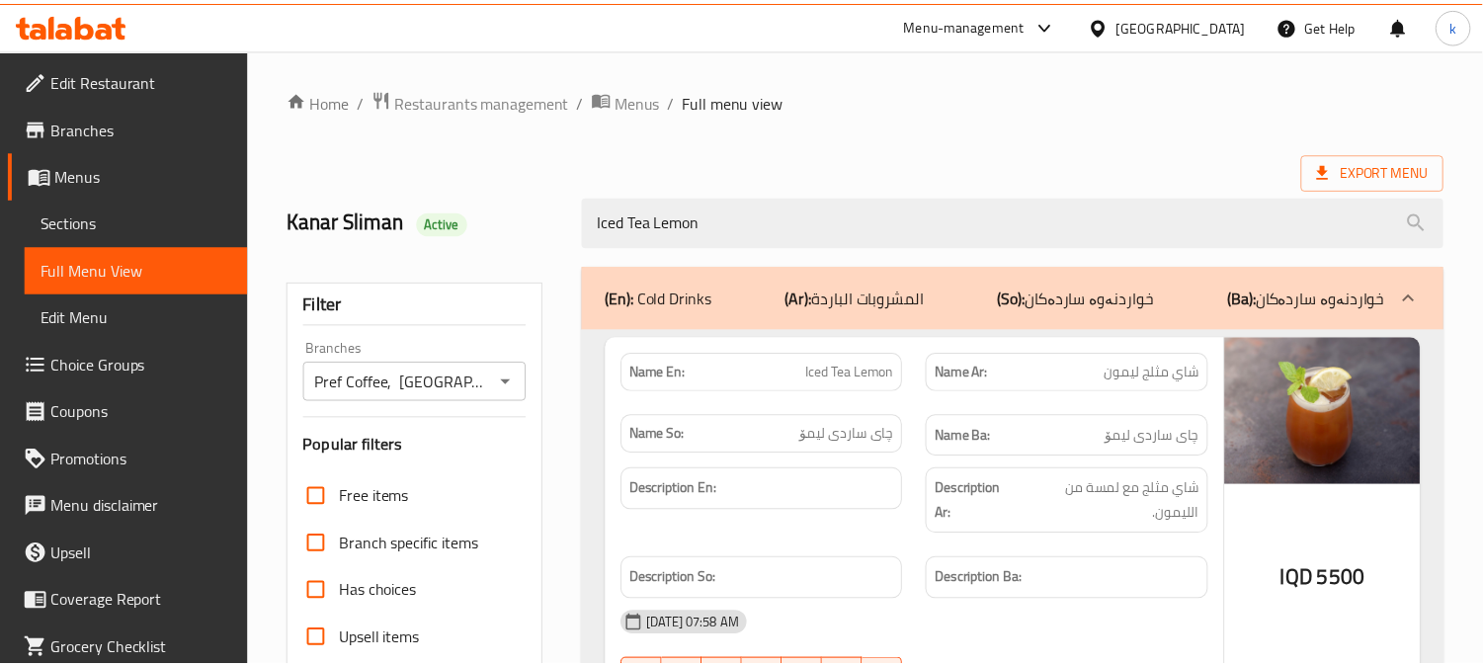
scroll to position [385, 0]
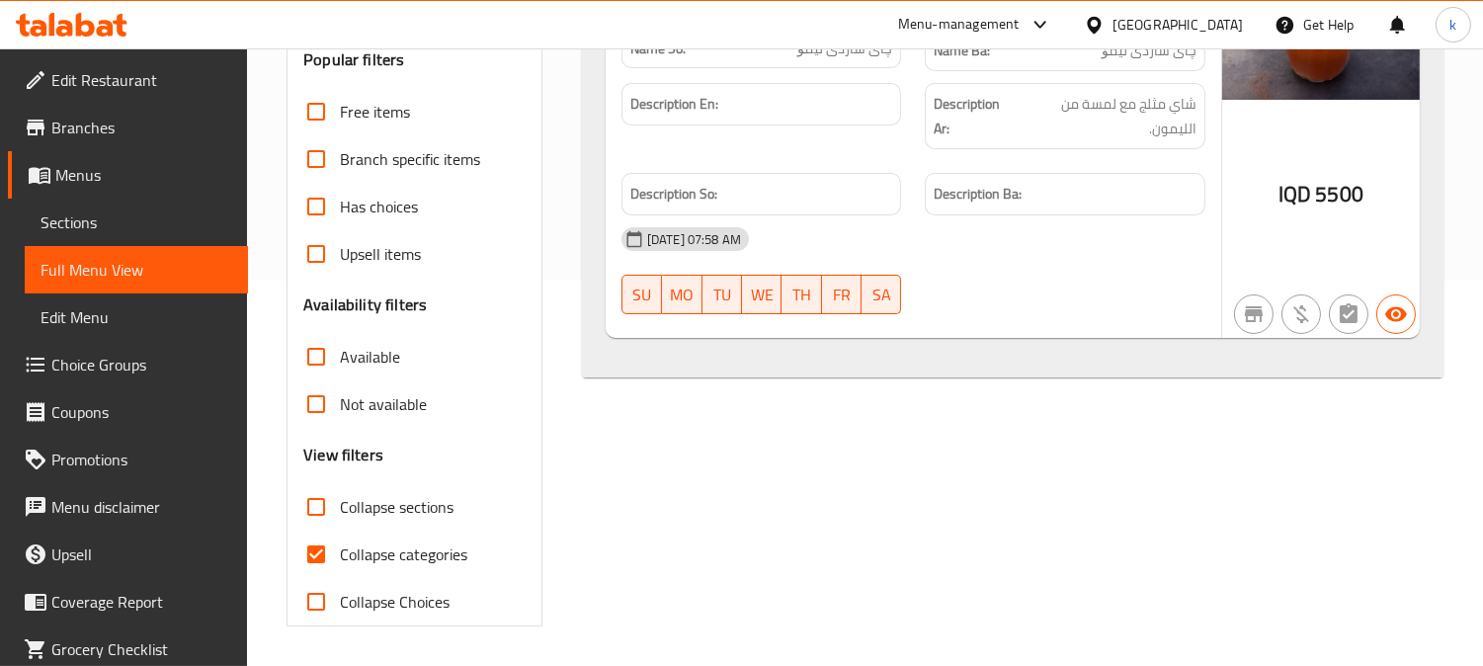
click at [80, 21] on icon at bounding box center [85, 25] width 19 height 24
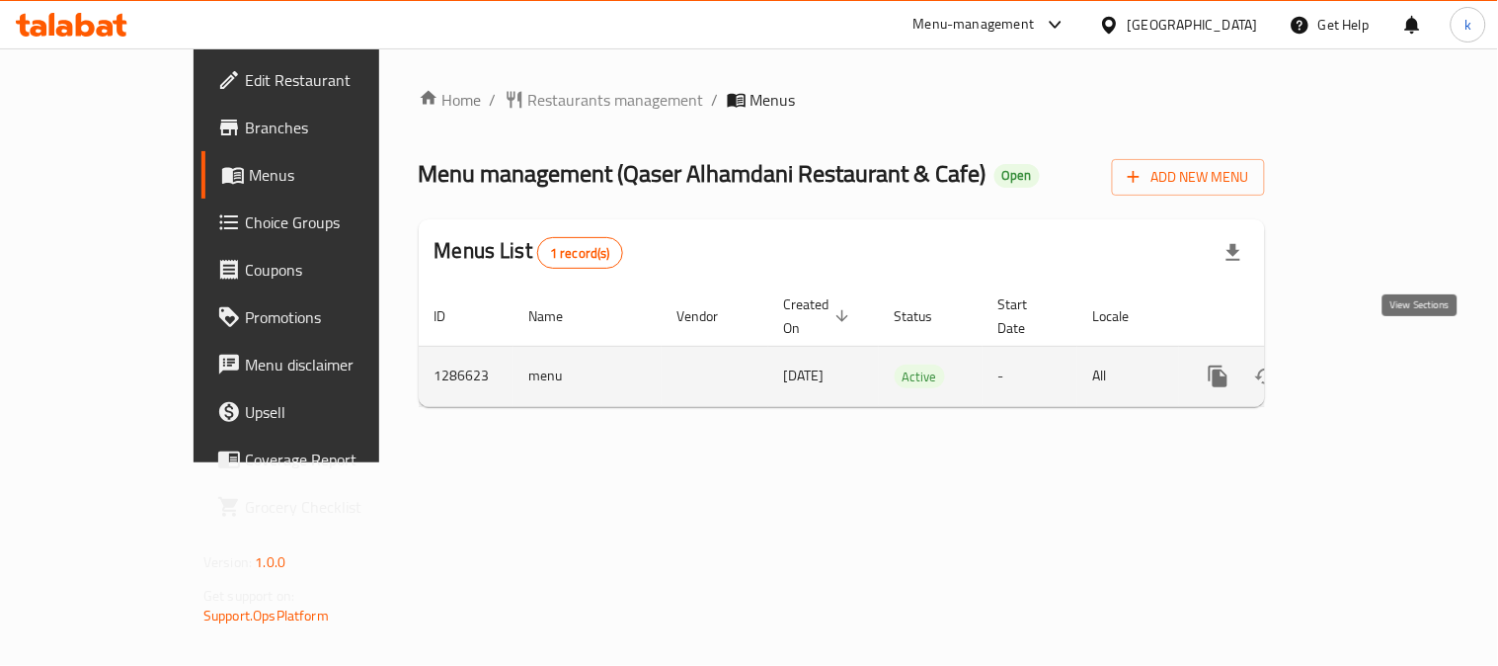
click at [1370, 367] on icon "enhanced table" at bounding box center [1361, 376] width 18 height 18
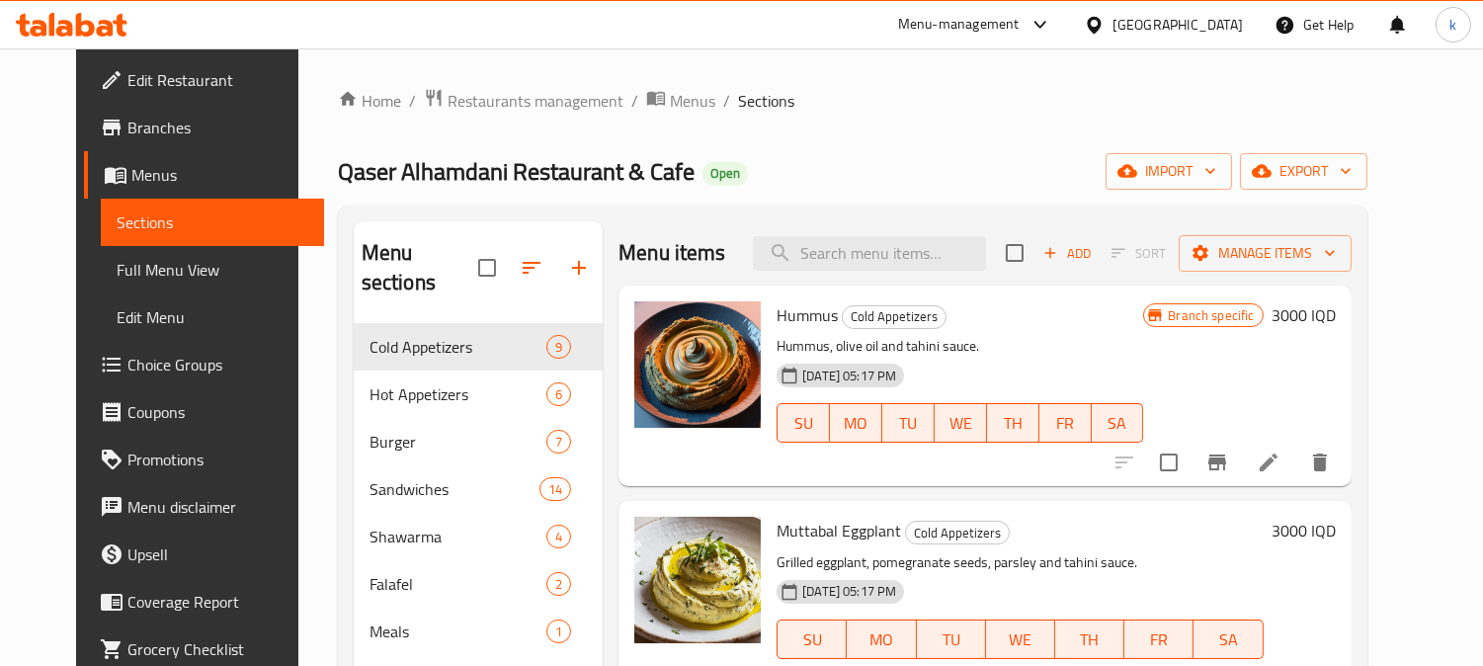
click at [117, 262] on span "Full Menu View" at bounding box center [213, 270] width 192 height 24
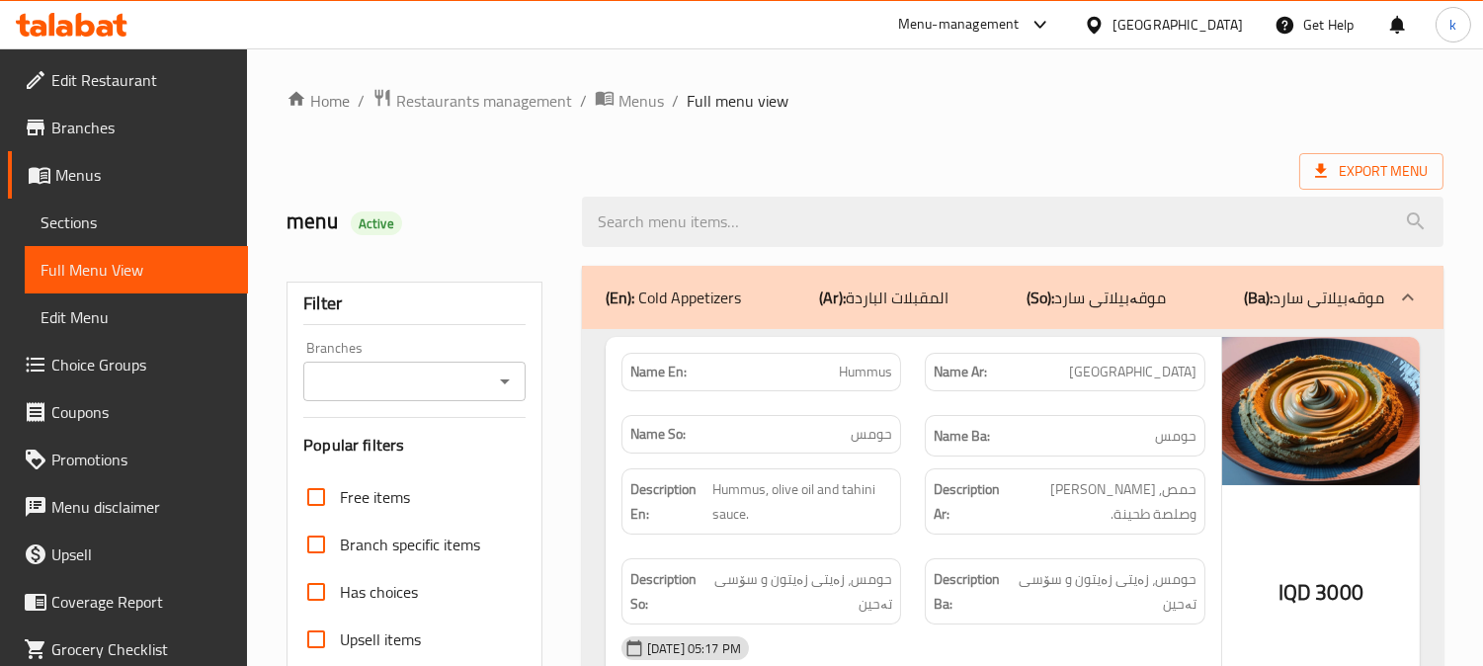
click at [417, 365] on div "Branches" at bounding box center [414, 382] width 222 height 40
click at [358, 390] on input "Branches" at bounding box center [398, 381] width 178 height 28
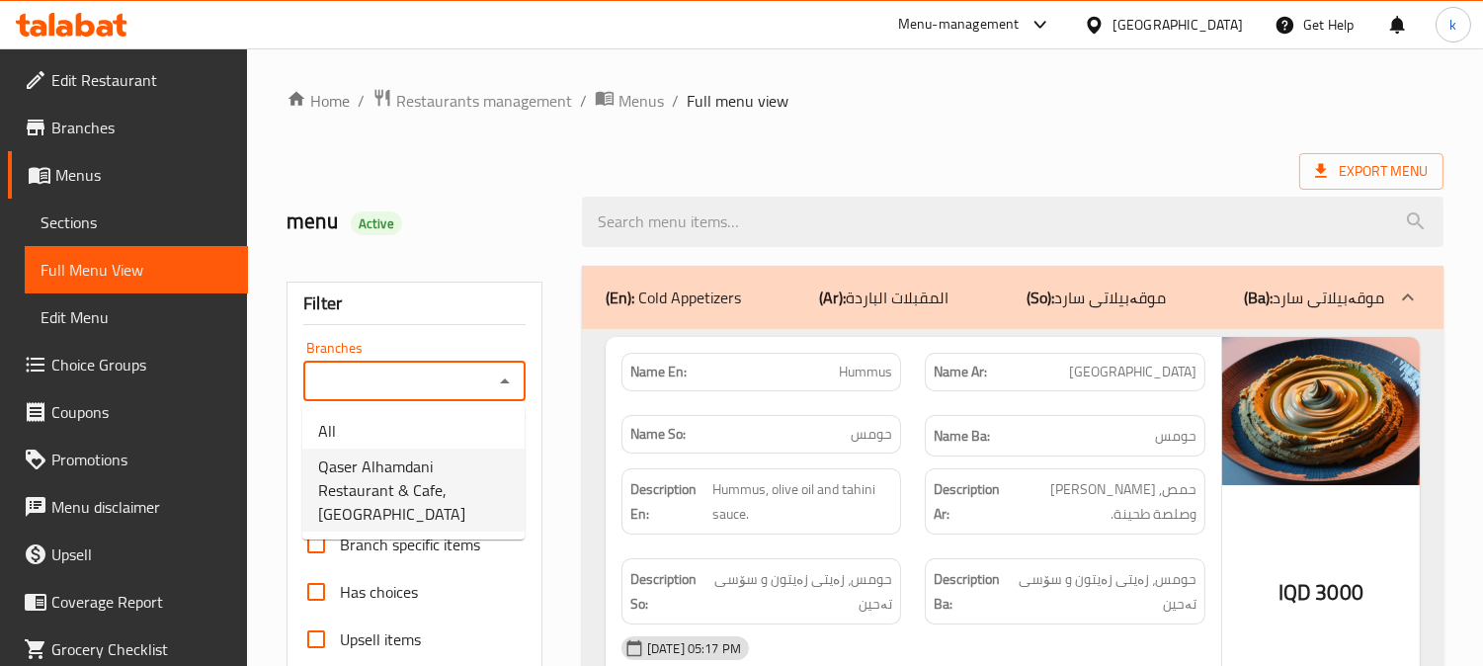
drag, startPoint x: 417, startPoint y: 466, endPoint x: 441, endPoint y: 451, distance: 28.0
click at [418, 468] on span "Qaser Alhamdani Restaurant & Cafe, Ankawa" at bounding box center [413, 489] width 191 height 71
type input "Qaser Alhamdani Restaurant & Cafe, Ankawa"
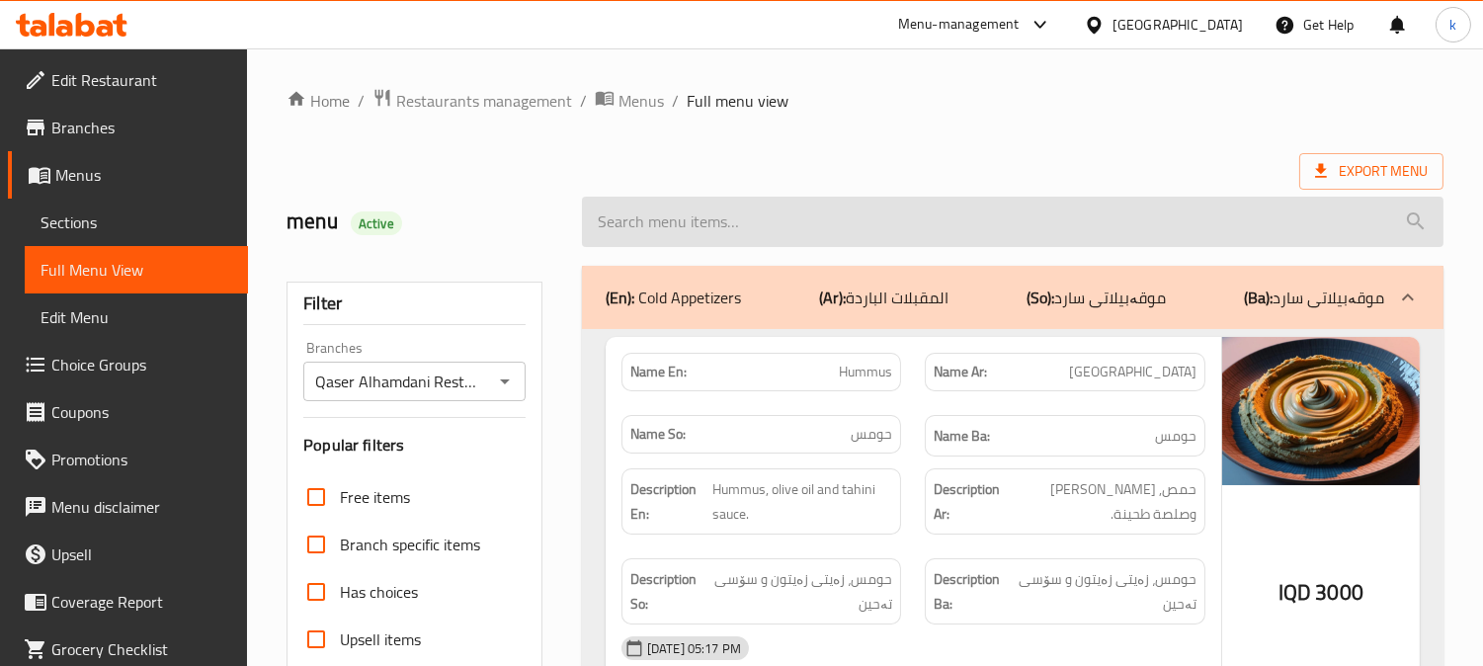
click at [713, 213] on input "search" at bounding box center [1012, 222] width 861 height 50
paste input "Falafel Burger"
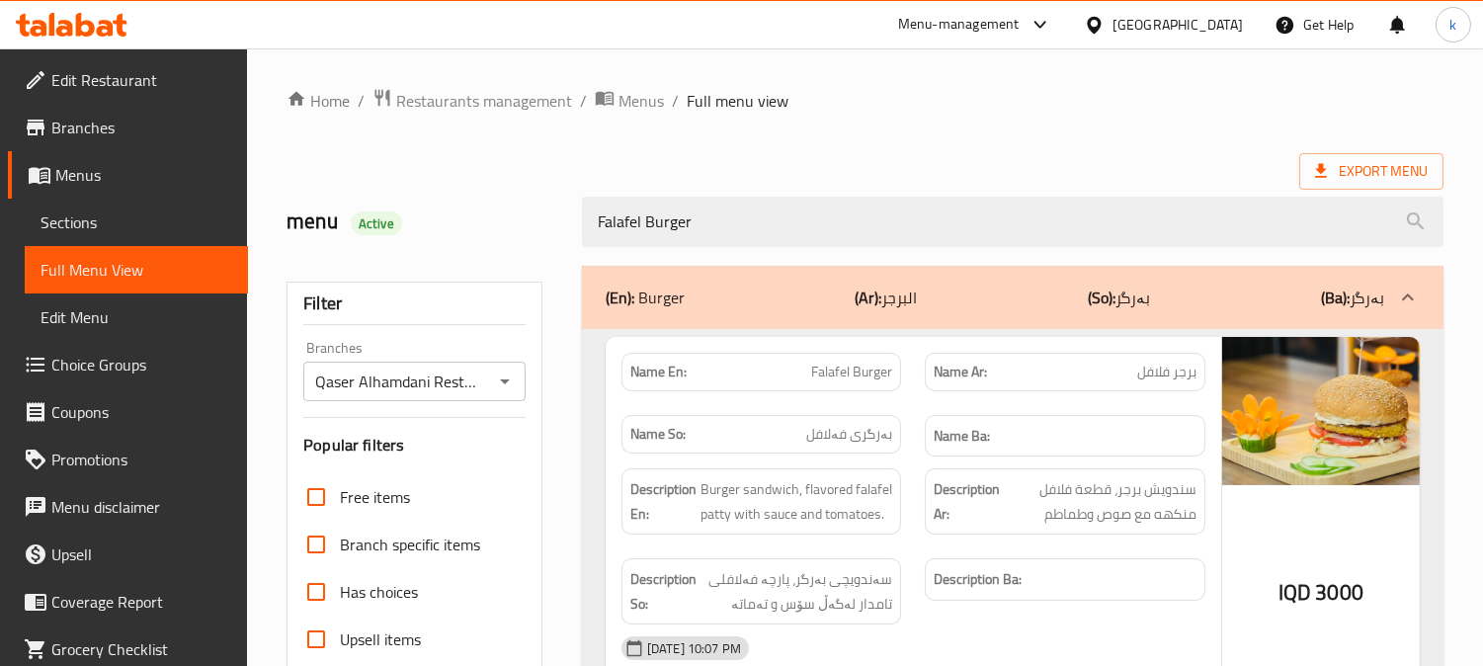
type input "Falafel Burger"
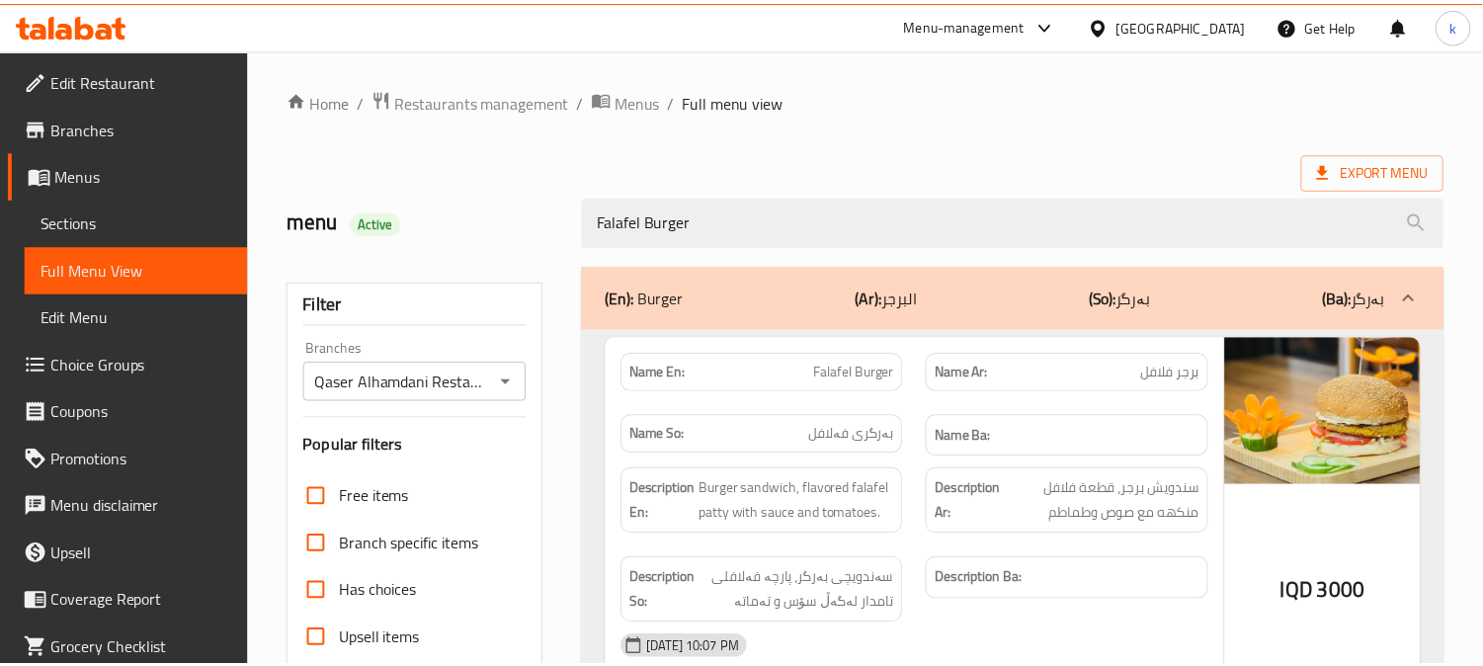
scroll to position [385, 0]
